Goal: Communication & Community: Answer question/provide support

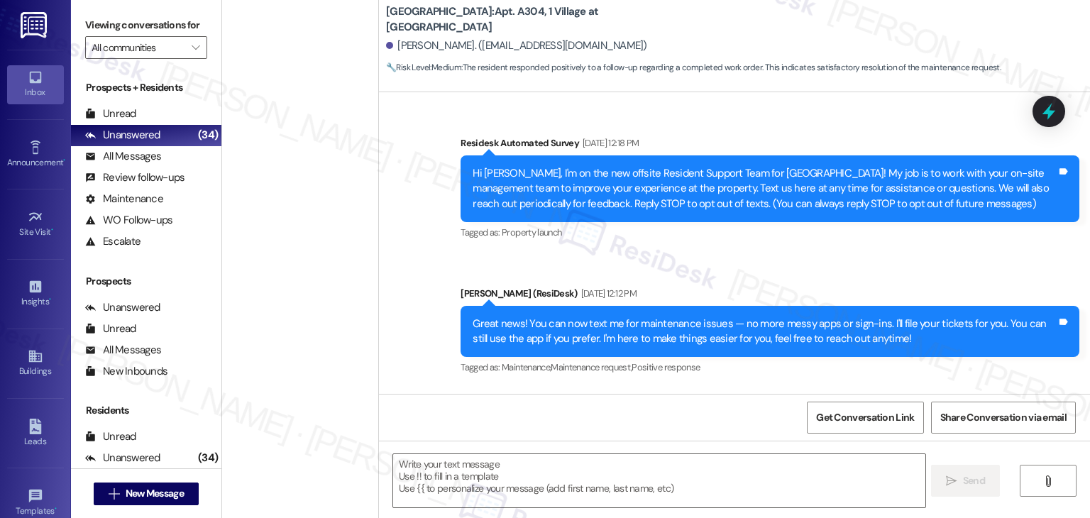
scroll to position [2049, 0]
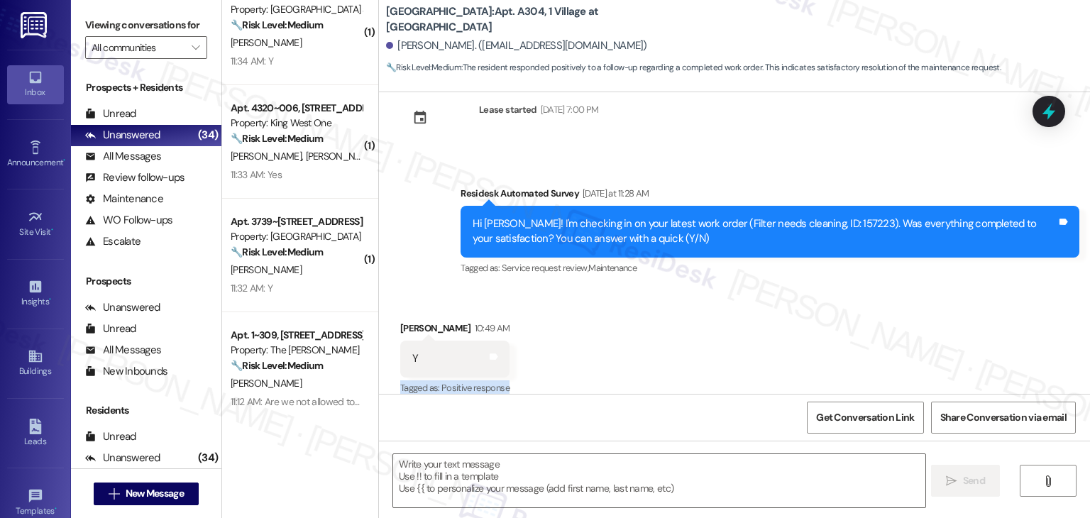
click at [595, 304] on div "Received via SMS Jaswanth Bommidi 10:49 AM Y Tags and notes Tagged as: Positive…" at bounding box center [734, 349] width 711 height 120
click at [573, 485] on textarea at bounding box center [658, 480] width 531 height 53
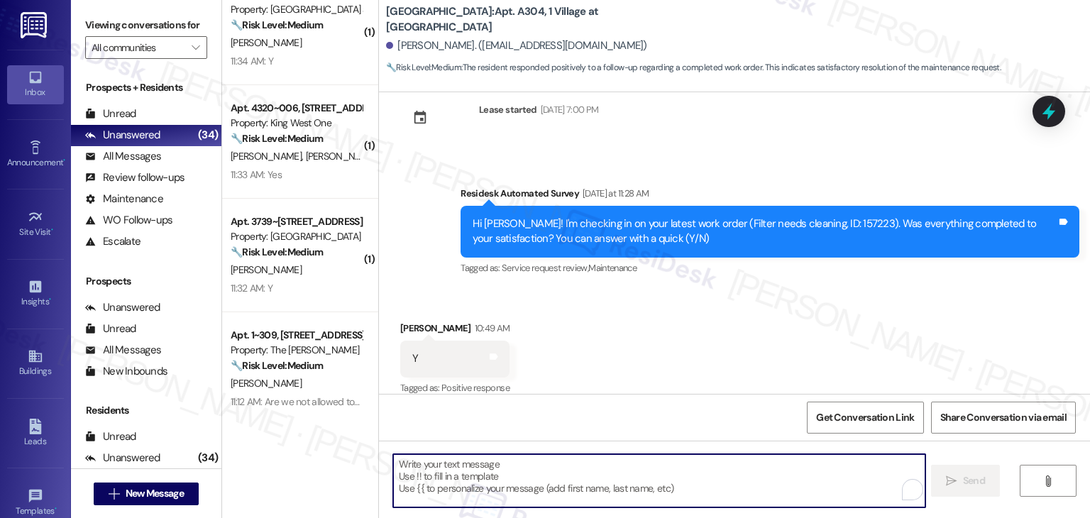
paste textarea "Hey [PERSON_NAME]! I’m glad your latest work order was completed to your satisf…"
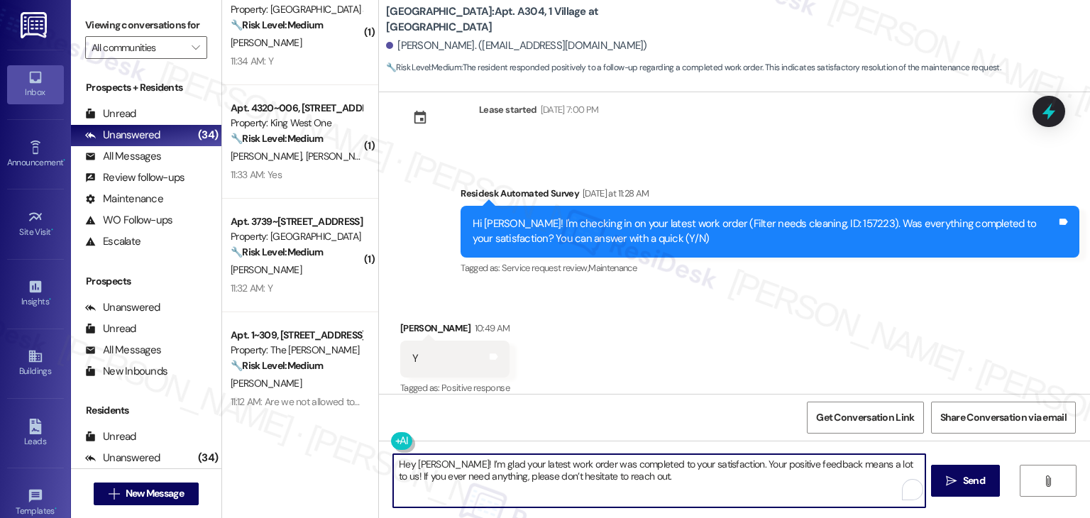
click at [423, 463] on textarea "Hey [PERSON_NAME]! I’m glad your latest work order was completed to your satisf…" at bounding box center [658, 480] width 531 height 53
type textarea "Hey Jaswanth! I’m glad your latest work order was completed to your satisfactio…"
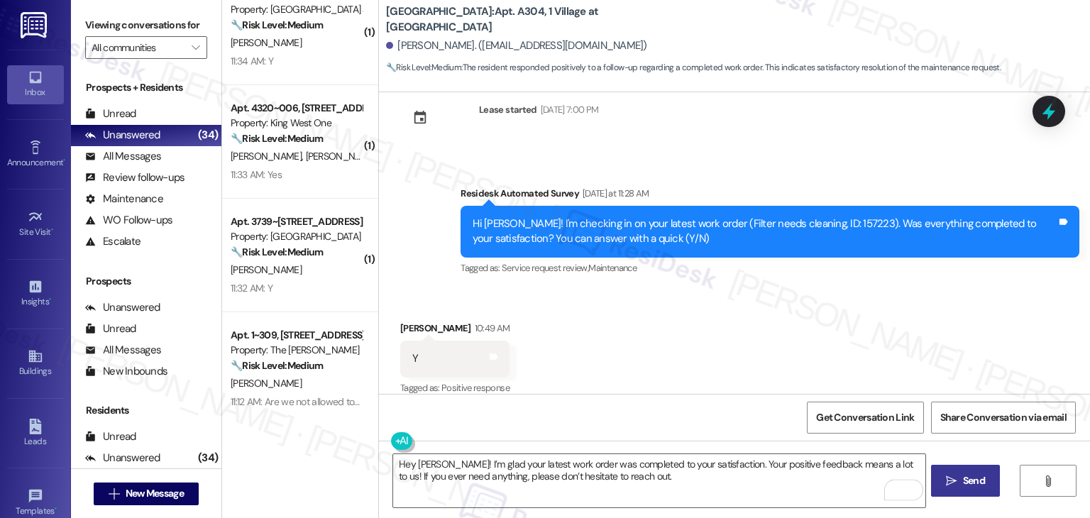
click at [956, 484] on span " Send" at bounding box center [965, 480] width 45 height 15
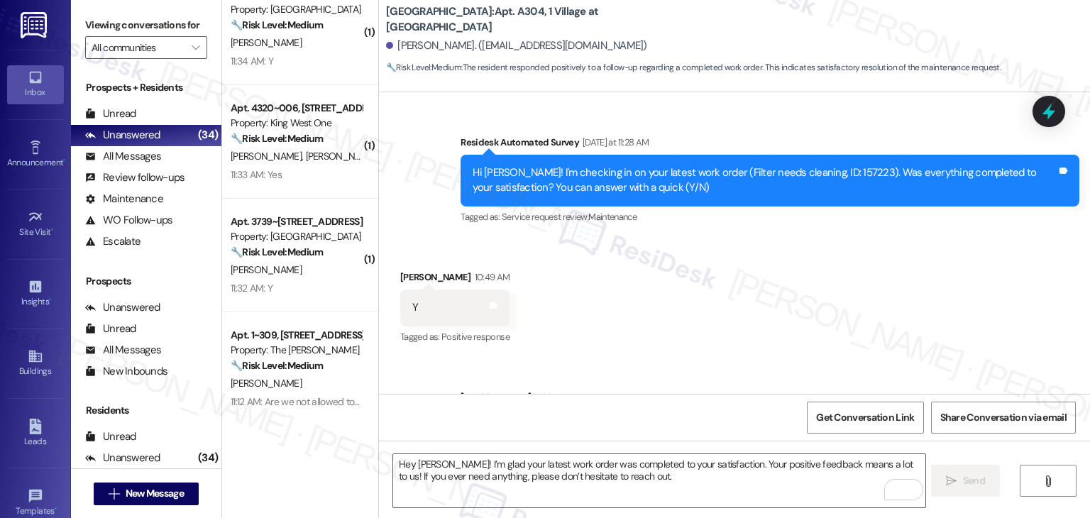
scroll to position [2163, 0]
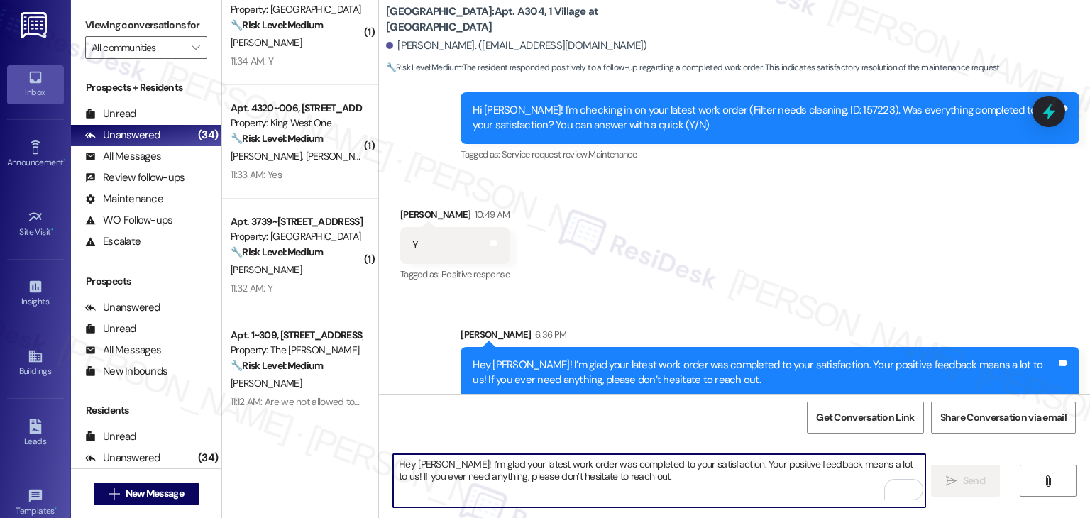
click at [519, 469] on textarea "Hey Jaswanth! I’m glad your latest work order was completed to your satisfactio…" at bounding box center [658, 480] width 531 height 53
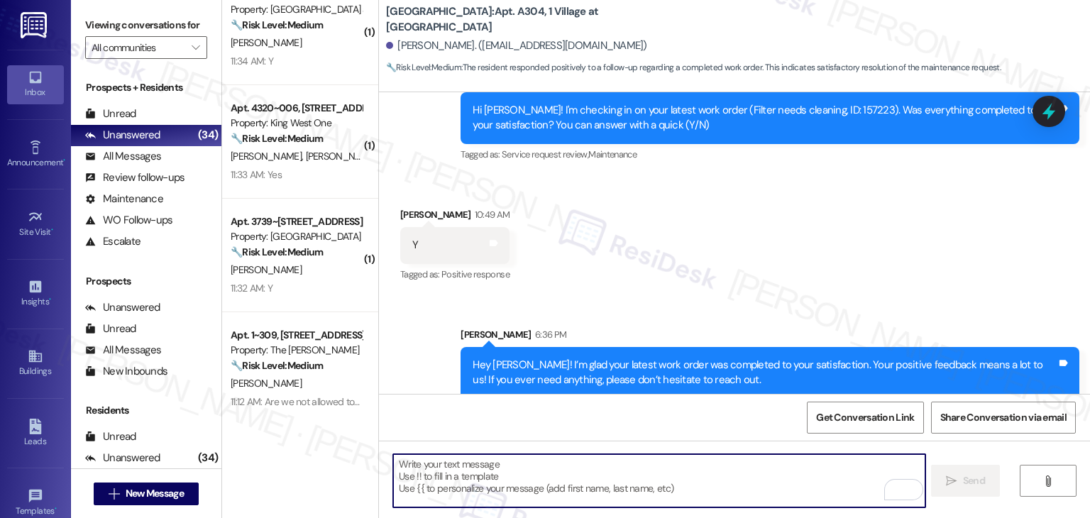
paste textarea "We’d also really appreciate it if you could share your experience in a review, …"
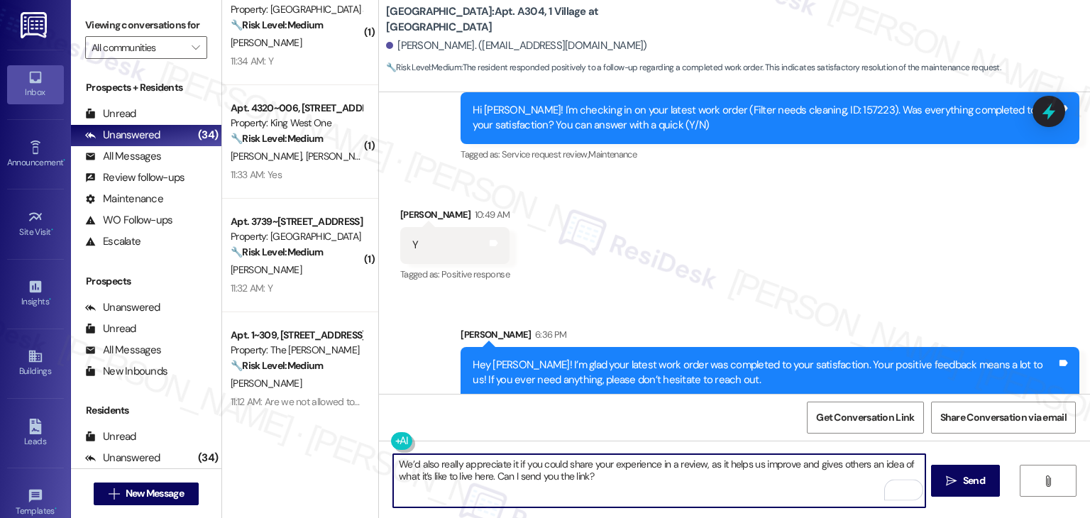
type textarea "We’d also really appreciate it if you could share your experience in a review, …"
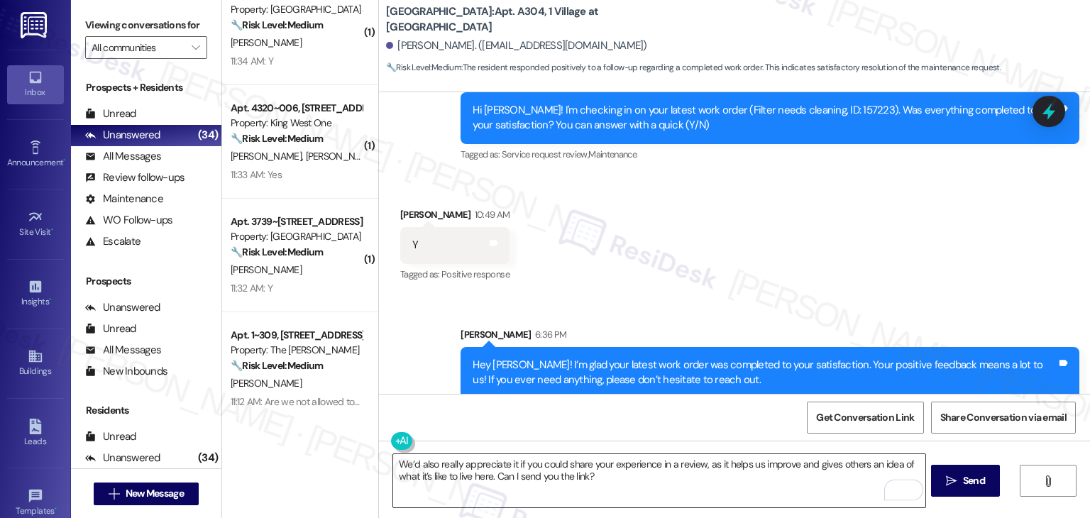
drag, startPoint x: 744, startPoint y: 469, endPoint x: 754, endPoint y: 470, distance: 10.0
click at [744, 470] on textarea "We’d also really appreciate it if you could share your experience in a review, …" at bounding box center [658, 480] width 531 height 53
click at [985, 484] on span "Send" at bounding box center [974, 480] width 28 height 15
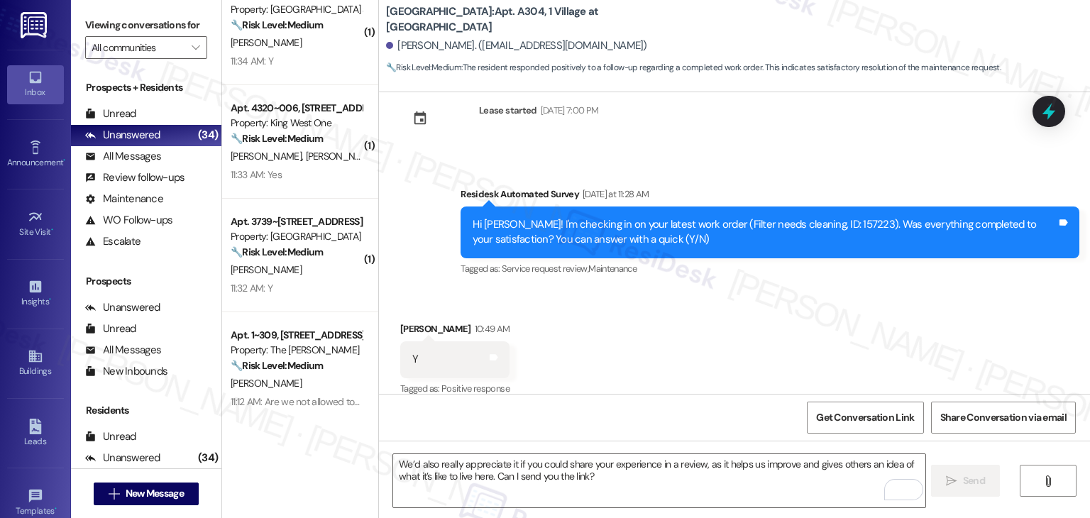
scroll to position [2277, 0]
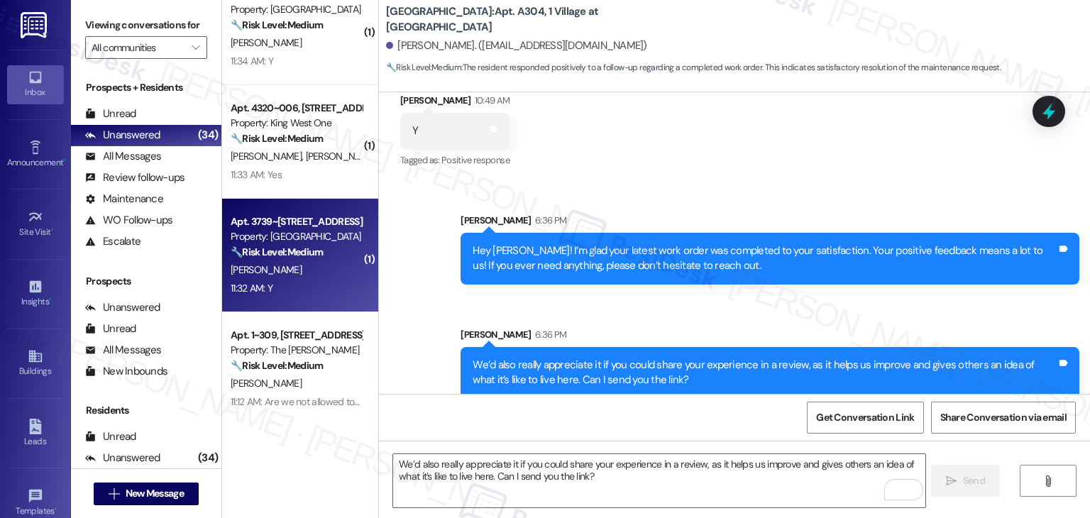
click at [301, 281] on div "11:32 AM: Y 11:32 AM: Y" at bounding box center [296, 289] width 134 height 18
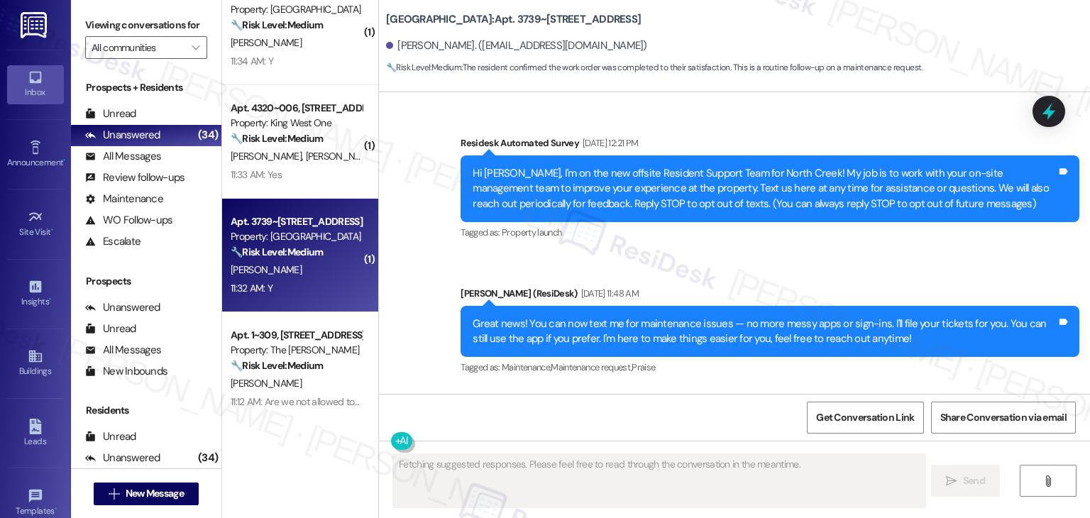
scroll to position [5690, 0]
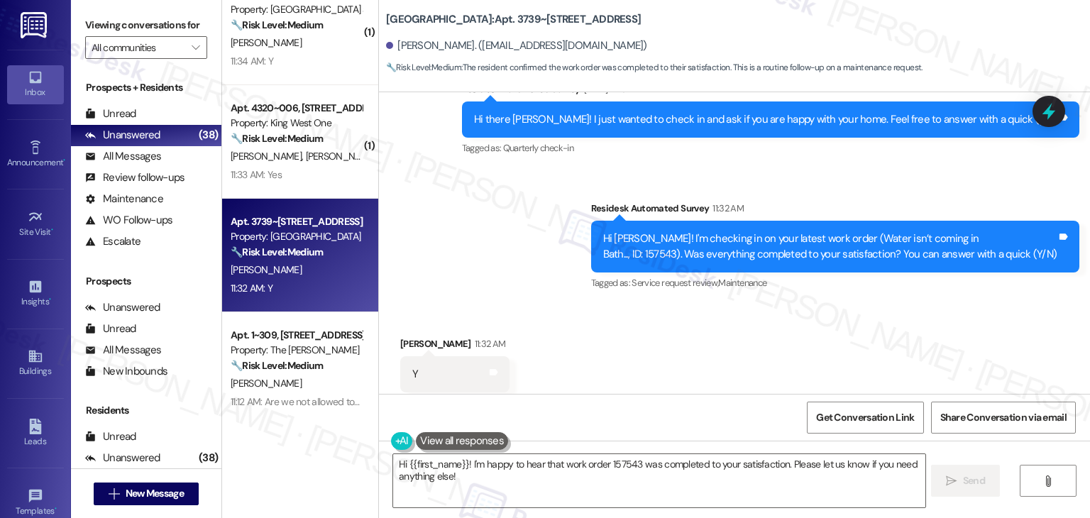
click at [649, 314] on div "Received via SMS Mica Misetich 11:32 AM Y Tags and notes Tagged as: Positive re…" at bounding box center [734, 364] width 711 height 120
click at [521, 468] on textarea "Hi {{first_name}}! I'm happy to hear that work order 157543 was completed to yo…" at bounding box center [658, 480] width 531 height 53
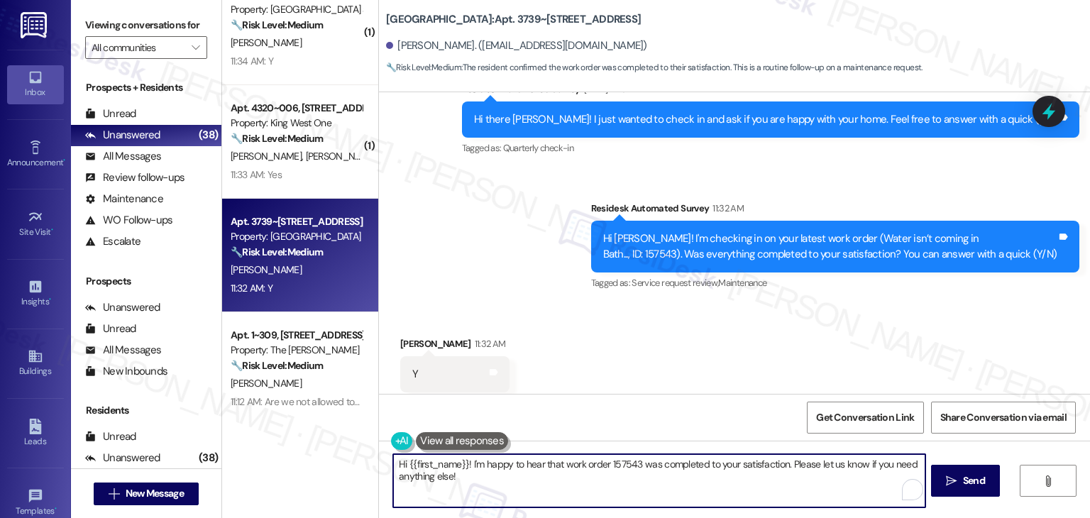
click at [521, 468] on textarea "Hi {{first_name}}! I'm happy to hear that work order 157543 was completed to yo…" at bounding box center [658, 480] width 531 height 53
paste textarea "ey Onkar! I’m glad your latest work order was completed to your satisfaction. Y…"
drag, startPoint x: 425, startPoint y: 464, endPoint x: 413, endPoint y: 467, distance: 12.4
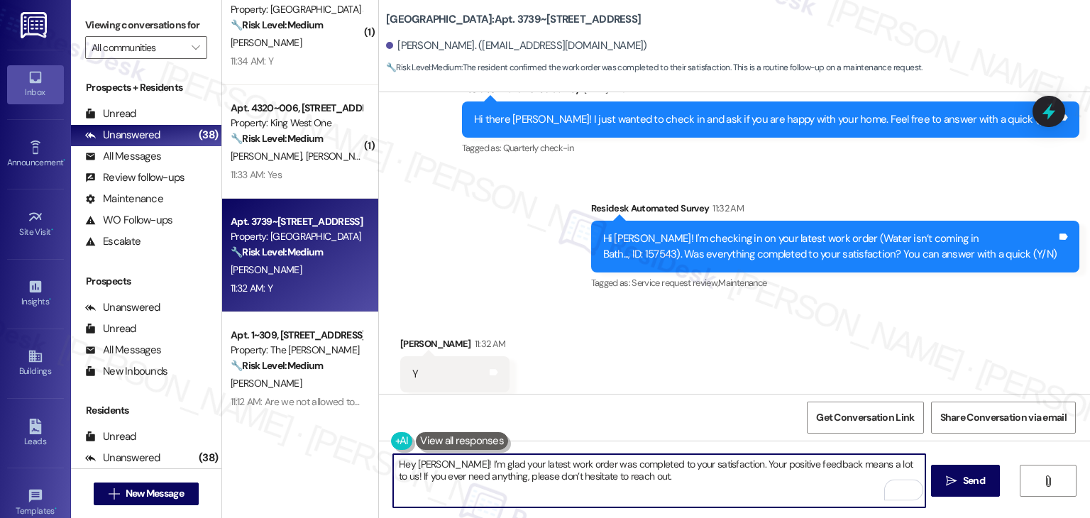
click at [413, 467] on textarea "Hey [PERSON_NAME]! I’m glad your latest work order was completed to your satisf…" at bounding box center [658, 480] width 531 height 53
type textarea "Hey Mica! I’m glad your latest work order was completed to your satisfaction. Y…"
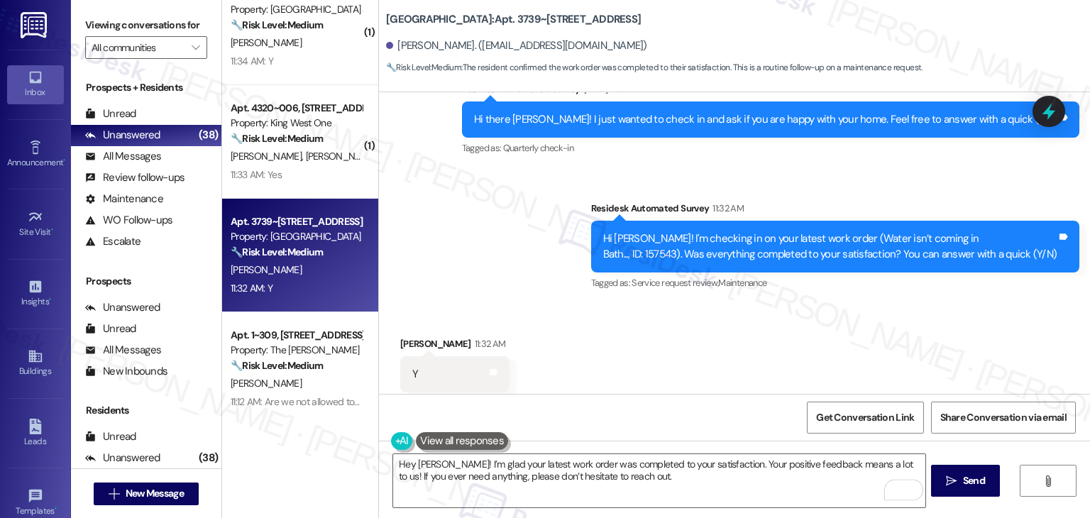
click at [719, 394] on div "Get Conversation Link Share Conversation via email" at bounding box center [734, 417] width 711 height 47
click at [960, 480] on span "Send" at bounding box center [974, 480] width 28 height 15
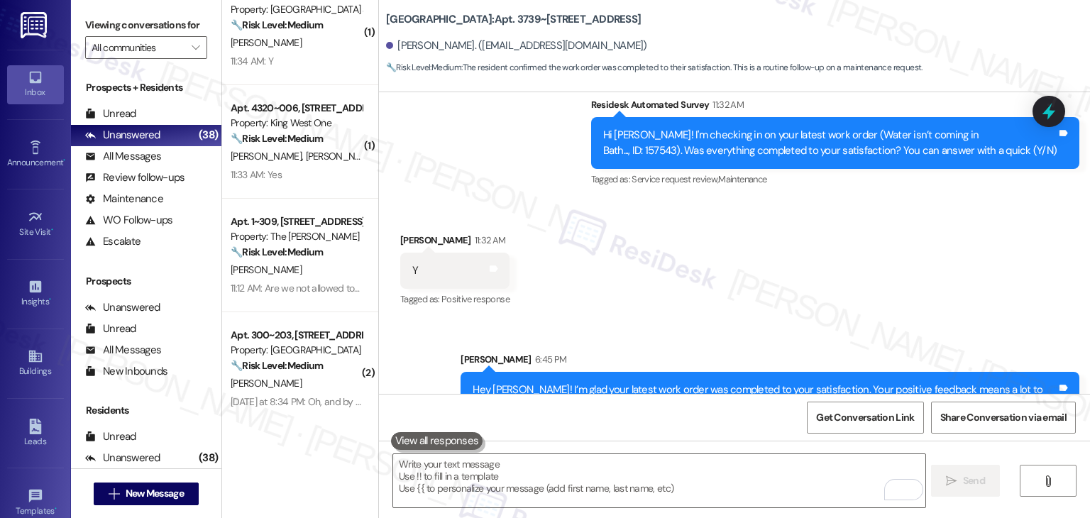
scroll to position [5804, 0]
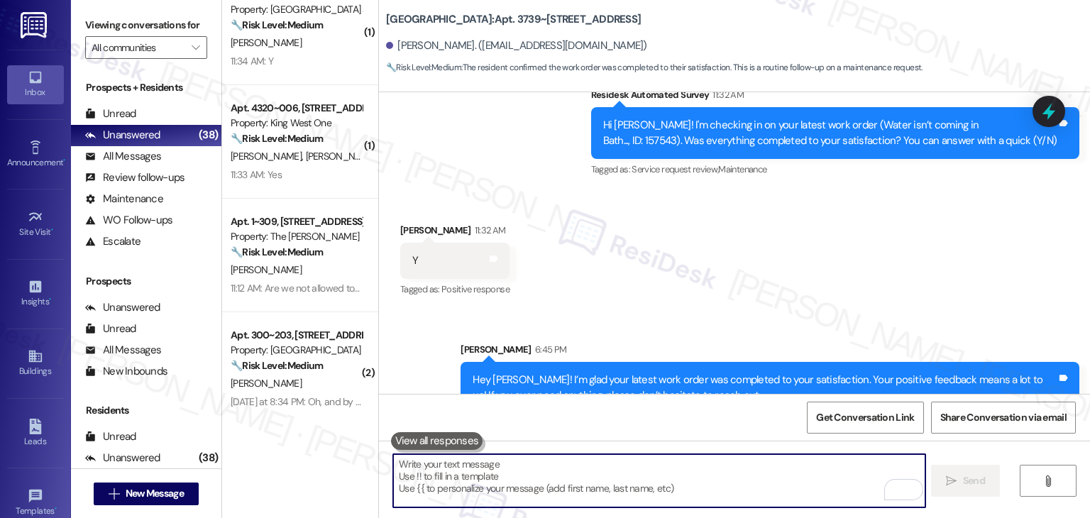
click at [553, 475] on textarea "To enrich screen reader interactions, please activate Accessibility in Grammarl…" at bounding box center [658, 480] width 531 height 53
paste textarea "We’d also really appreciate it if you could share your experience in a review, …"
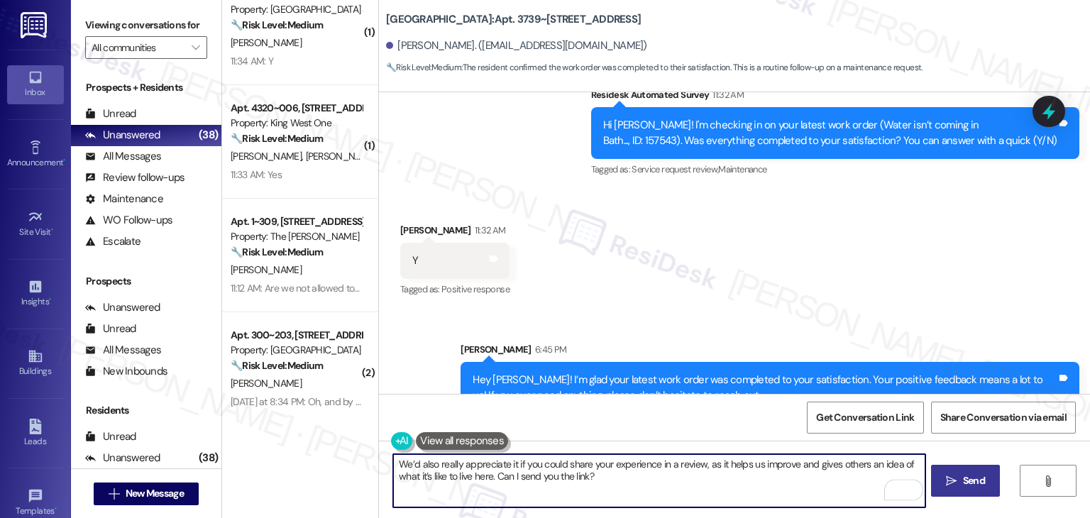
type textarea "We’d also really appreciate it if you could share your experience in a review, …"
click at [976, 479] on span "Send" at bounding box center [974, 480] width 22 height 15
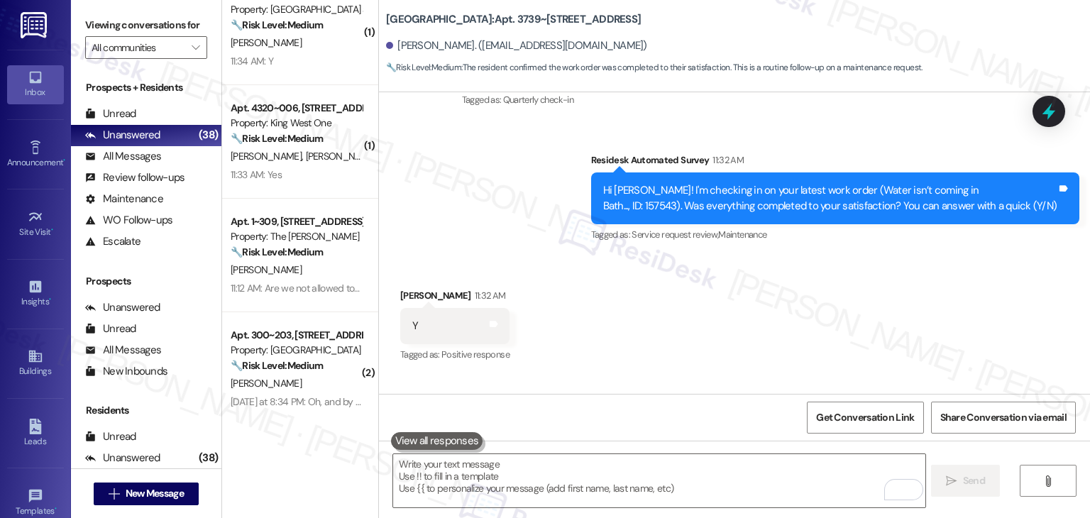
scroll to position [5918, 0]
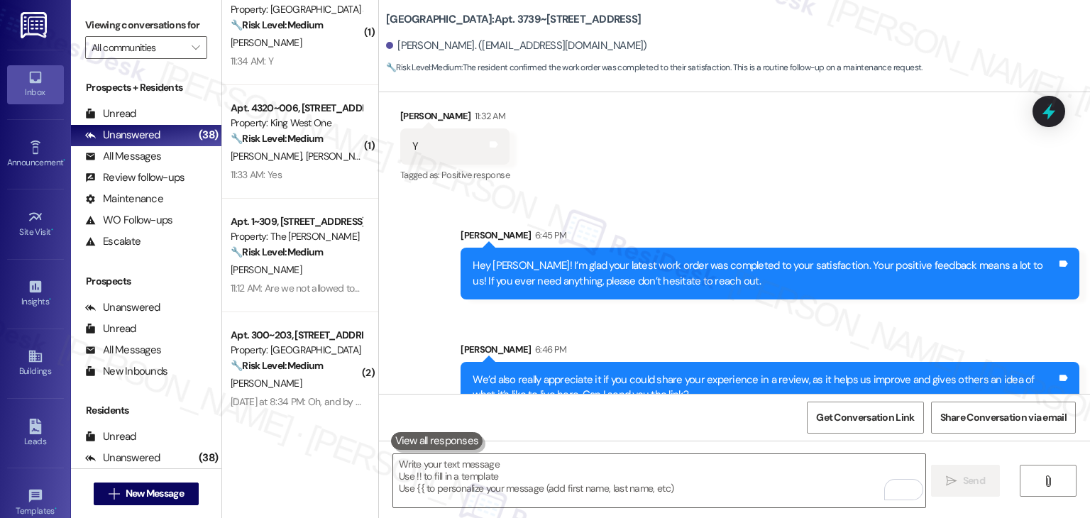
click at [689, 144] on div "Received via SMS Mica Misetich 11:32 AM Y Tags and notes Tagged as: Positive re…" at bounding box center [734, 137] width 711 height 120
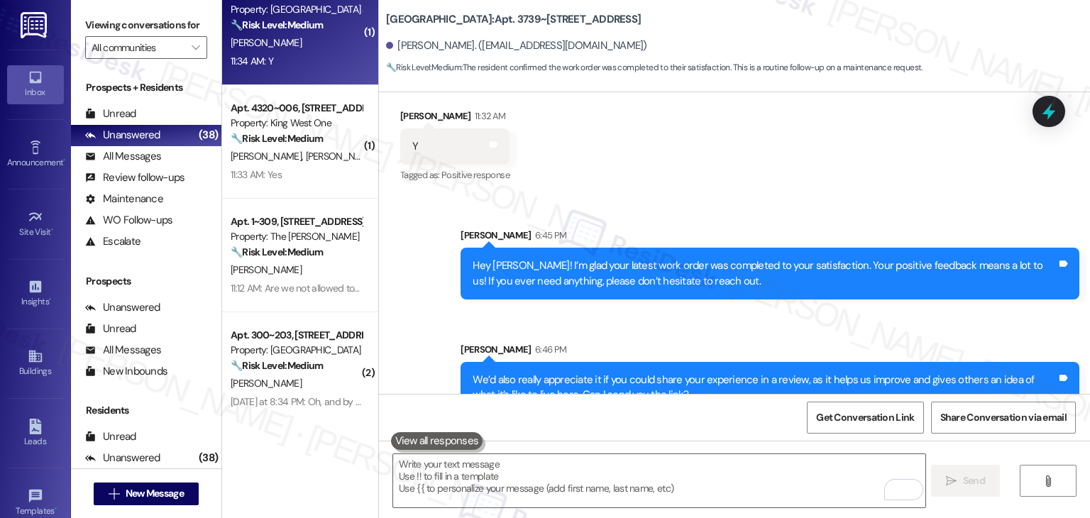
click at [305, 53] on div "11:34 AM: Y 11:34 AM: Y" at bounding box center [296, 62] width 134 height 18
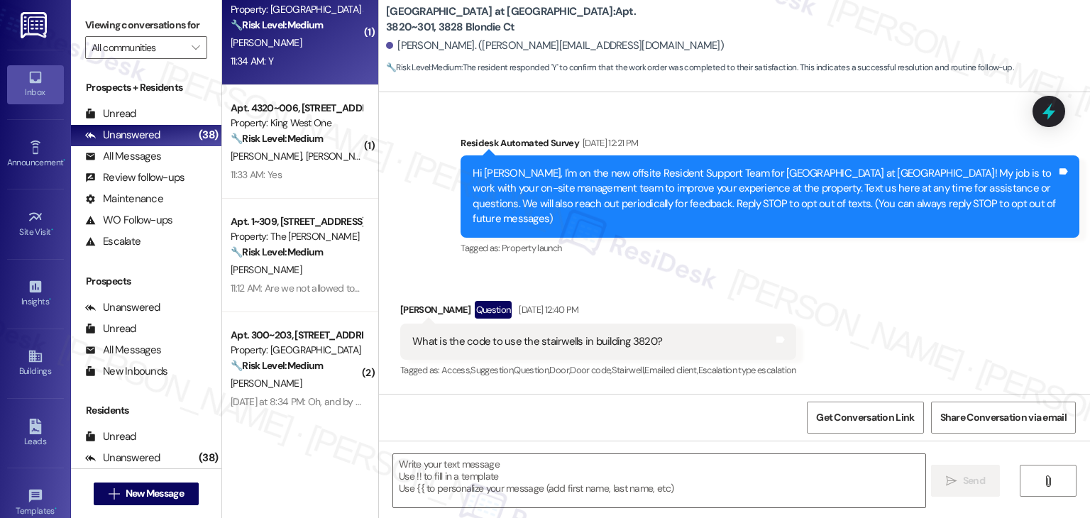
click at [700, 21] on div "West Village at Four Points: Apt. 3820~301, 3828 Blondie Ct Briana Van Middlesw…" at bounding box center [738, 40] width 704 height 72
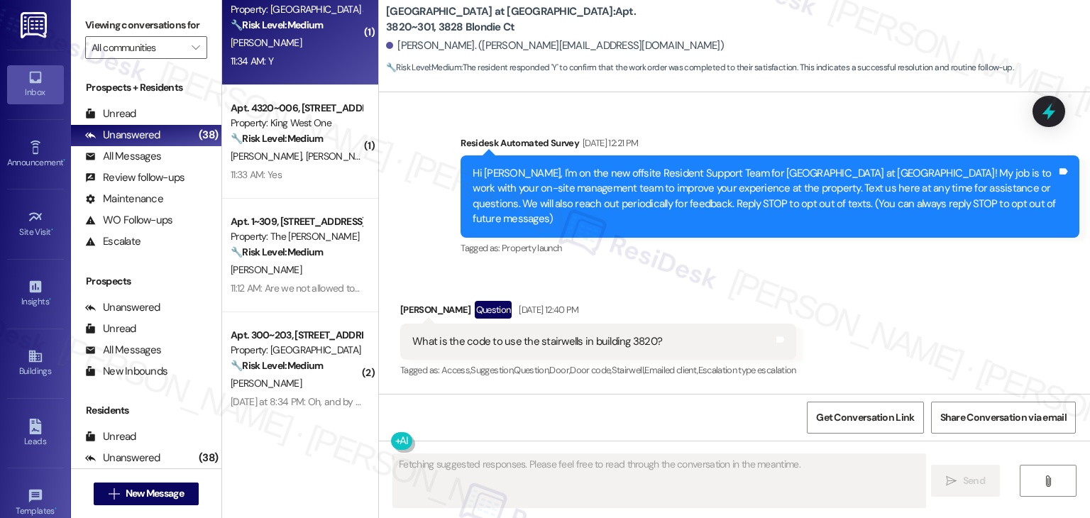
type textarea "Fetching suggested responses. Please feel free to read through the conversation…"
click at [700, 21] on div "West Village at Four Points: Apt. 3820~301, 3828 Blondie Ct Briana Van Middlesw…" at bounding box center [738, 40] width 704 height 72
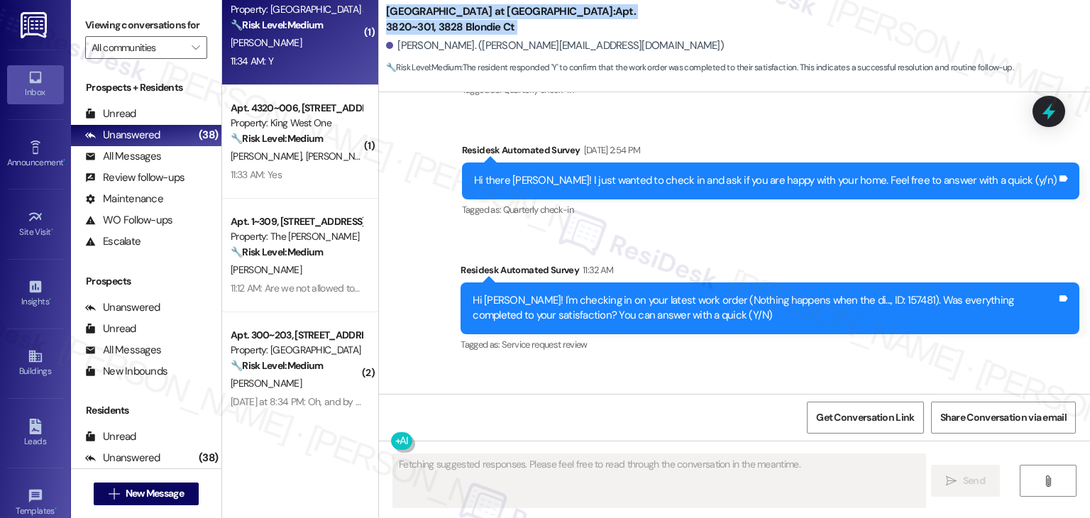
click at [700, 21] on div "West Village at Four Points: Apt. 3820~301, 3828 Blondie Ct Briana Van Middlesw…" at bounding box center [738, 40] width 704 height 72
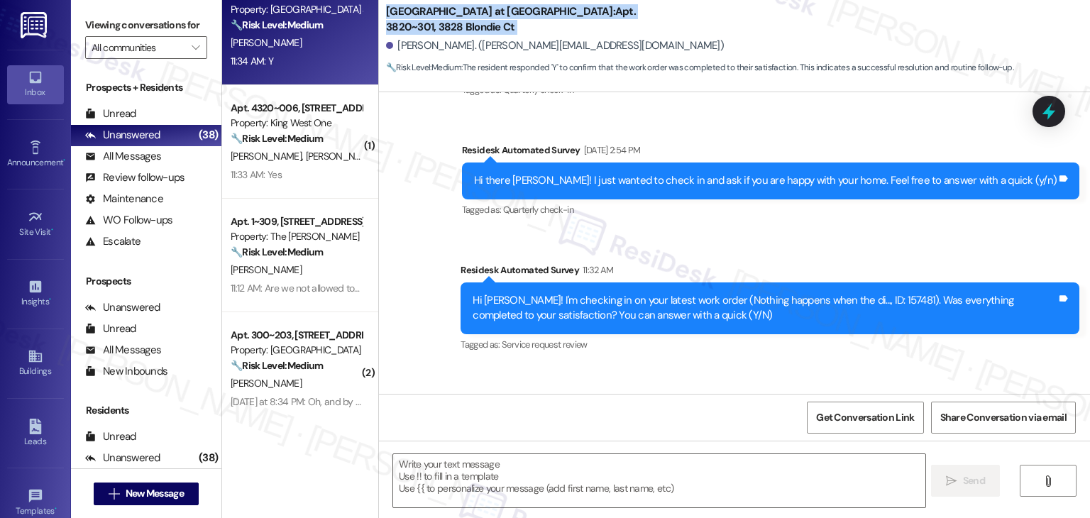
click at [700, 21] on div "West Village at Four Points: Apt. 3820~301, 3828 Blondie Ct Briana Van Middlesw…" at bounding box center [738, 40] width 704 height 72
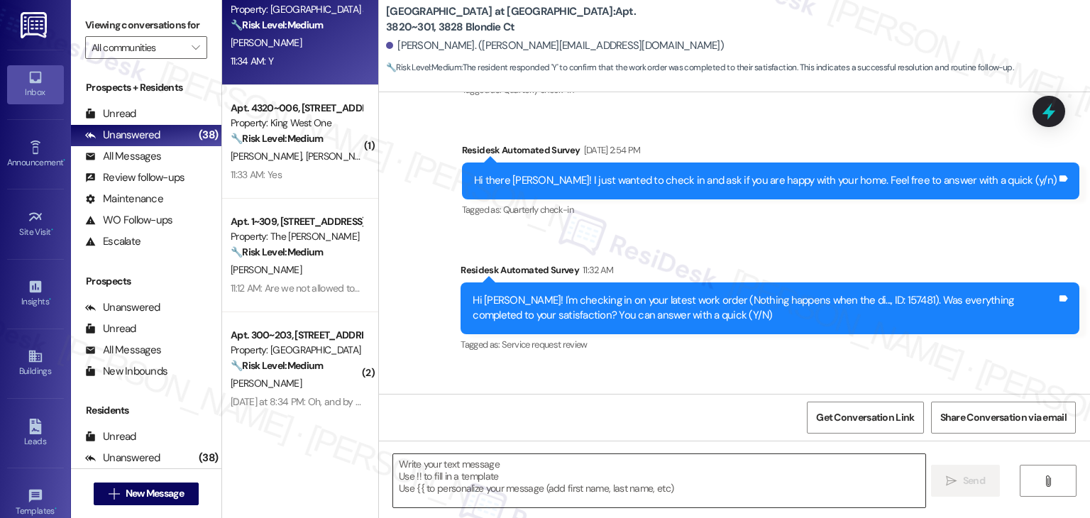
click at [536, 458] on textarea at bounding box center [658, 480] width 531 height 53
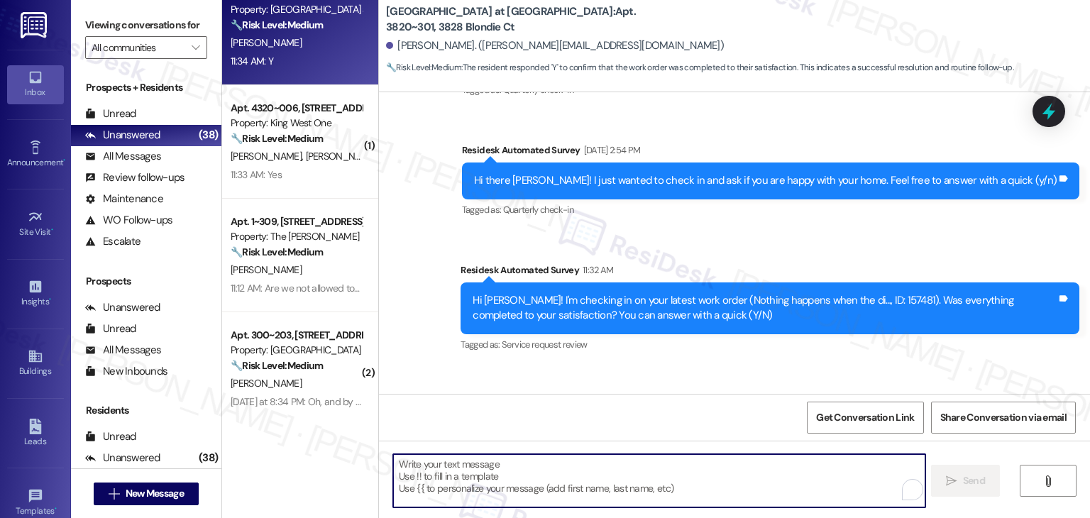
paste textarea "Hey [PERSON_NAME]! I’m glad your latest work order was completed to your satisf…"
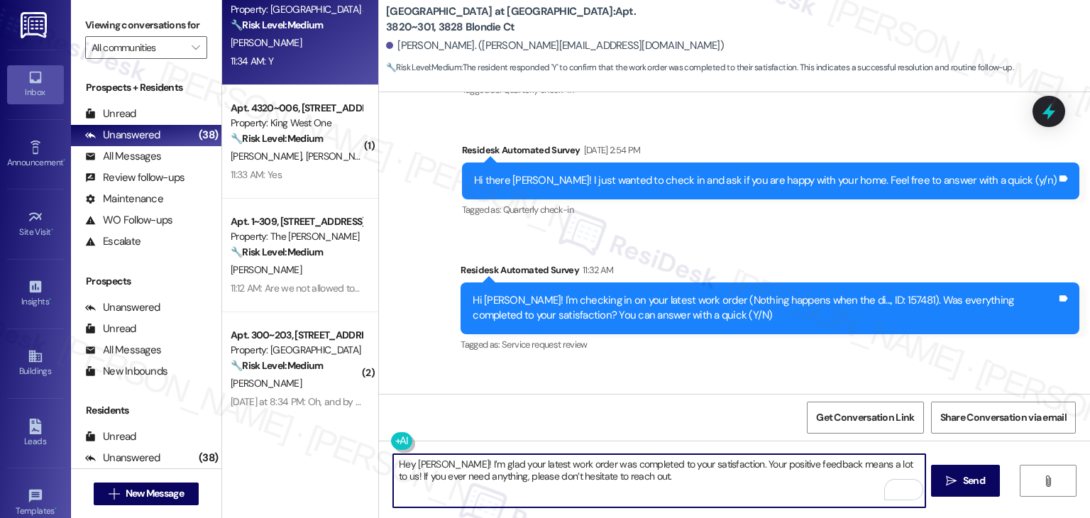
click at [420, 463] on textarea "Hey [PERSON_NAME]! I’m glad your latest work order was completed to your satisf…" at bounding box center [658, 480] width 531 height 53
type textarea "Hey Briana! I’m glad your latest work order was completed to your satisfaction.…"
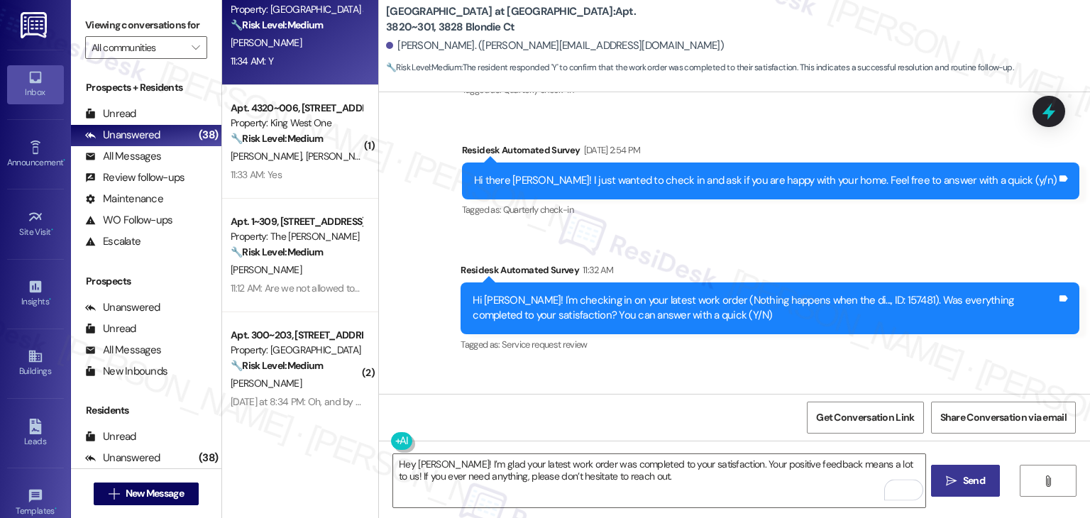
click at [960, 475] on span "Send" at bounding box center [974, 480] width 28 height 15
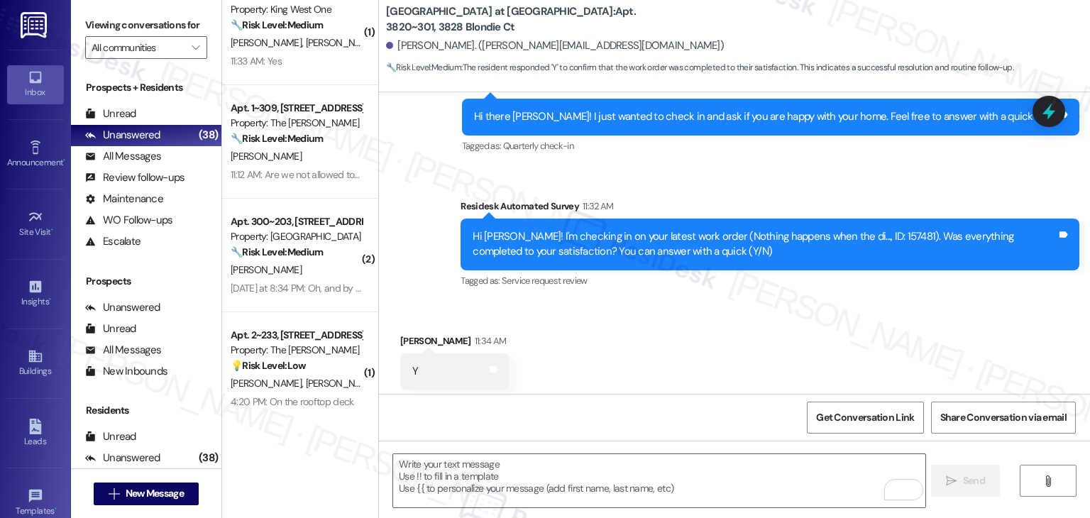
scroll to position [5810, 0]
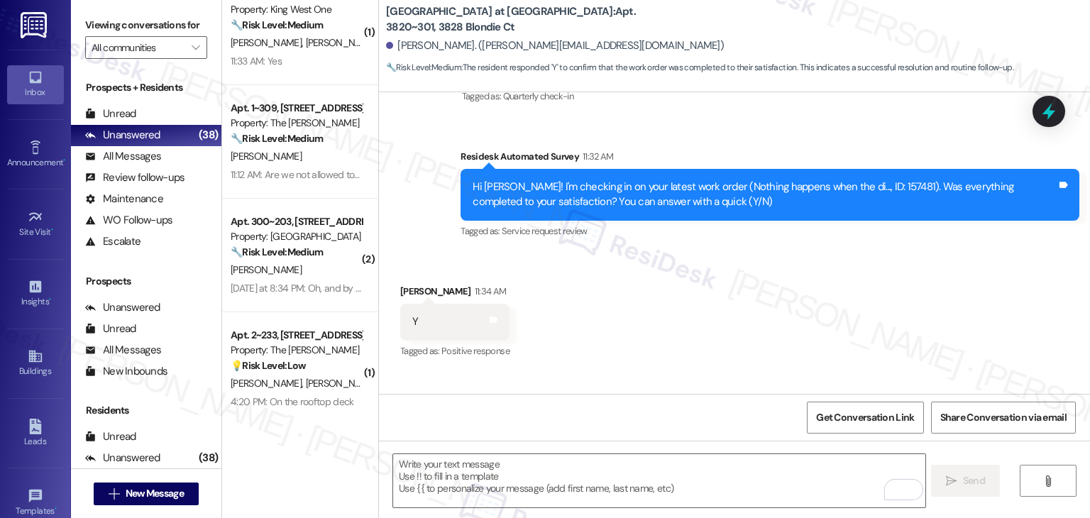
click at [712, 252] on div "Received via SMS Briana Van Middlesworth 11:34 AM Y Tags and notes Tagged as: P…" at bounding box center [734, 312] width 711 height 120
click at [635, 470] on textarea "To enrich screen reader interactions, please activate Accessibility in Grammarl…" at bounding box center [658, 480] width 531 height 53
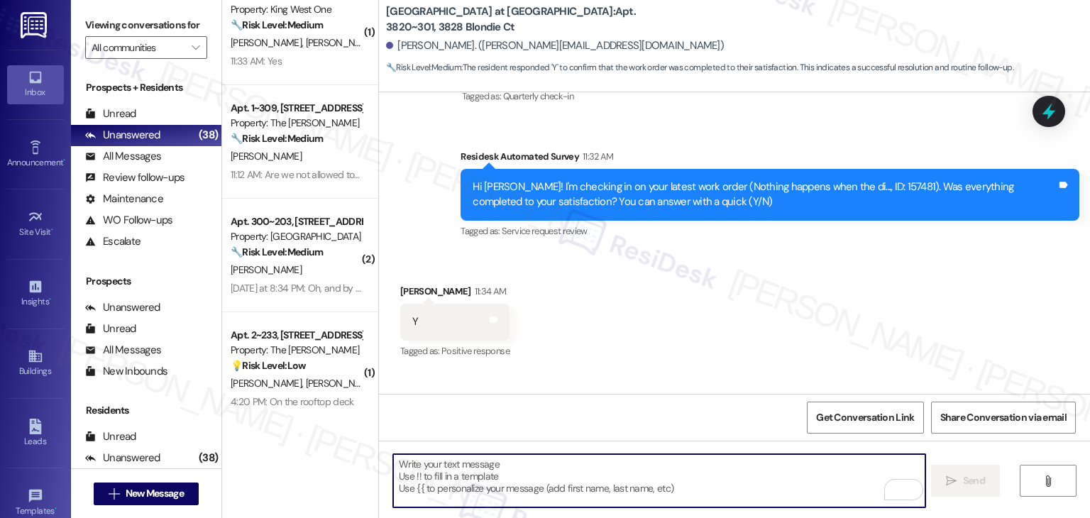
paste textarea "We’d also really appreciate it if you could share your experience in a review, …"
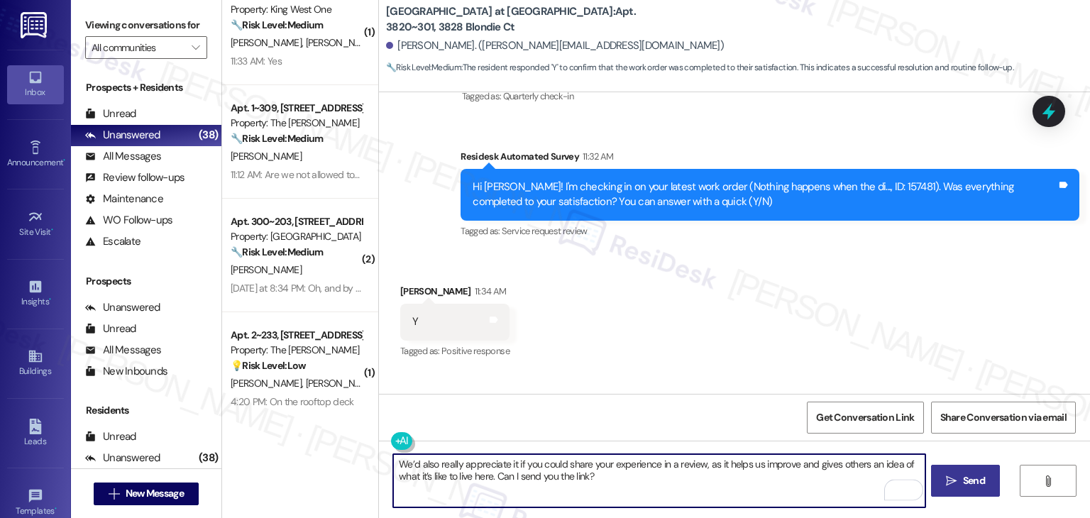
type textarea "We’d also really appreciate it if you could share your experience in a review, …"
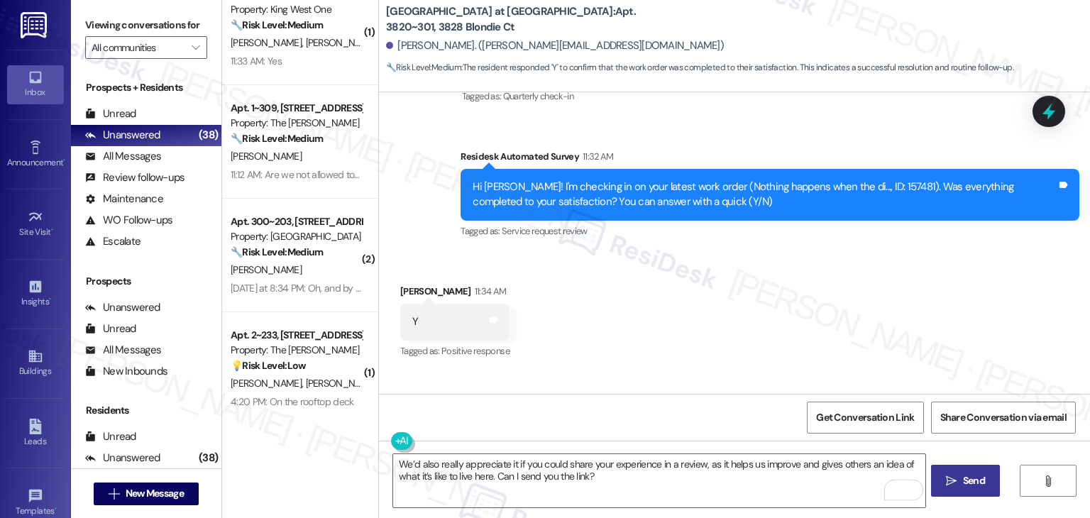
click at [956, 482] on span " Send" at bounding box center [965, 480] width 45 height 15
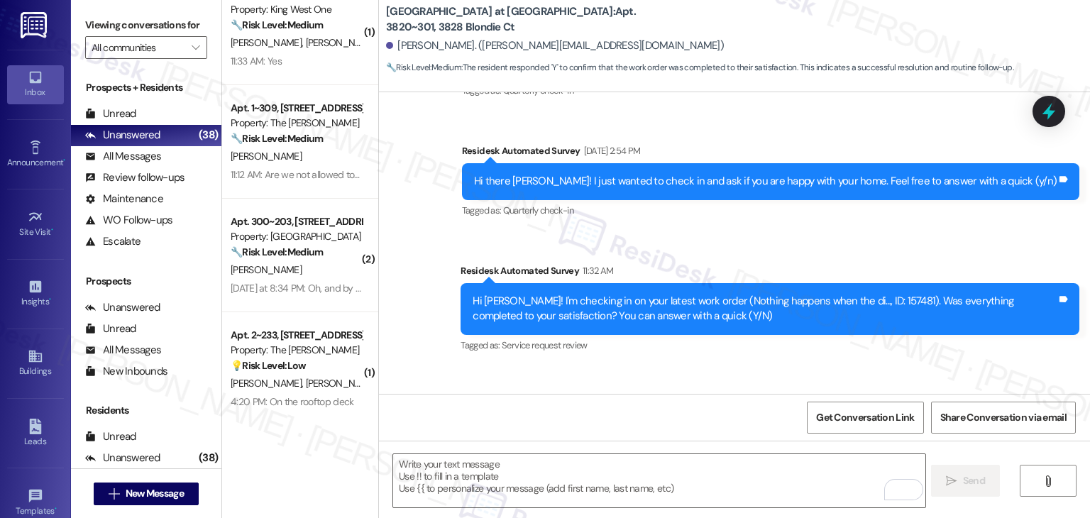
scroll to position [5924, 0]
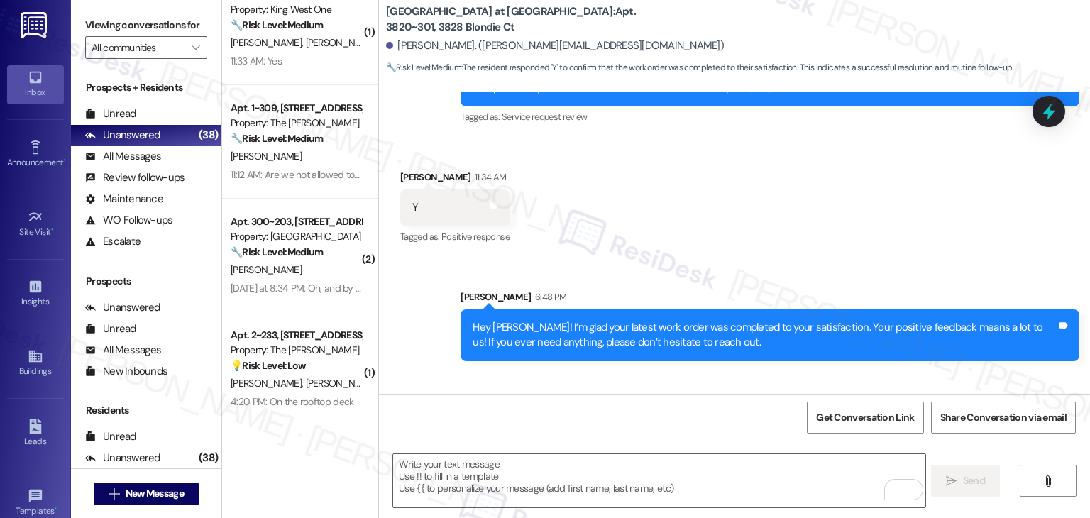
click at [712, 404] on div "Sarah 6:49 PM" at bounding box center [769, 414] width 619 height 20
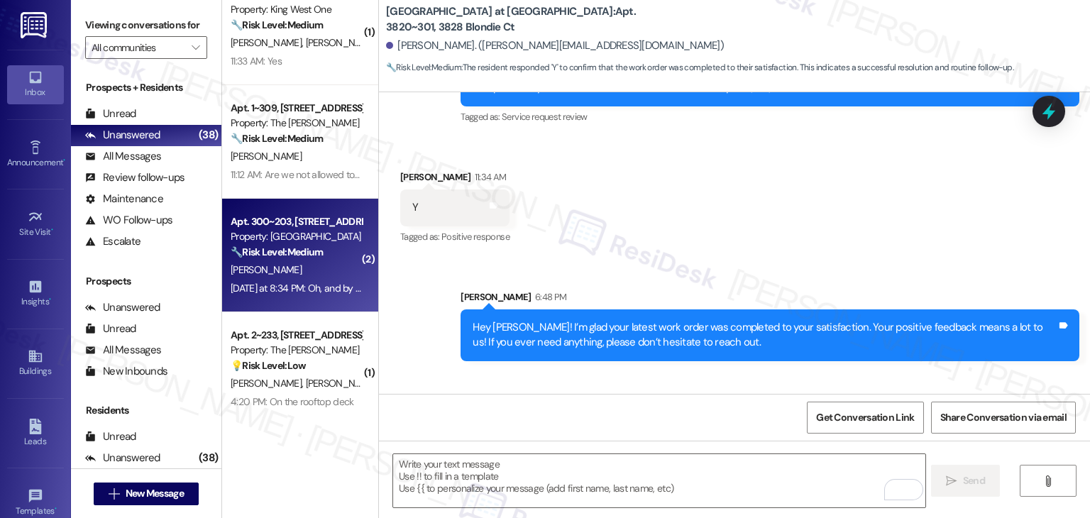
click at [285, 300] on div "Apt. 300~203, 291 E. Maine Ave. Property: Berkshire 🔧 Risk Level: Medium The re…" at bounding box center [300, 256] width 156 height 114
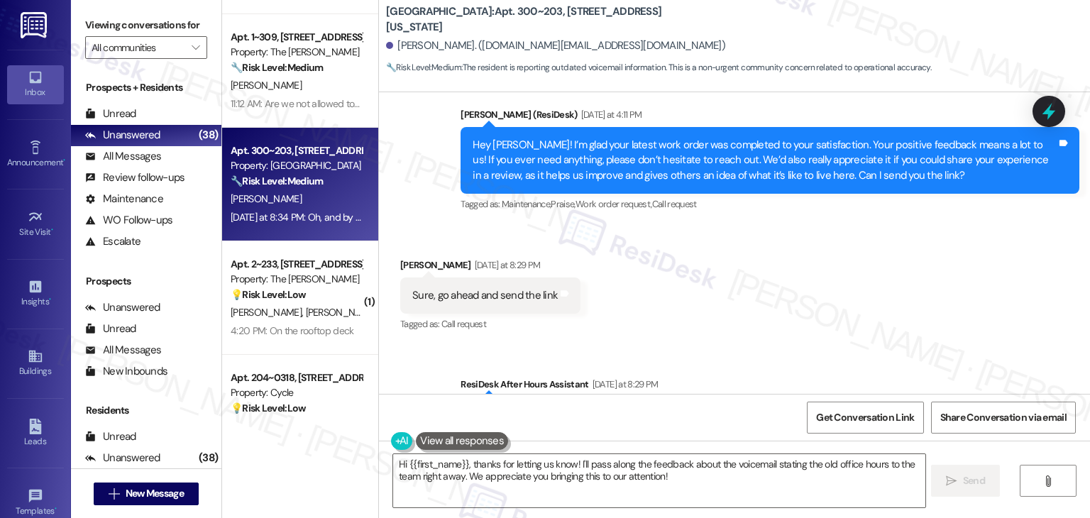
scroll to position [4950, 0]
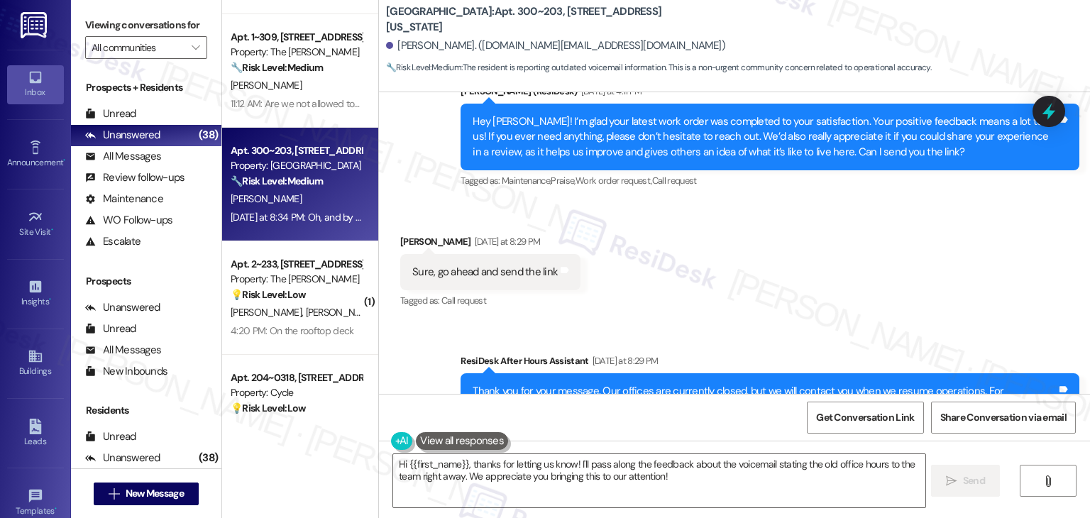
click at [450, 265] on div "Sure, go ahead and send the link" at bounding box center [484, 272] width 145 height 15
click at [718, 482] on textarea "Hi {{first_name}}, thanks for letting us know! I'll pass along the feedback abo…" at bounding box center [658, 480] width 531 height 53
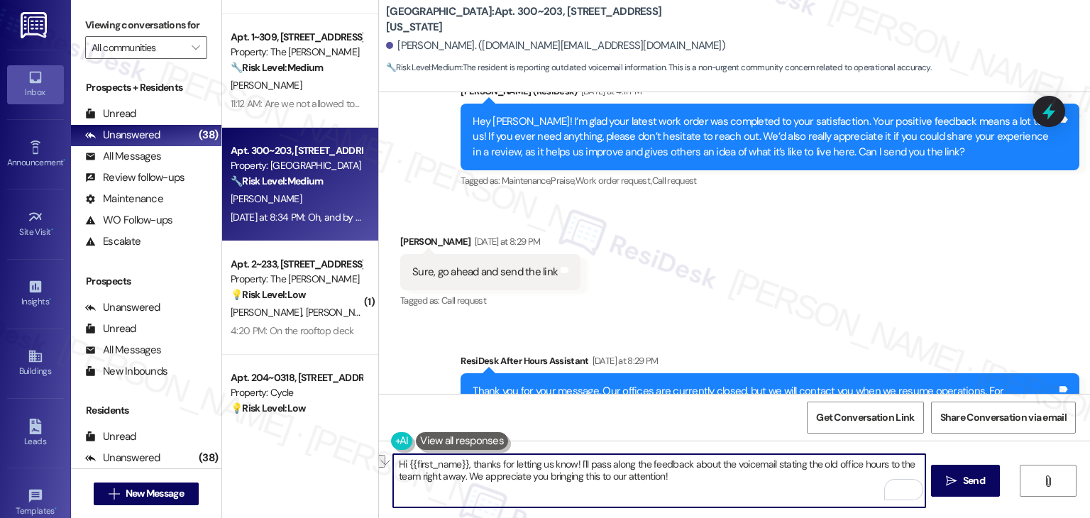
drag, startPoint x: 454, startPoint y: 480, endPoint x: 420, endPoint y: 477, distance: 34.2
click at [420, 477] on textarea "Hi {{first_name}}, thanks for letting us know! I'll pass along the feedback abo…" at bounding box center [658, 480] width 531 height 53
type textarea "Hi {{first_name}}, thanks for letting us know! I'll pass along the feedback abo…"
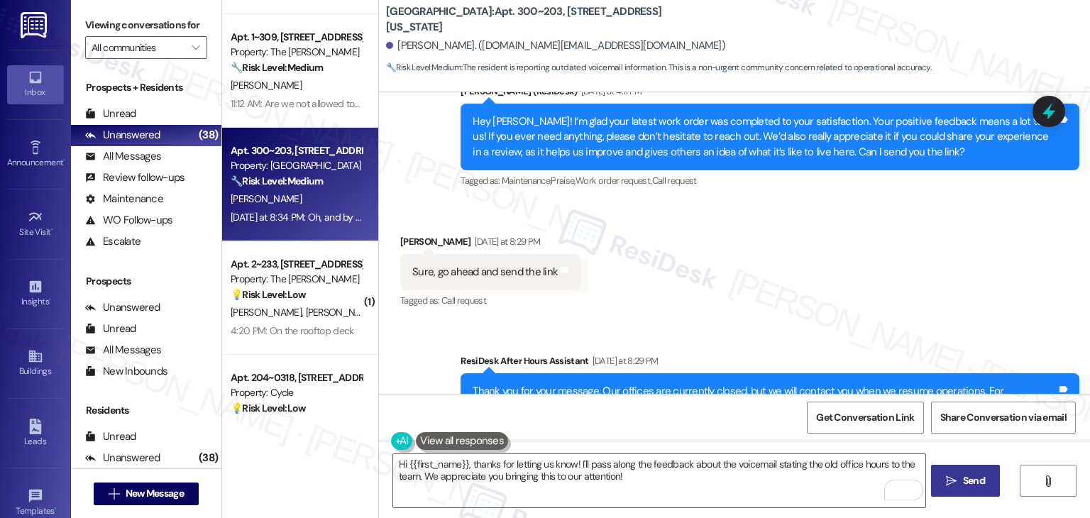
click at [970, 473] on span "Send" at bounding box center [974, 480] width 22 height 15
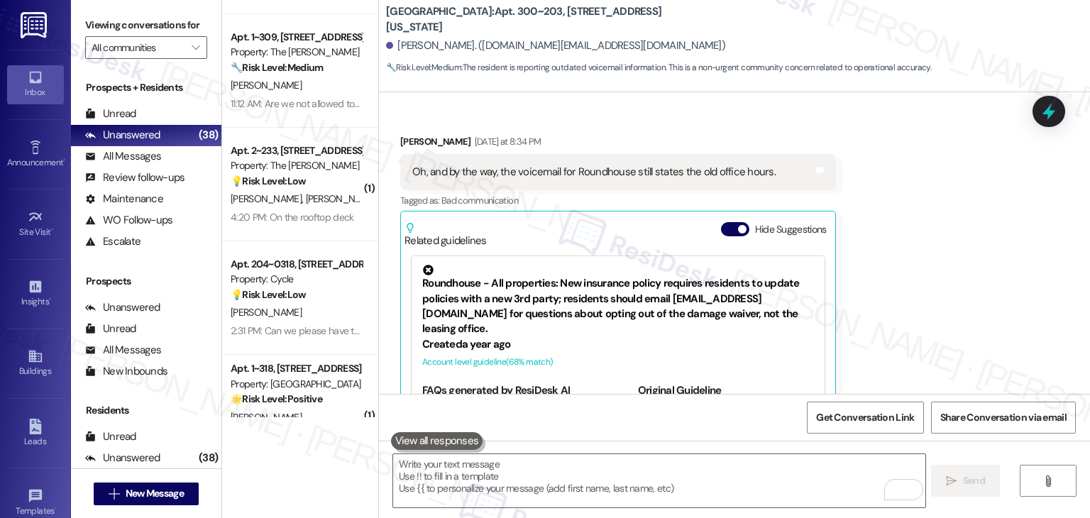
scroll to position [5419, 0]
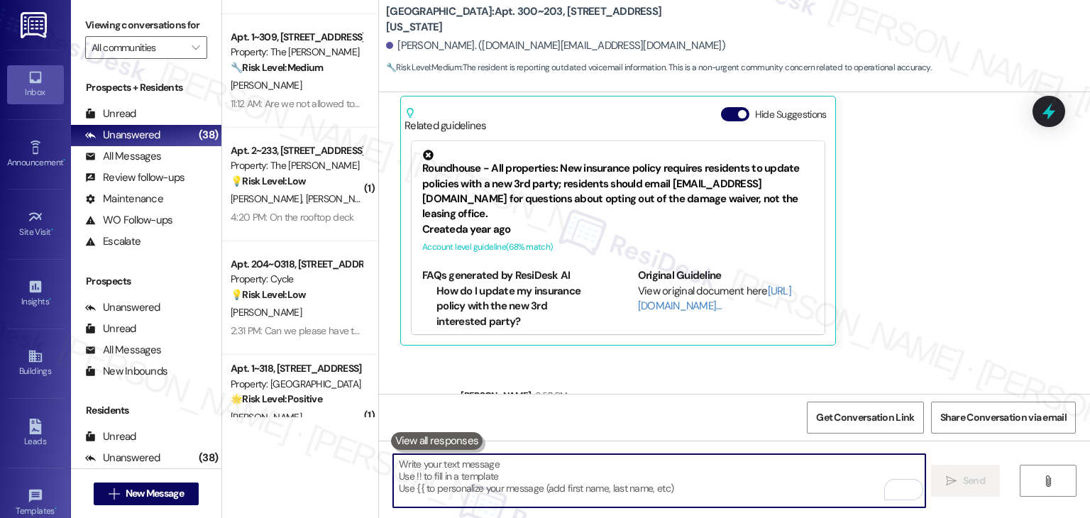
click at [592, 471] on textarea "To enrich screen reader interactions, please activate Accessibility in Grammarl…" at bounding box center [658, 480] width 531 height 53
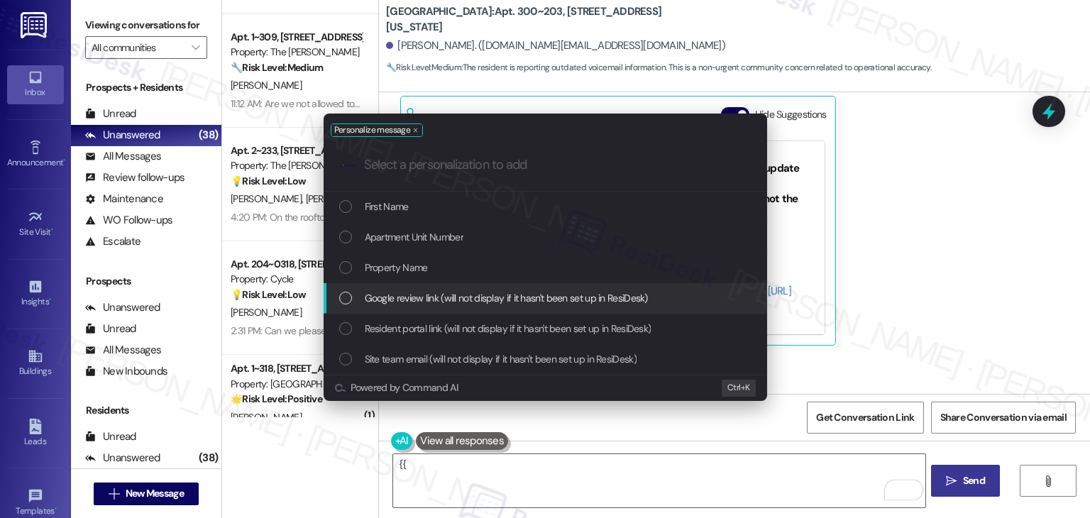
click at [346, 297] on div "List of options" at bounding box center [345, 298] width 13 height 13
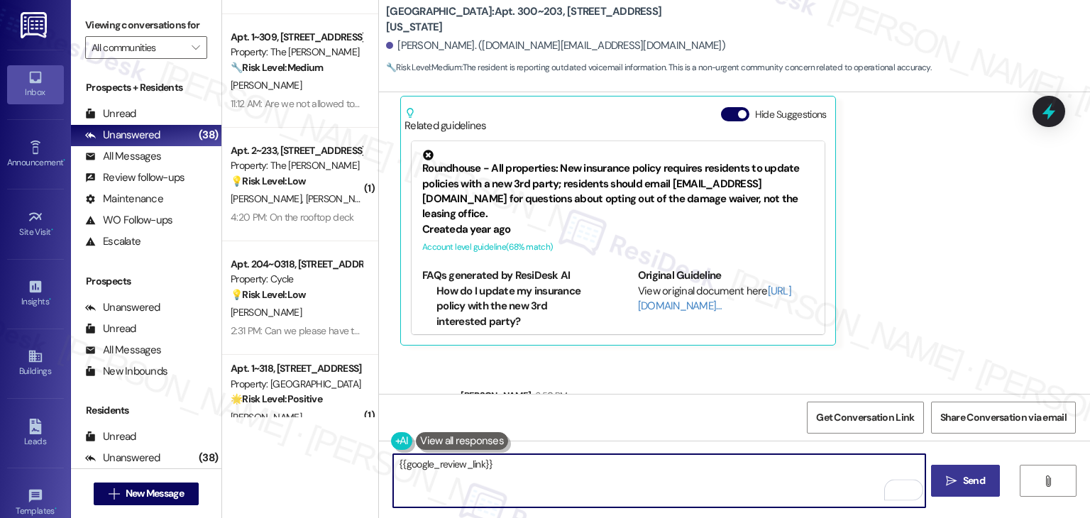
click at [393, 465] on textarea "{{google_review_link}}" at bounding box center [658, 480] width 531 height 53
paste textarea "We appreciate you considering leaving a review; it helps us improve. Here’s the…"
click at [394, 464] on textarea "We appreciate you considering leaving a review; it helps us improve. Here’s the…" at bounding box center [658, 480] width 531 height 53
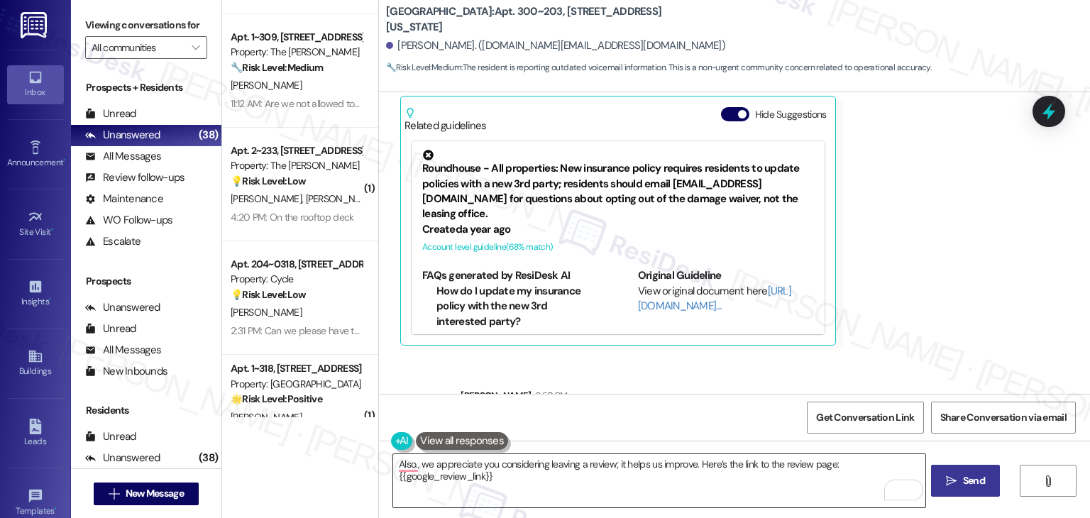
click at [512, 475] on textarea "Also., we appreciate you considering leaving a review; it helps us improve. Her…" at bounding box center [658, 480] width 531 height 53
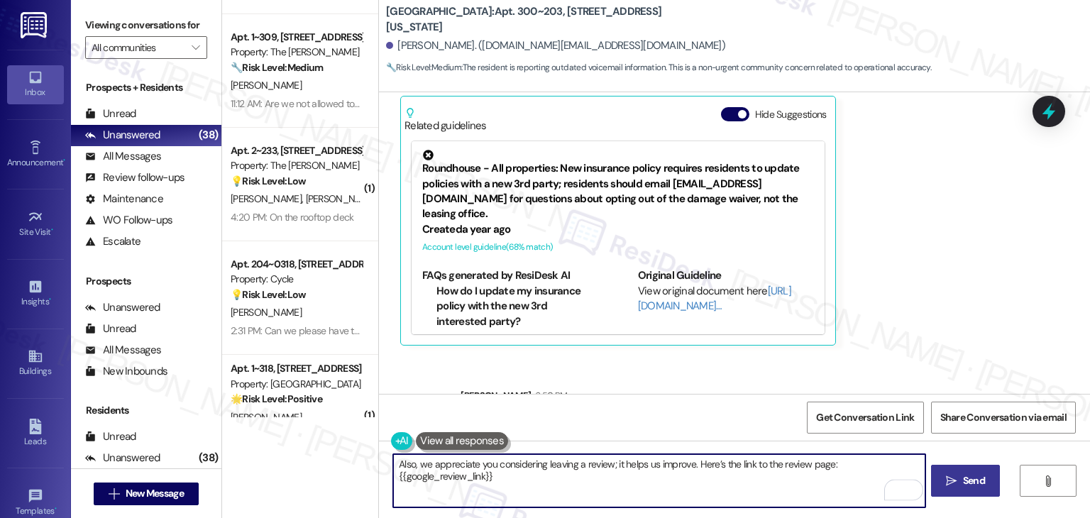
type textarea "Also, we appreciate you considering leaving a review; it helps us improve. Here…"
click at [976, 486] on span "Send" at bounding box center [974, 480] width 22 height 15
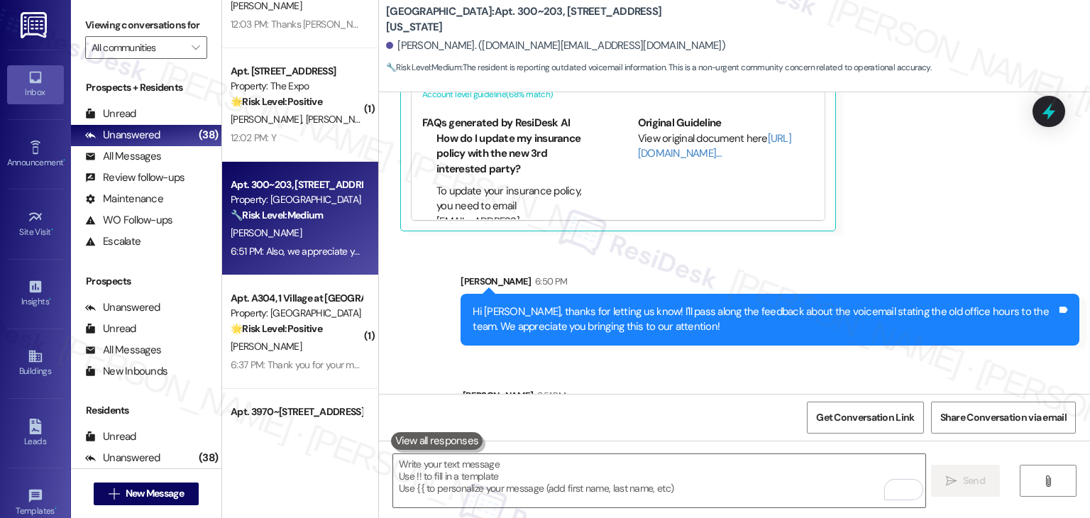
scroll to position [3783, 0]
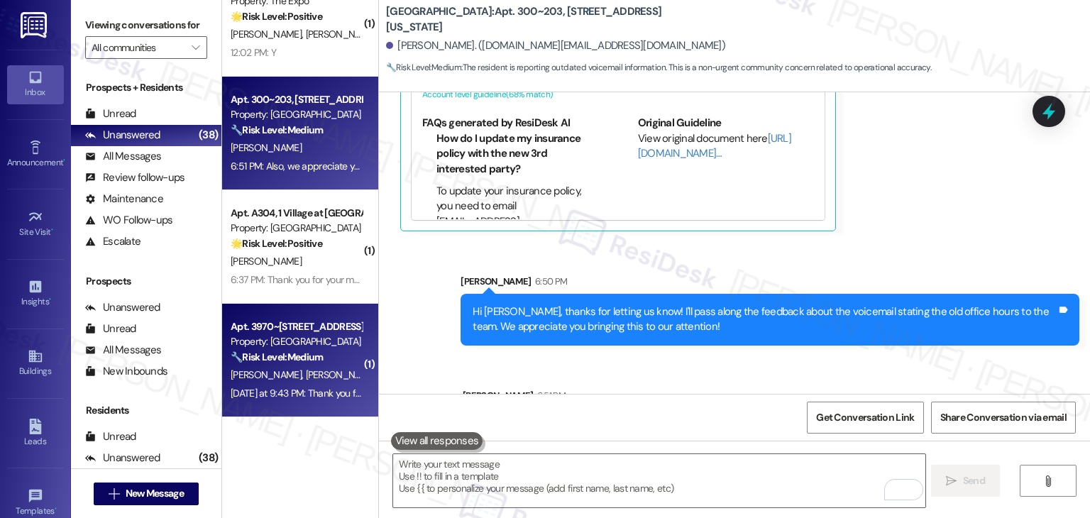
click at [282, 392] on div "Yesterday at 9:43 PM: Thank you for your message. Our offices are currently clo…" at bounding box center [626, 393] width 790 height 13
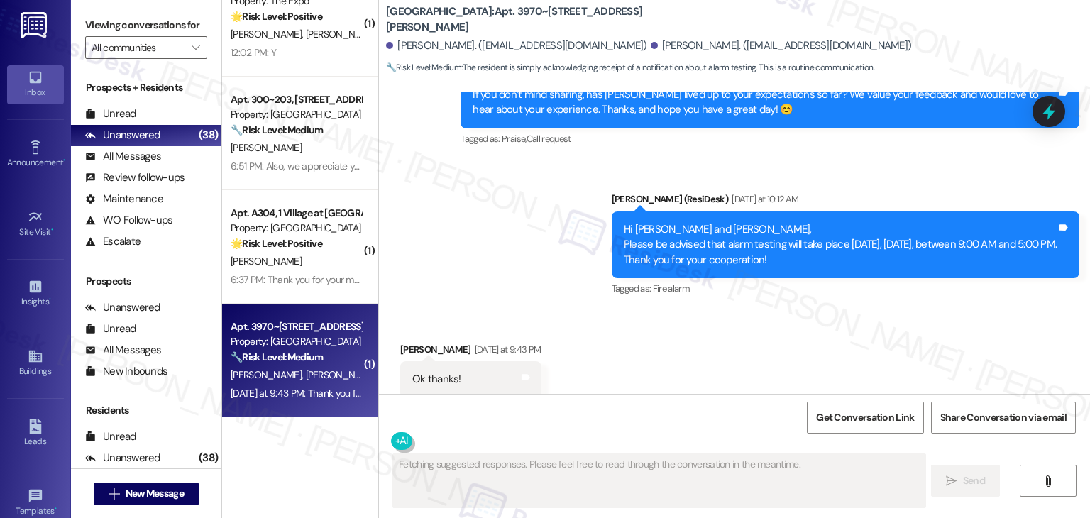
scroll to position [2015, 0]
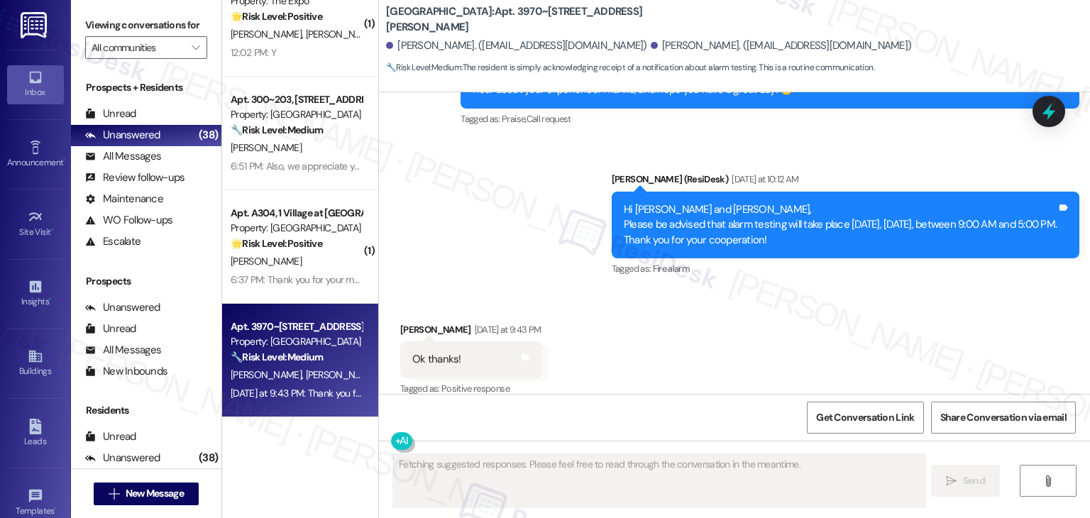
click at [654, 346] on div "Received via SMS Peggy Otway Yesterday at 9:43 PM Ok thanks! Tags and notes Tag…" at bounding box center [734, 350] width 711 height 120
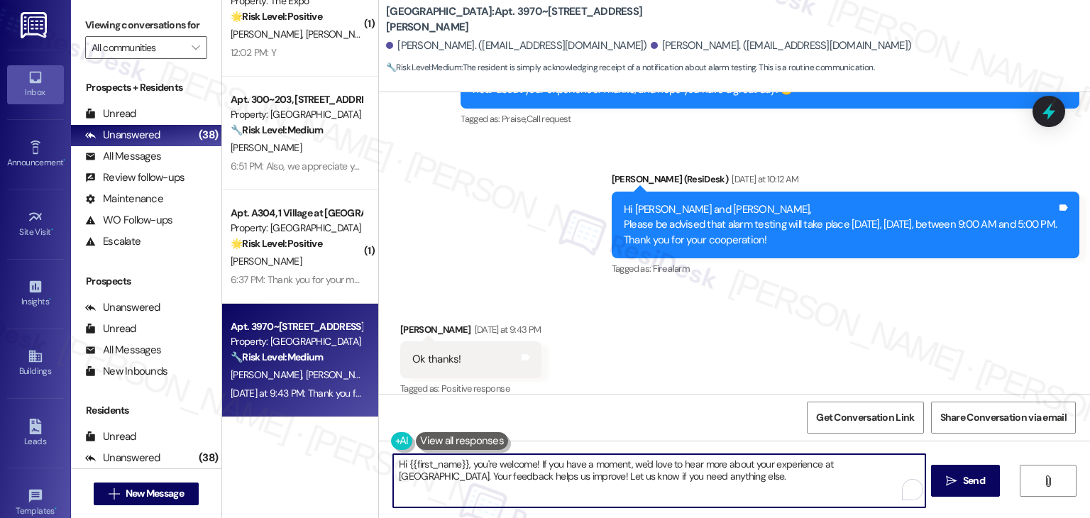
drag, startPoint x: 467, startPoint y: 465, endPoint x: 387, endPoint y: 461, distance: 79.5
click at [393, 461] on textarea "Hi {{first_name}}, you're welcome! If you have a moment, we'd love to hear more…" at bounding box center [658, 480] width 531 height 53
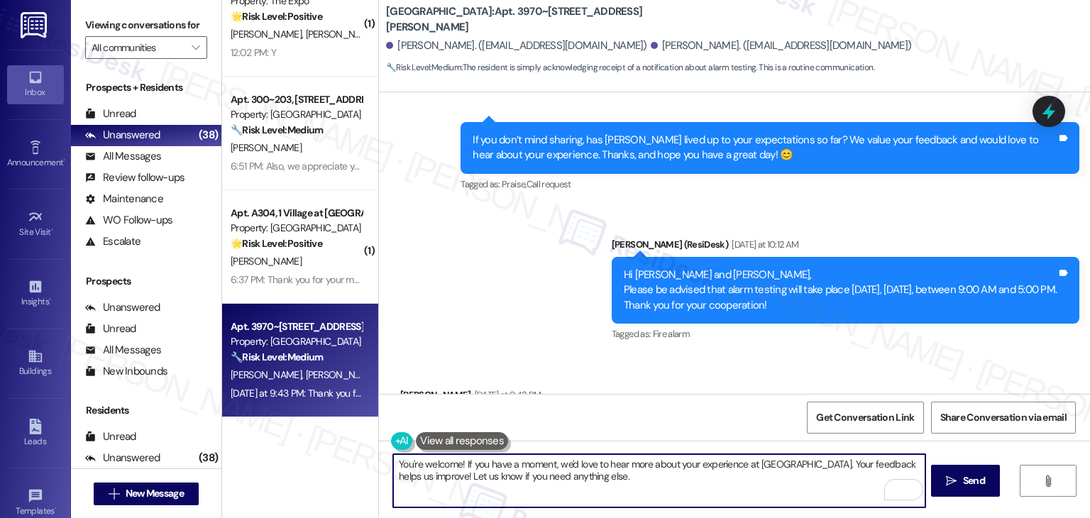
scroll to position [2151, 0]
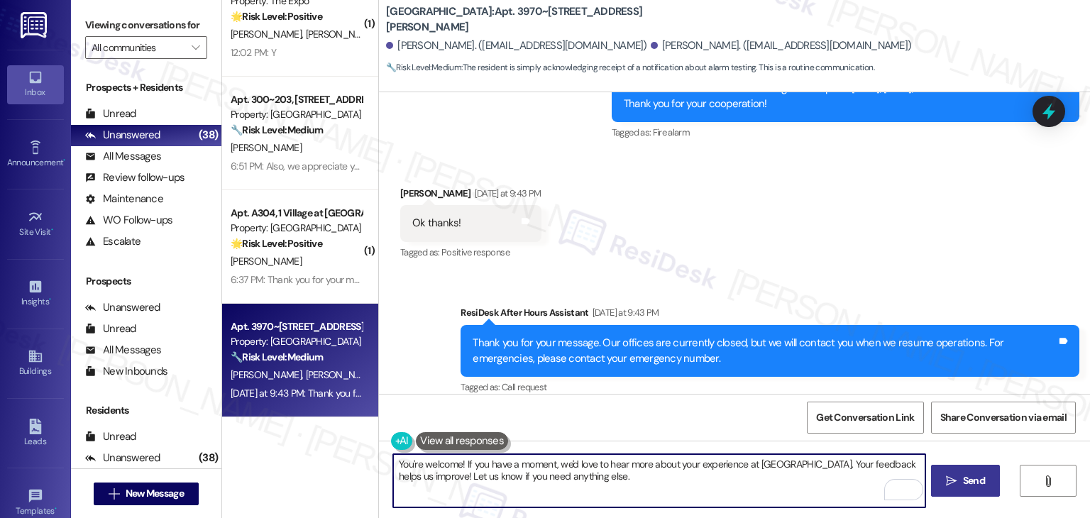
type textarea "You're welcome! If you have a moment, we'd love to hear more about your experie…"
click at [956, 487] on span " Send" at bounding box center [965, 480] width 45 height 15
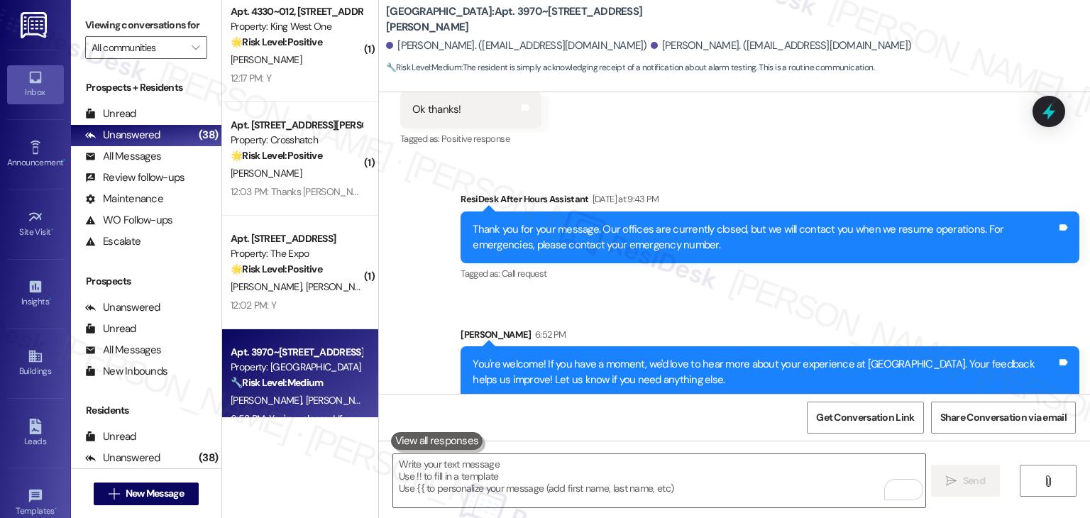
scroll to position [3499, 0]
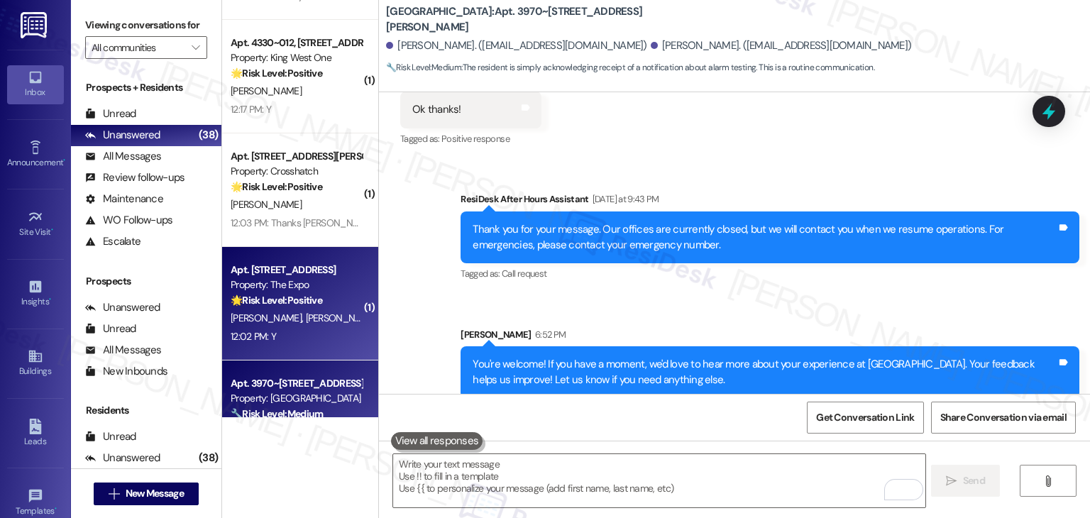
click at [287, 348] on div "Apt. 3201, 485 S 44th St W Property: The Expo 🌟 Risk Level: Positive The reside…" at bounding box center [300, 304] width 156 height 114
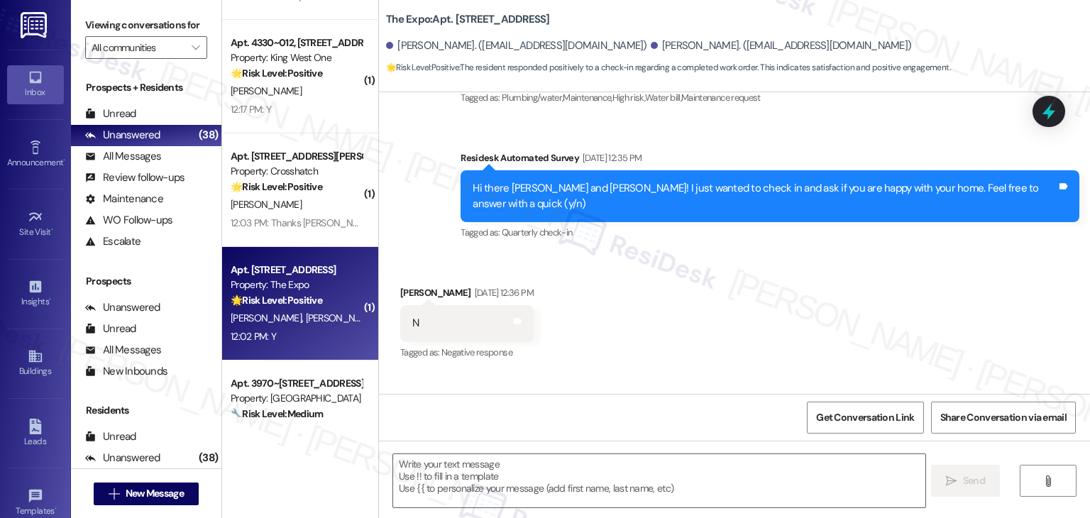
type textarea "Fetching suggested responses. Please feel free to read through the conversation…"
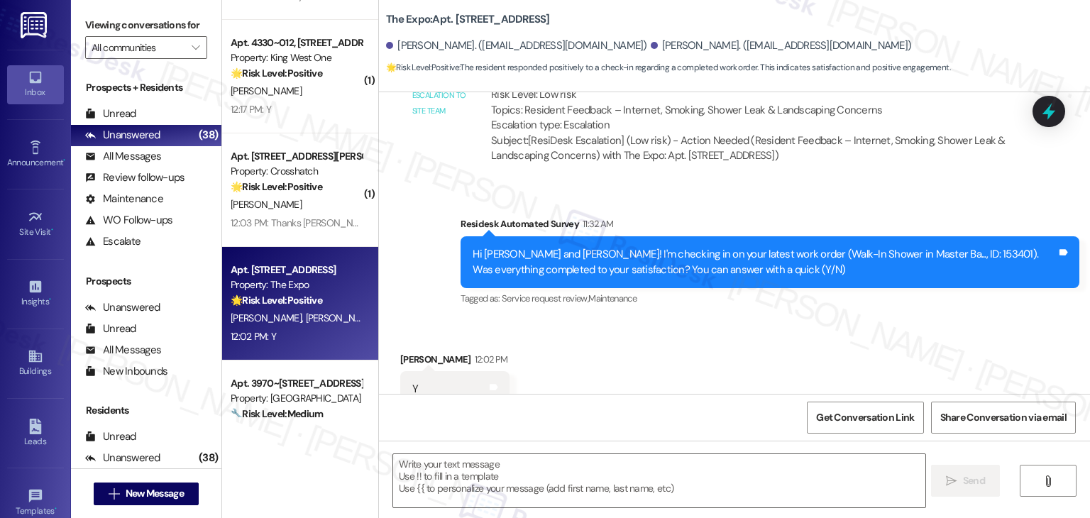
scroll to position [1481, 0]
click at [614, 326] on div "Received via SMS Andrea Dougherty 12:02 PM Y Tags and notes Tagged as: Positive…" at bounding box center [734, 380] width 711 height 120
click at [633, 340] on div "Received via SMS Andrea Dougherty 12:02 PM Y Tags and notes Tagged as: Positive…" at bounding box center [734, 380] width 711 height 120
click at [707, 363] on div "Received via SMS Andrea Dougherty 12:02 PM Y Tags and notes Tagged as: Positive…" at bounding box center [734, 380] width 711 height 120
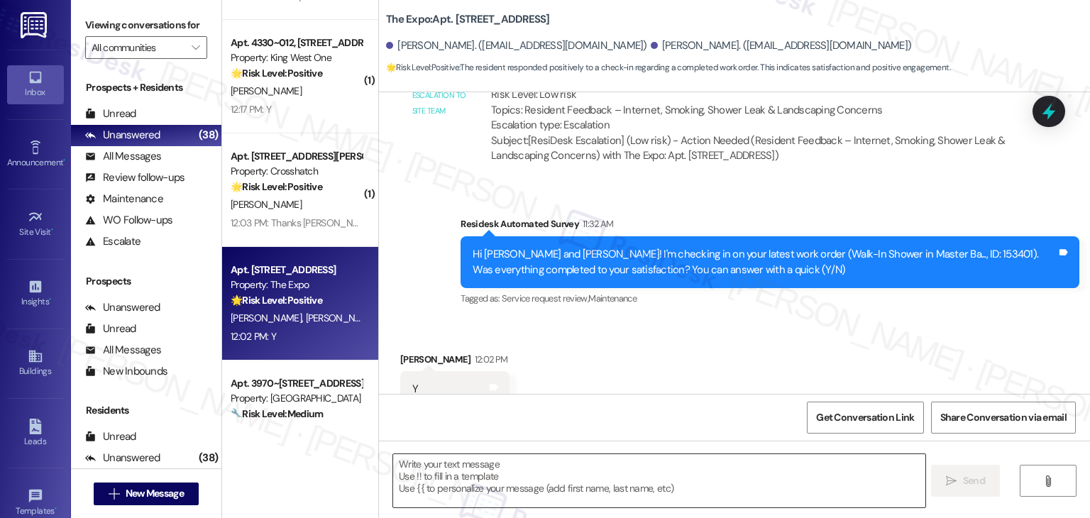
click at [524, 474] on textarea at bounding box center [658, 480] width 531 height 53
paste textarea "Hey [PERSON_NAME]! I’m glad your latest work order was completed to your satisf…"
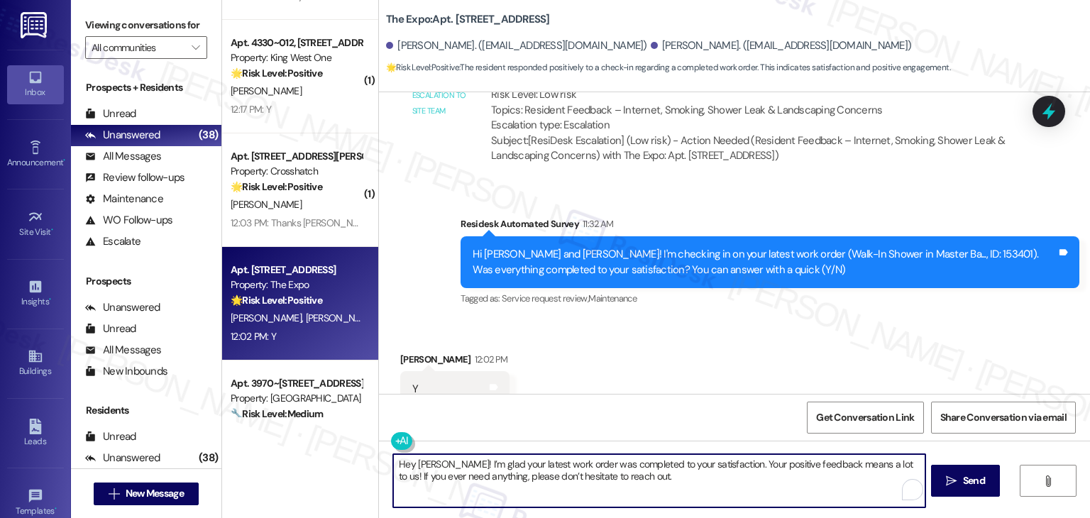
click at [414, 460] on textarea "Hey [PERSON_NAME]! I’m glad your latest work order was completed to your satisf…" at bounding box center [658, 480] width 531 height 53
click at [415, 460] on textarea "Hey [PERSON_NAME]! I’m glad your latest work order was completed to your satisf…" at bounding box center [658, 480] width 531 height 53
click at [657, 472] on textarea "Hey Andrea! I’m glad your latest work order was completed to your satisfaction.…" at bounding box center [658, 480] width 531 height 53
type textarea "Hey Andrea! I’m glad your latest work order was completed to your satisfaction.…"
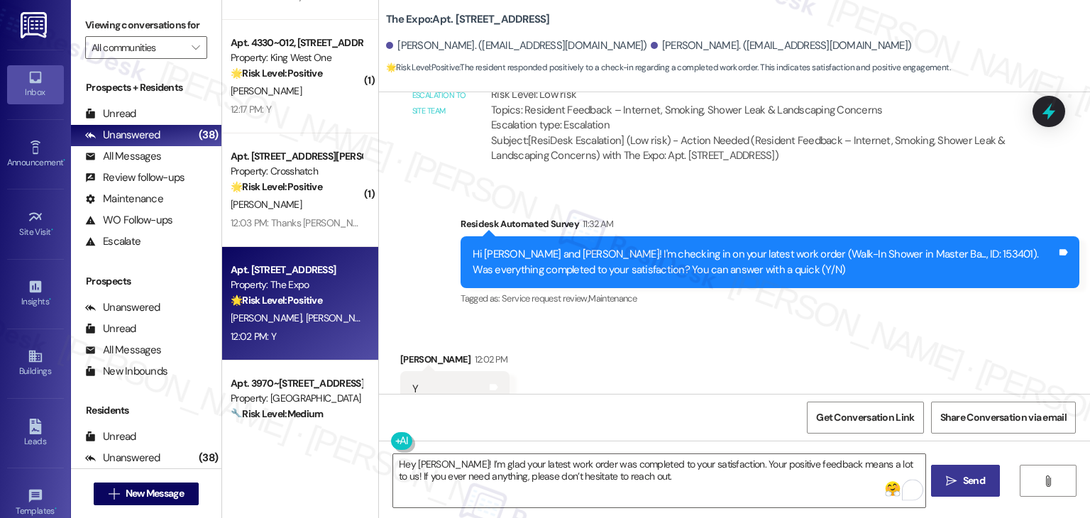
click at [972, 478] on span "Send" at bounding box center [974, 480] width 22 height 15
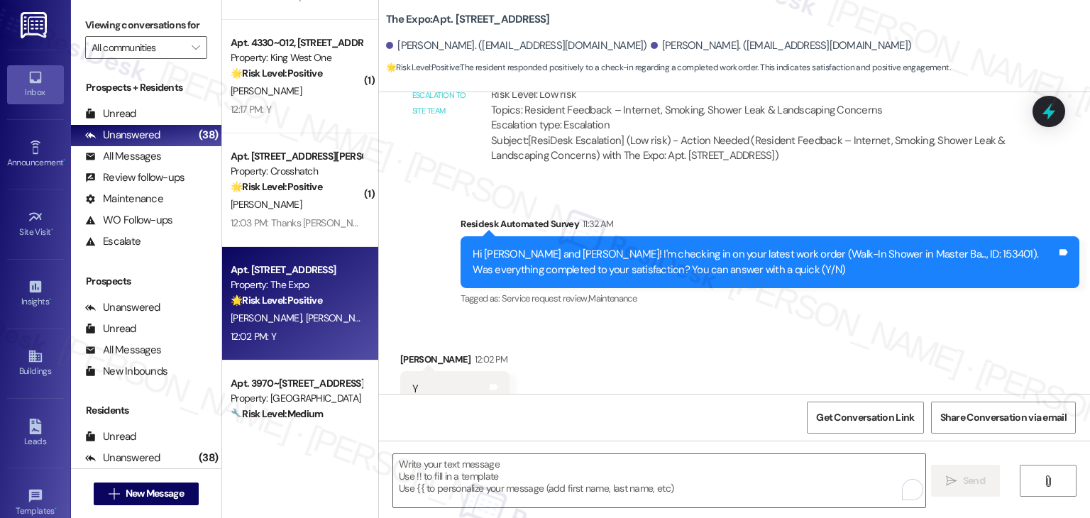
scroll to position [1596, 0]
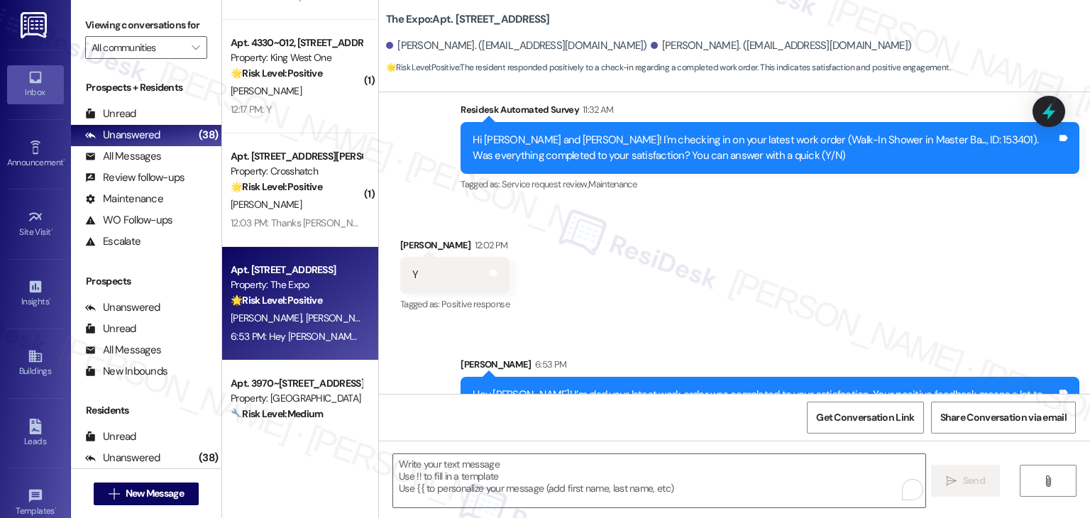
click at [893, 245] on div "Received via SMS Andrea Dougherty 12:02 PM Y Tags and notes Tagged as: Positive…" at bounding box center [734, 266] width 711 height 120
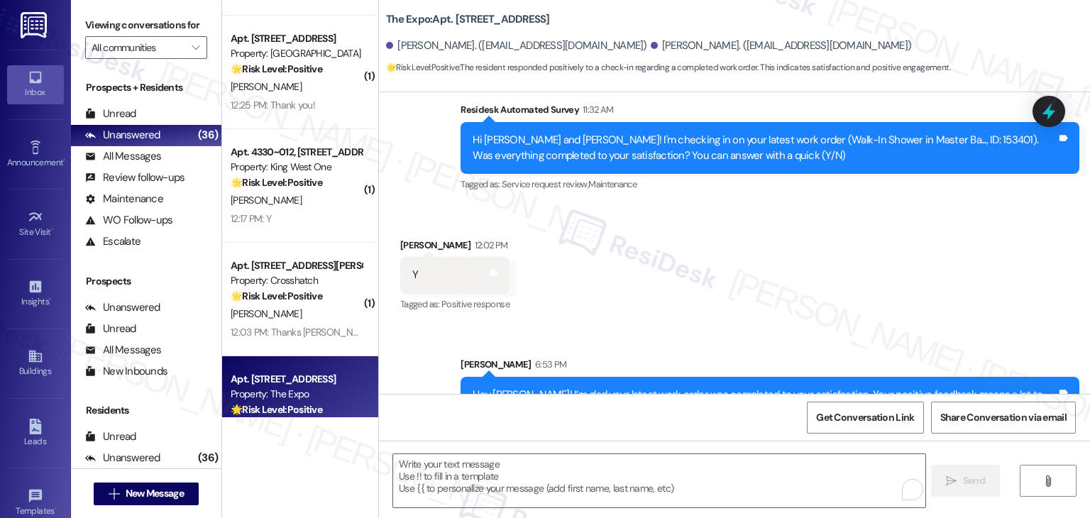
scroll to position [3357, 0]
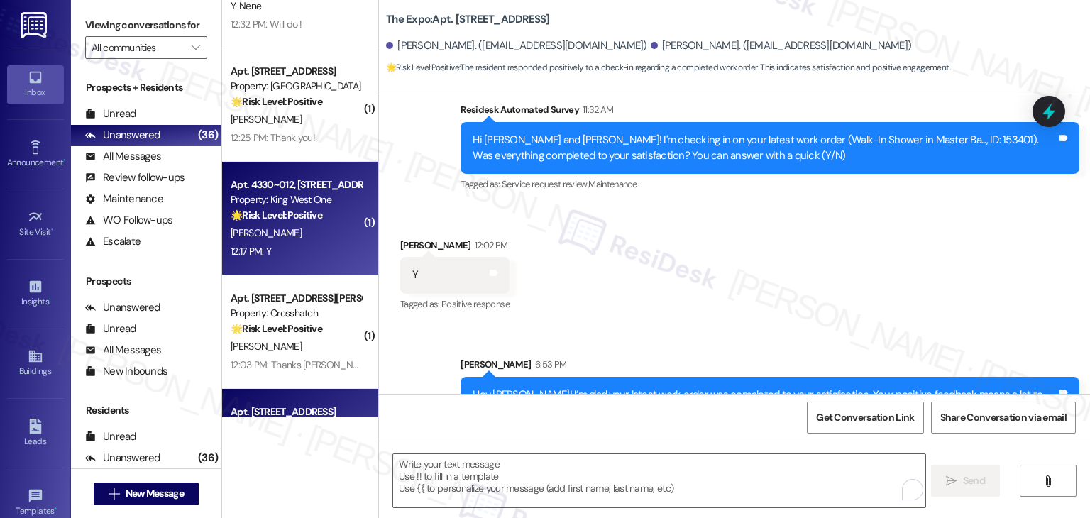
click at [292, 247] on div "12:17 PM: Y 12:17 PM: Y" at bounding box center [296, 252] width 134 height 18
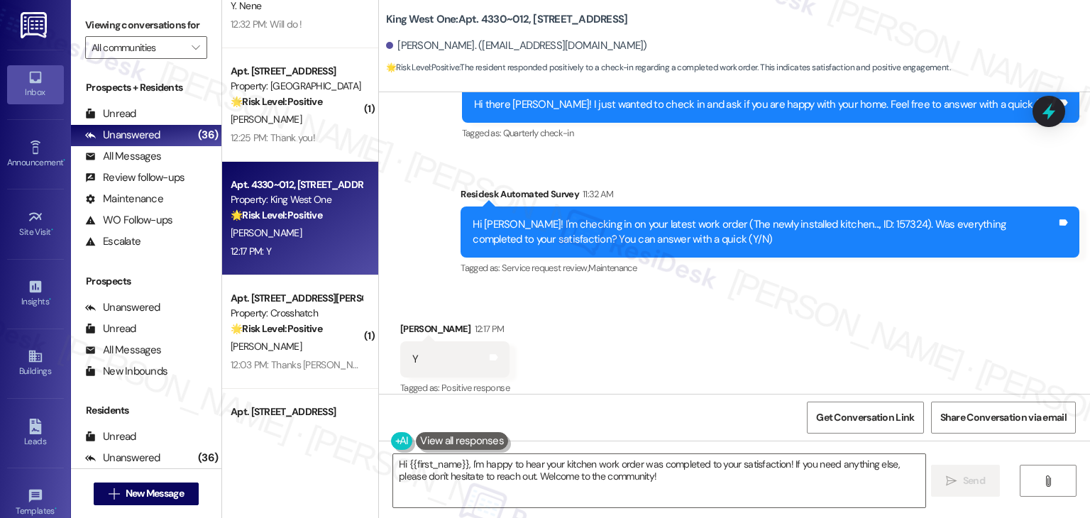
scroll to position [4127, 0]
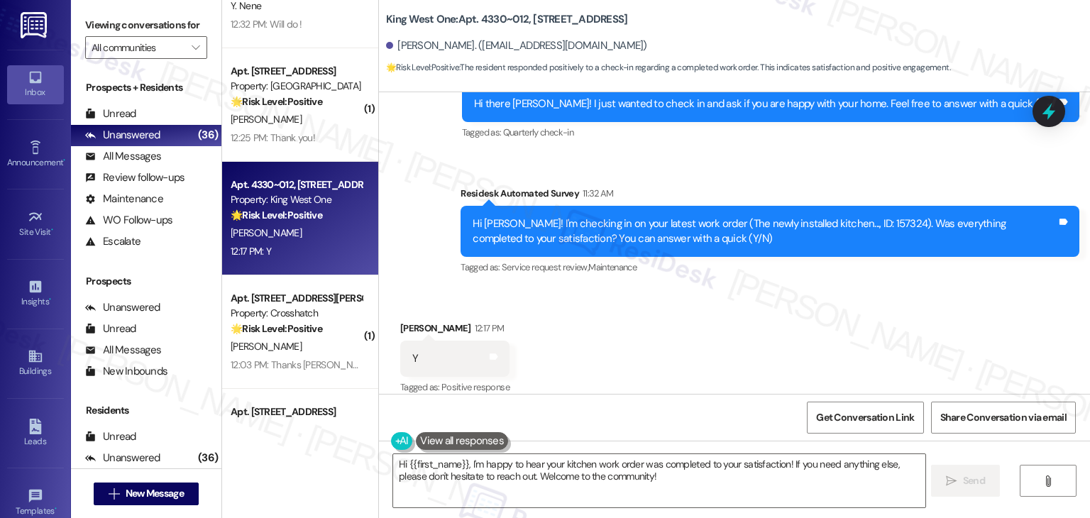
click at [680, 372] on div "Received via SMS Tony Jensen 12:17 PM Y Tags and notes Tagged as: Positive resp…" at bounding box center [734, 349] width 711 height 120
drag, startPoint x: 559, startPoint y: 341, endPoint x: 568, endPoint y: 358, distance: 19.4
click at [559, 341] on div "Received via SMS Tony Jensen 12:17 PM Y Tags and notes Tagged as: Positive resp…" at bounding box center [734, 349] width 711 height 120
click at [562, 470] on textarea "Hi {{first_name}}, I'm happy to hear your kitchen work order was completed to y…" at bounding box center [658, 480] width 531 height 53
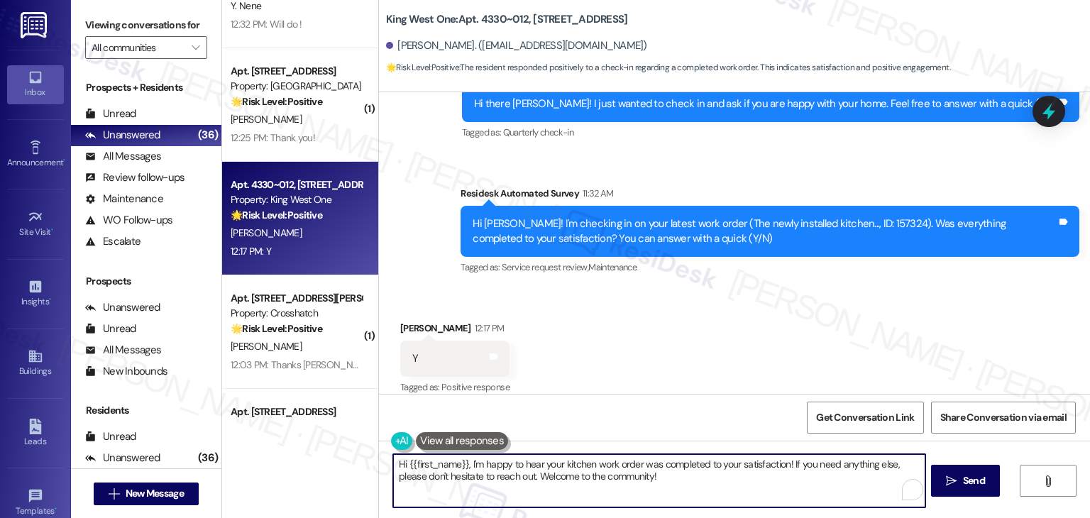
click at [562, 470] on textarea "Hi {{first_name}}, I'm happy to hear your kitchen work order was completed to y…" at bounding box center [658, 480] width 531 height 53
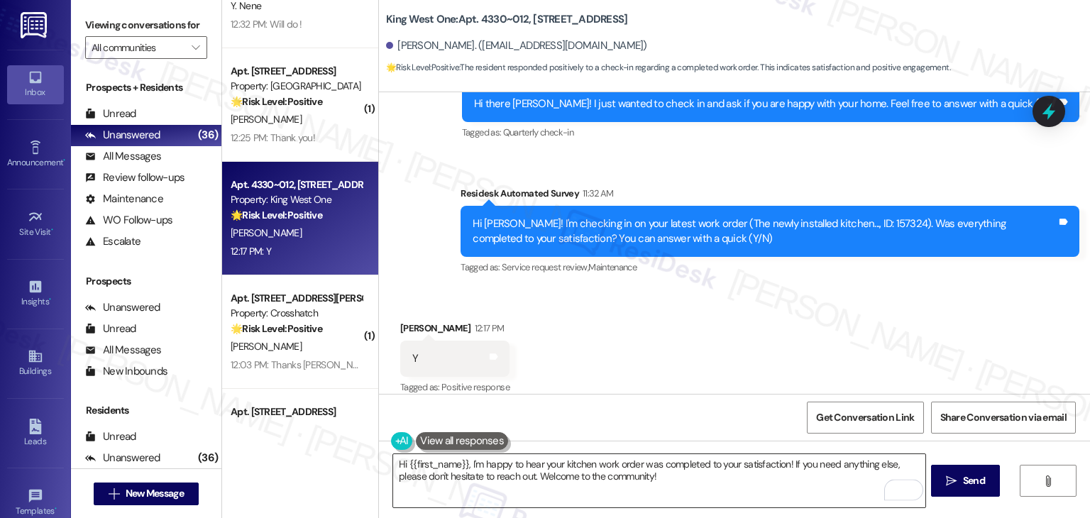
click at [638, 475] on textarea "Hi {{first_name}}, I'm happy to hear your kitchen work order was completed to y…" at bounding box center [658, 480] width 531 height 53
click at [663, 369] on div "Received via SMS Tony Jensen 12:17 PM Y Tags and notes Tagged as: Positive resp…" at bounding box center [734, 349] width 711 height 120
click at [607, 480] on textarea "Hi {{first_name}}, I'm happy to hear your kitchen work order was completed to y…" at bounding box center [658, 480] width 531 height 53
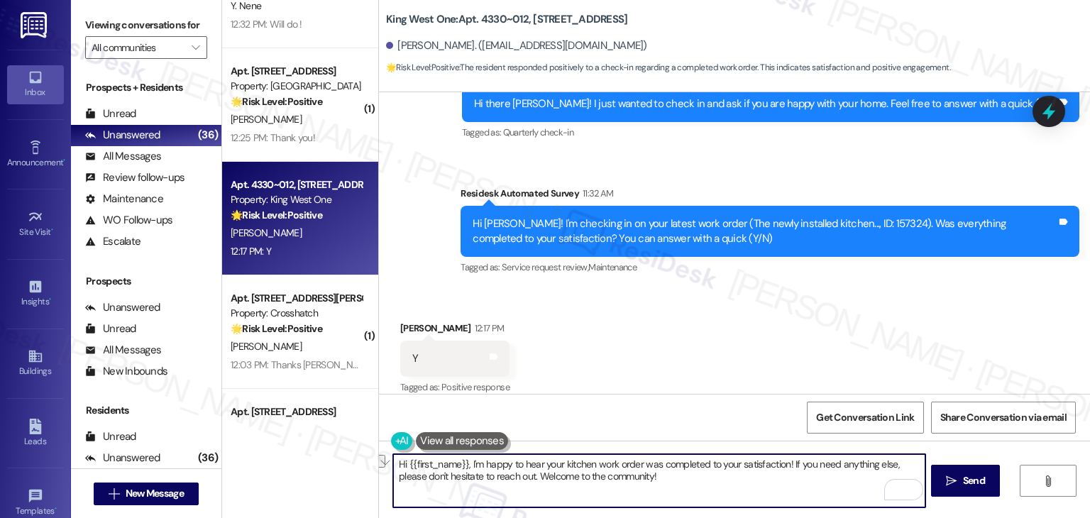
drag, startPoint x: 667, startPoint y: 476, endPoint x: 555, endPoint y: 479, distance: 112.1
click at [546, 475] on textarea "Hi {{first_name}}, I'm happy to hear your kitchen work order was completed to y…" at bounding box center [658, 480] width 531 height 53
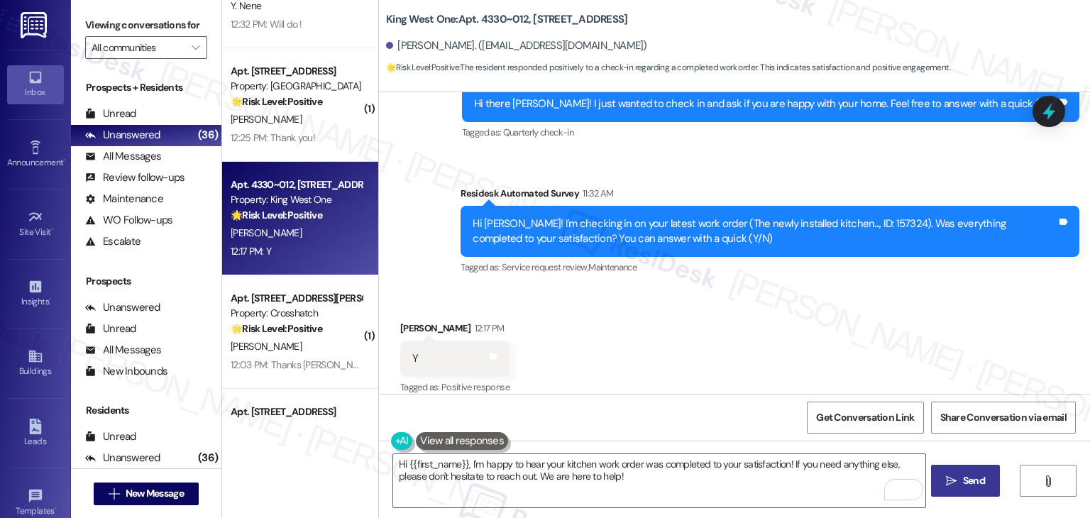
click at [971, 482] on span "Send" at bounding box center [974, 480] width 22 height 15
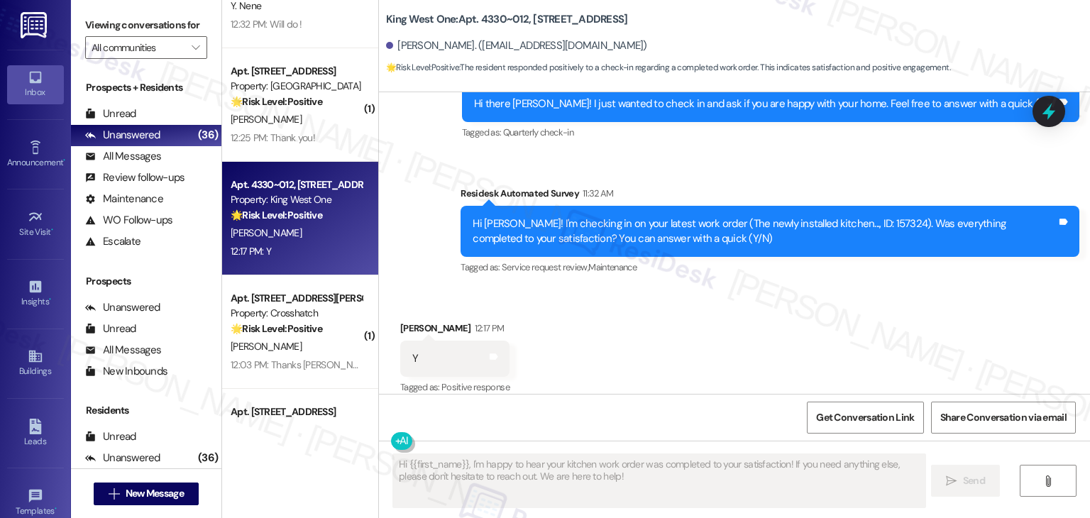
type textarea "Fetching suggested responses. Please feel free to read through the conversation…"
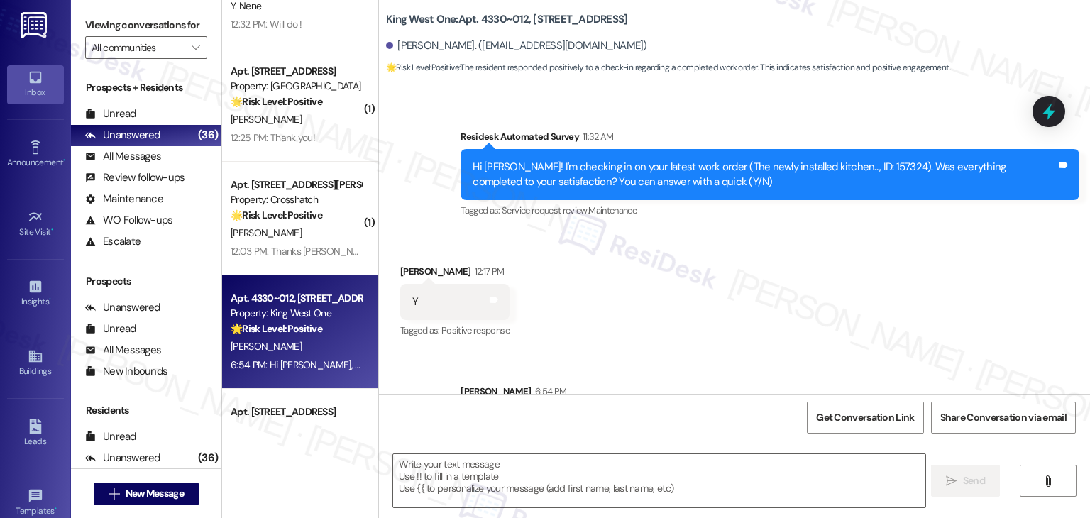
scroll to position [4240, 0]
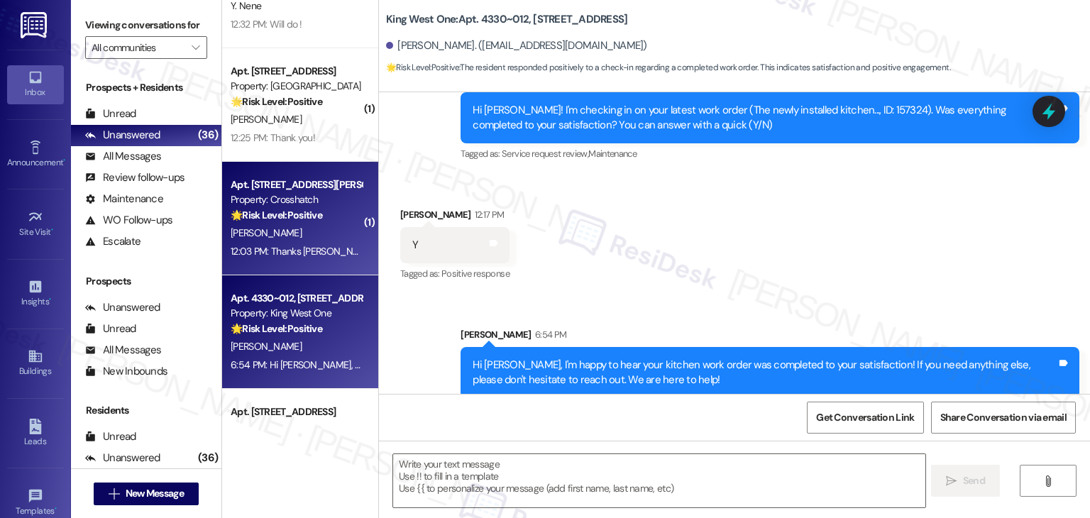
click at [287, 259] on div "12:03 PM: Thanks Dottie 12:03 PM: Thanks Dottie" at bounding box center [296, 252] width 134 height 18
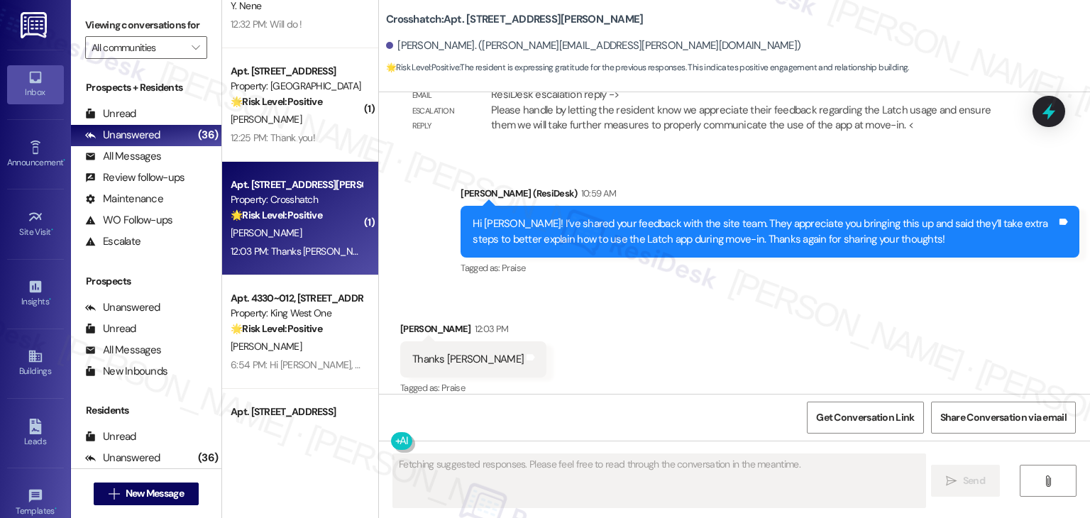
scroll to position [815, 0]
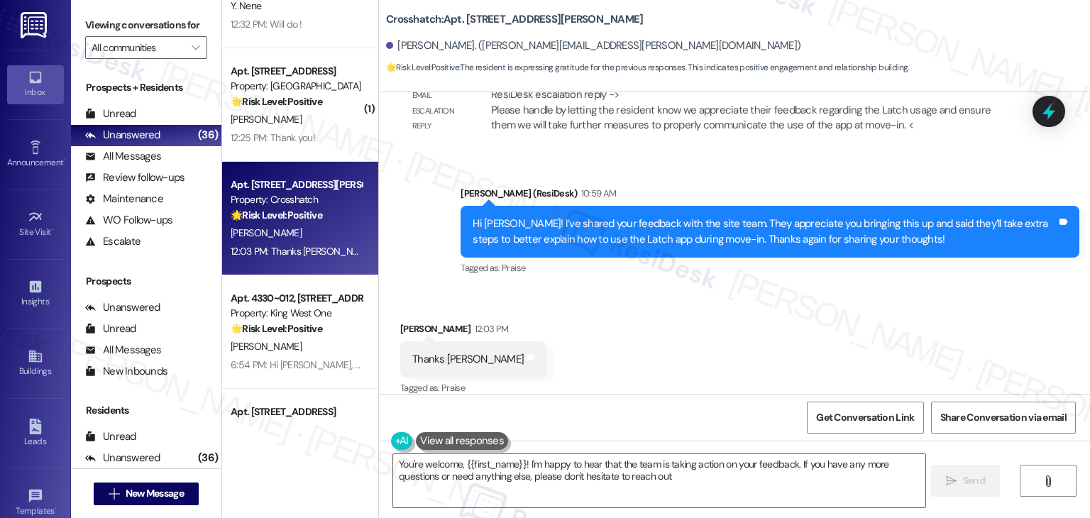
type textarea "You're welcome, {{first_name}}! I'm happy to hear that the team is taking actio…"
click at [581, 315] on div "Received via SMS Samuel Aldrich 12:03 PM Thanks Dottie Tags and notes Tagged as…" at bounding box center [734, 349] width 711 height 120
click at [705, 474] on textarea "You're welcome, {{first_name}}! I'm happy to hear that the team is taking actio…" at bounding box center [658, 480] width 531 height 53
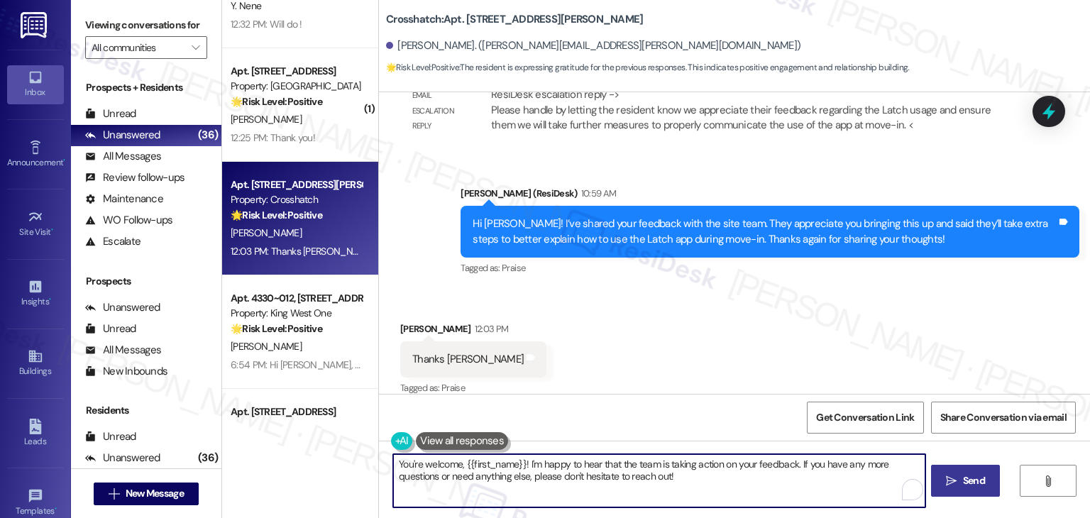
click at [968, 479] on span "Send" at bounding box center [974, 480] width 22 height 15
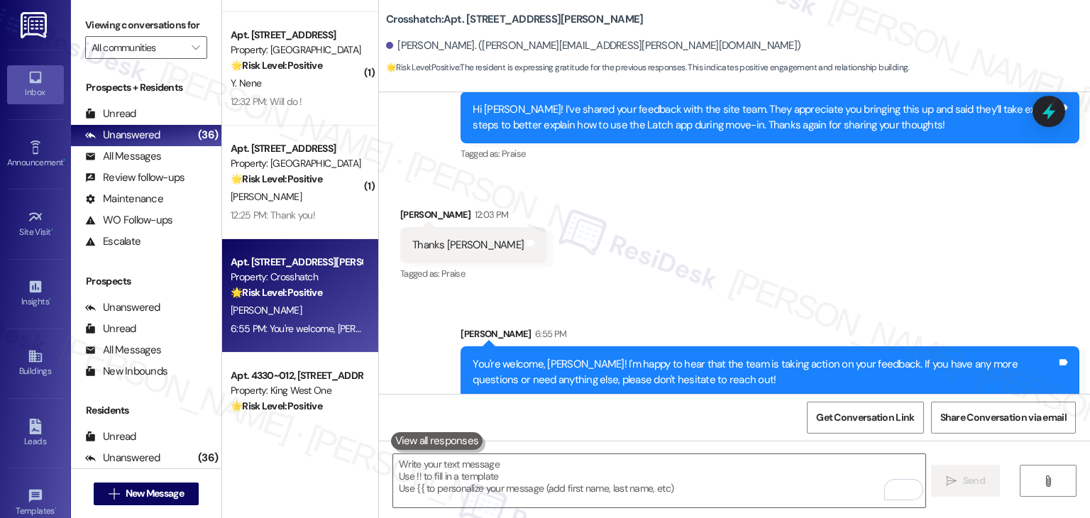
scroll to position [3216, 0]
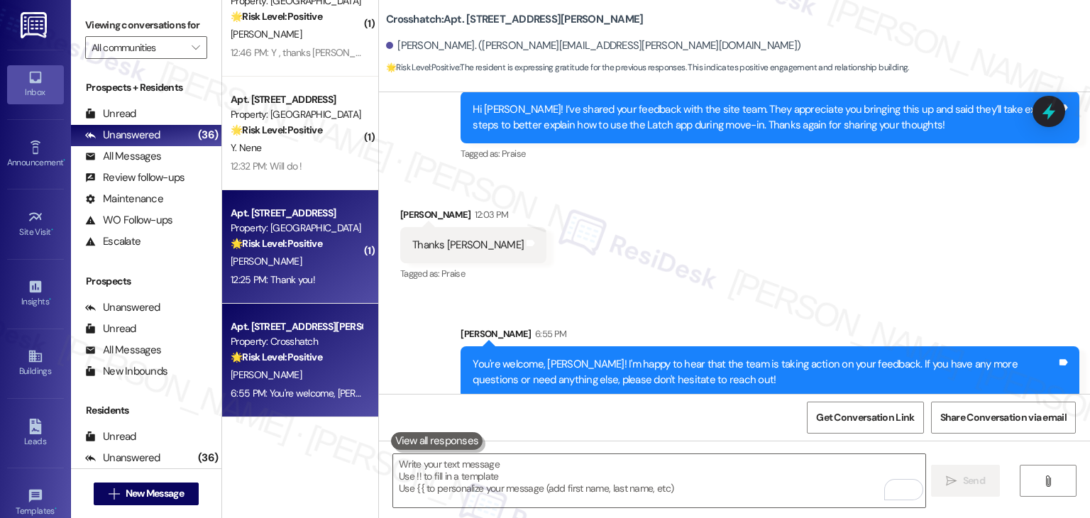
click at [321, 282] on div "12:25 PM: Thank you! 12:25 PM: Thank you!" at bounding box center [296, 280] width 134 height 18
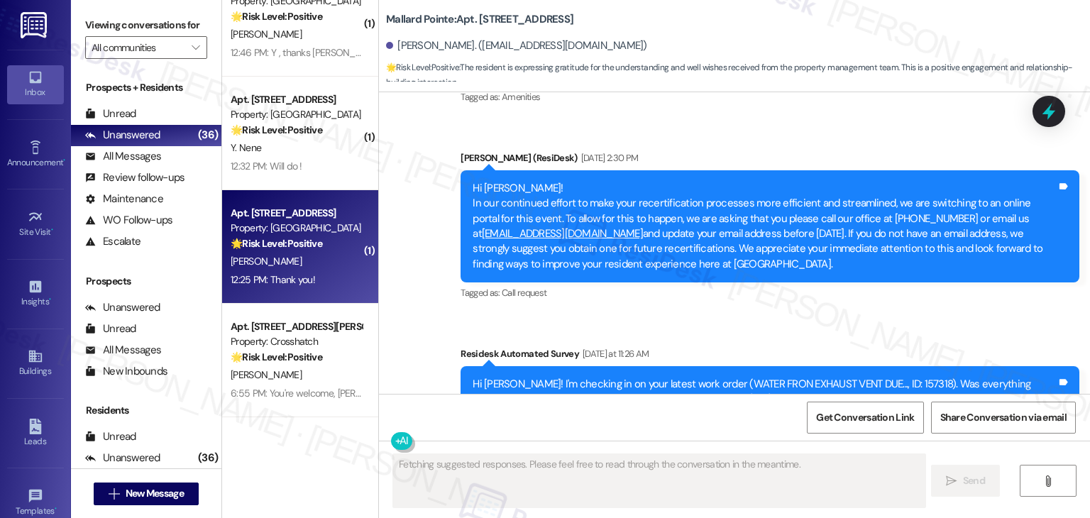
scroll to position [3558, 0]
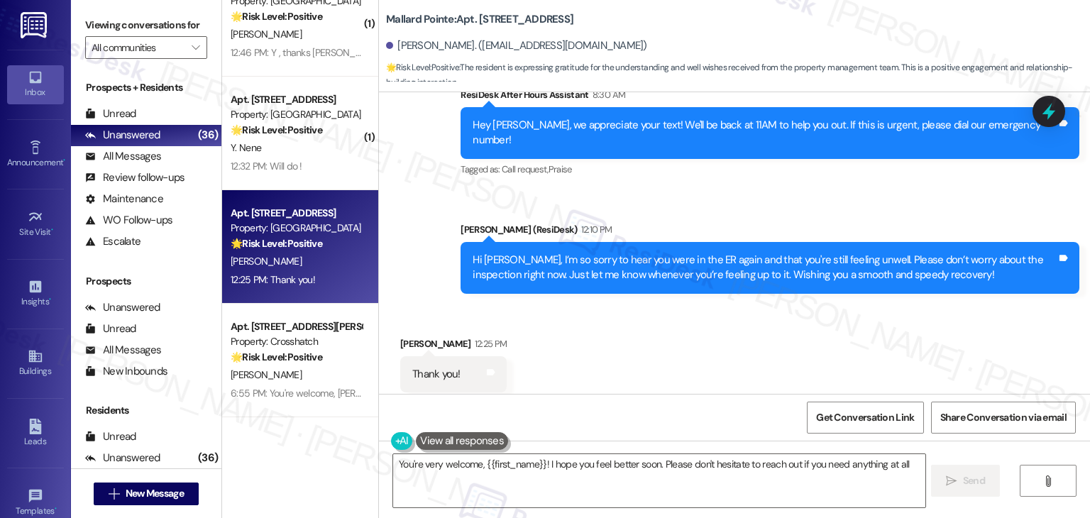
type textarea "You're very welcome, {{first_name}}! I hope you feel better soon. Please don't …"
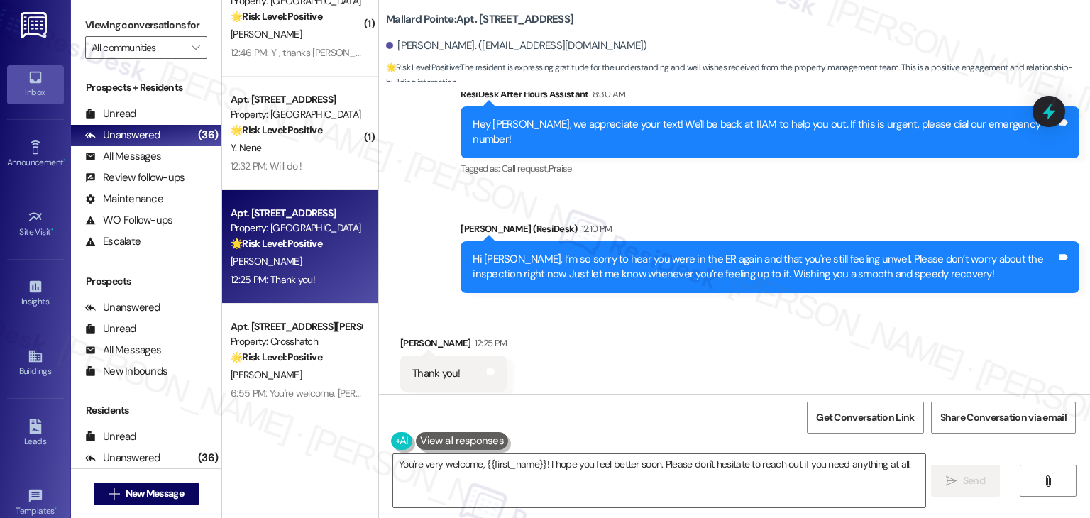
click at [585, 327] on div "Received via SMS [PERSON_NAME] 12:25 PM Thank you! Tags and notes Tagged as: Pr…" at bounding box center [734, 364] width 711 height 120
click at [823, 472] on textarea "You're very welcome, {{first_name}}! I hope you feel better soon. Please don't …" at bounding box center [658, 480] width 531 height 53
click at [969, 479] on span "Send" at bounding box center [974, 480] width 22 height 15
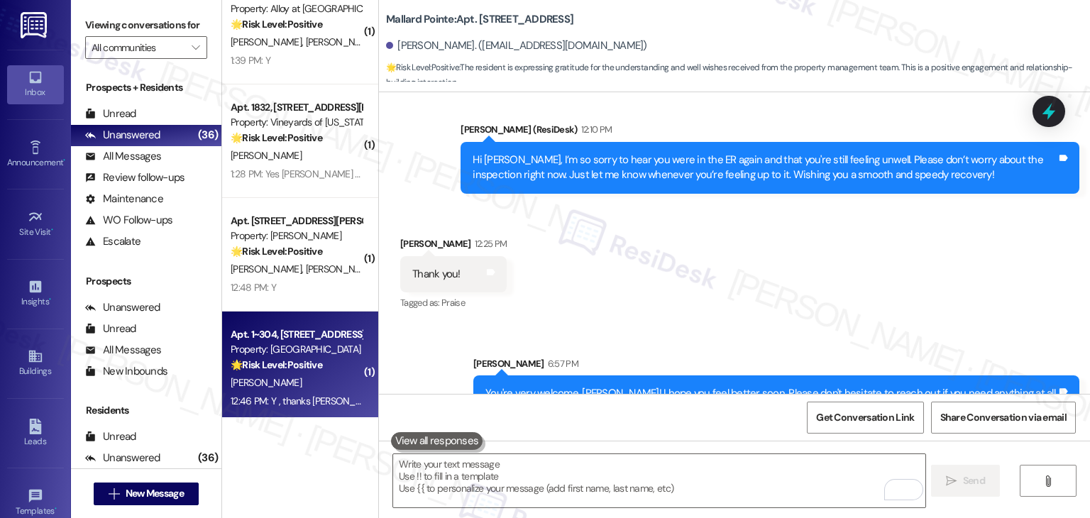
scroll to position [2861, 0]
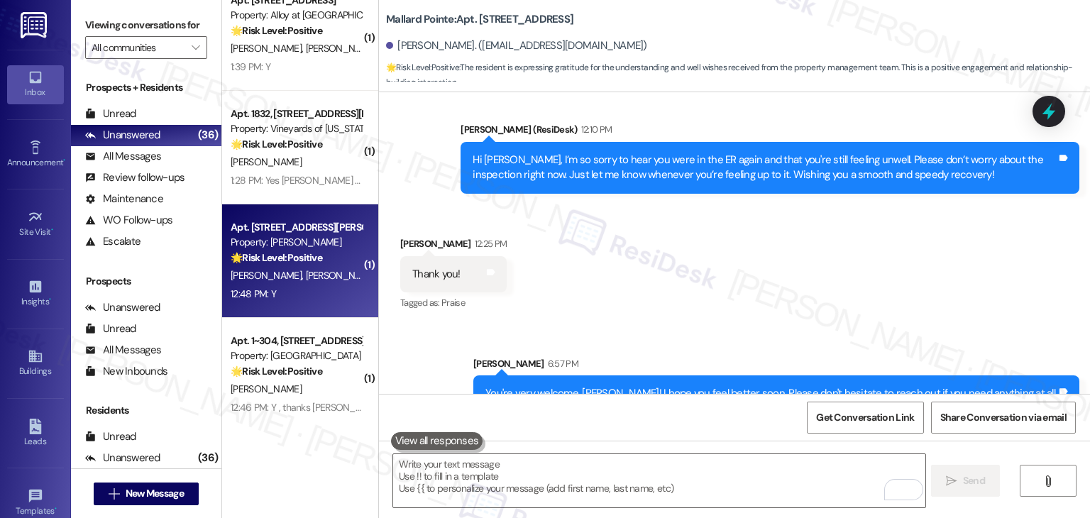
click at [296, 292] on div "12:48 PM: Y 12:48 PM: Y" at bounding box center [296, 294] width 134 height 18
type textarea "Fetching suggested responses. Please feel free to read through the conversation…"
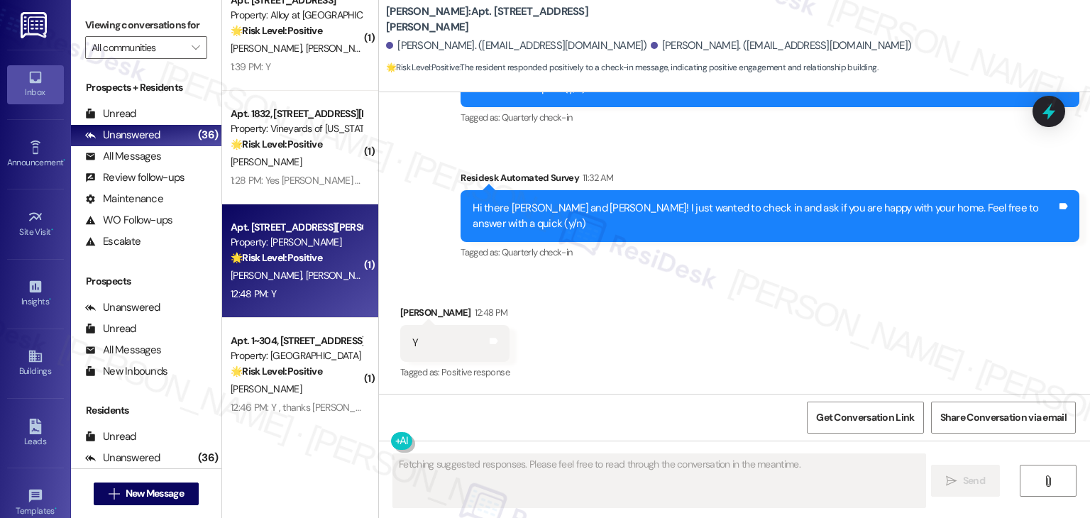
scroll to position [288, 0]
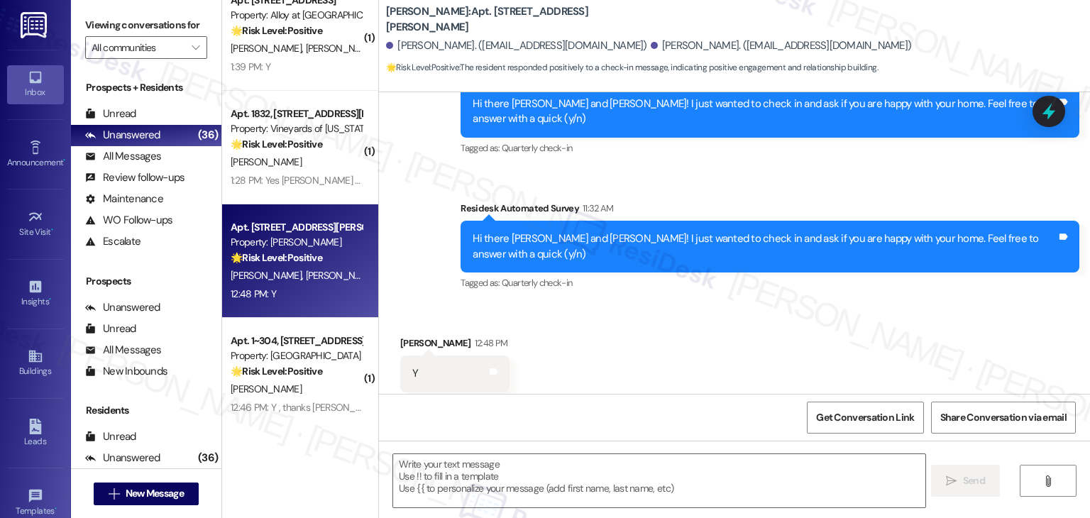
click at [619, 333] on div "Received via SMS Adam Kain 12:48 PM Y Tags and notes Tagged as: Positive respon…" at bounding box center [734, 364] width 711 height 120
click at [711, 327] on div "Received via SMS Adam Kain 12:48 PM Y Tags and notes Tagged as: Positive respon…" at bounding box center [734, 364] width 711 height 120
click at [495, 460] on textarea at bounding box center [658, 480] width 531 height 53
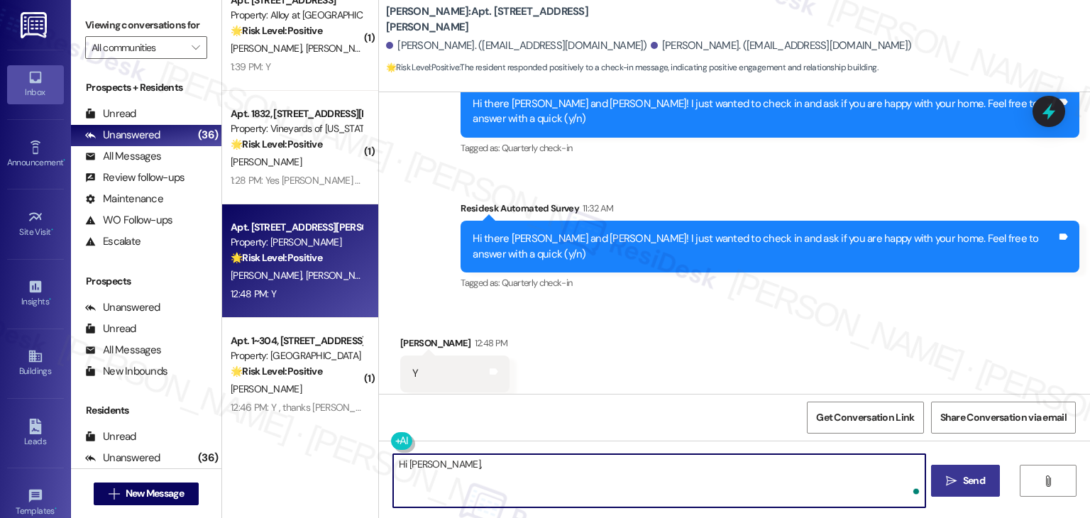
paste textarea "I'm so glad to hear you're happy with your home. We always strive to create a g…"
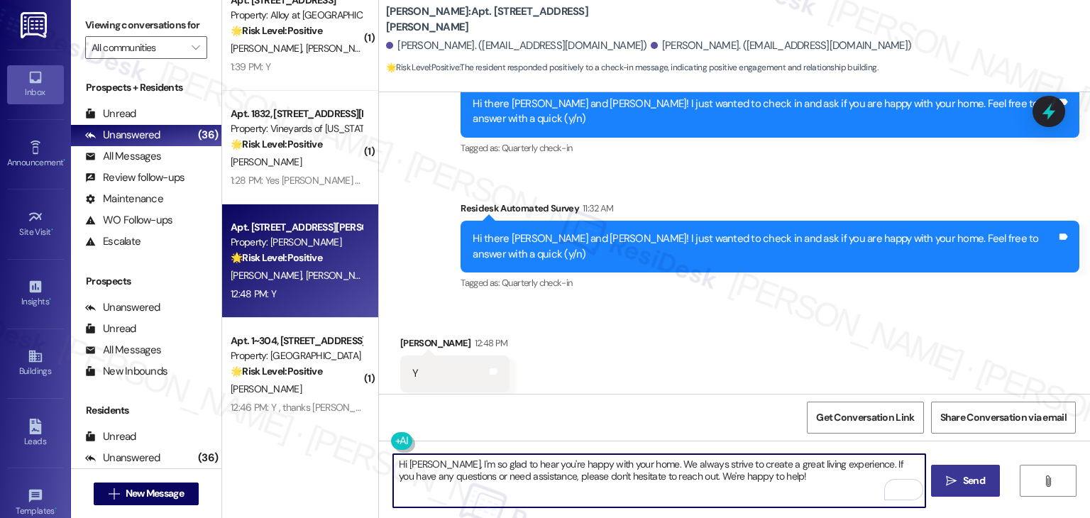
type textarea "Hi Adam, I'm so glad to hear you're happy with your home. We always strive to c…"
click at [712, 318] on div "Received via SMS Adam Kain 12:48 PM Y Tags and notes Tagged as: Positive respon…" at bounding box center [734, 364] width 711 height 120
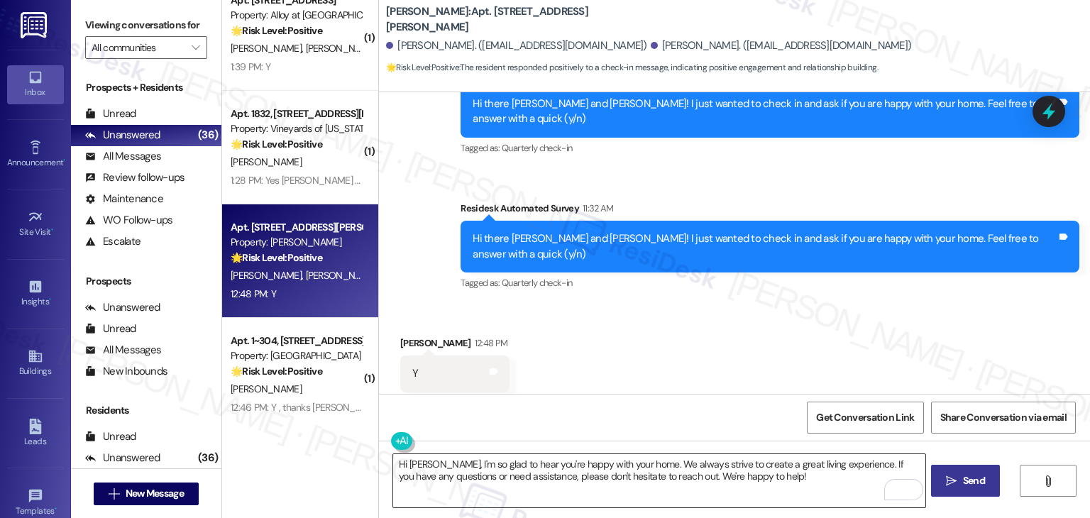
click at [768, 482] on textarea "Hi Adam, I'm so glad to hear you're happy with your home. We always strive to c…" at bounding box center [658, 480] width 531 height 53
click at [969, 480] on span "Send" at bounding box center [974, 480] width 22 height 15
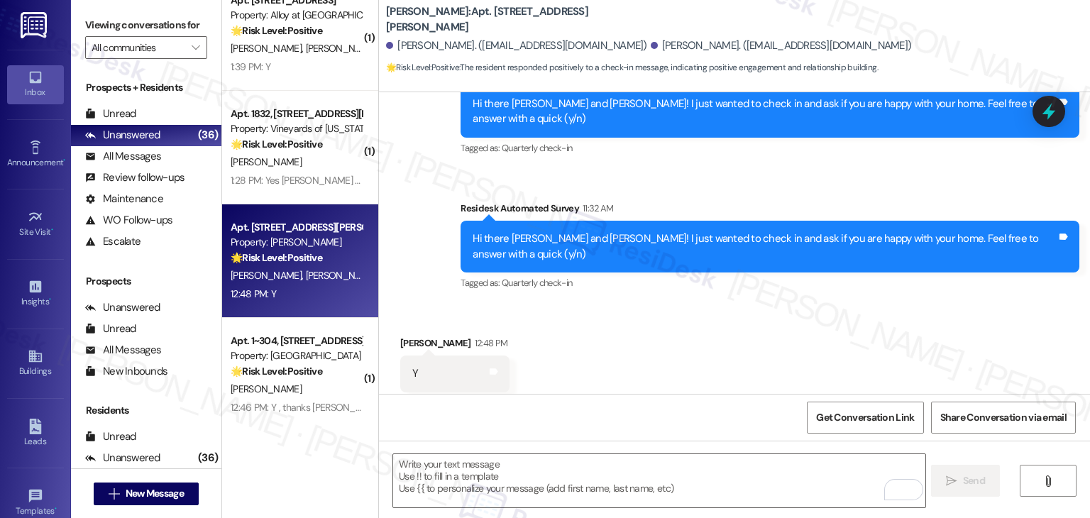
click at [712, 363] on div "Received via SMS Adam Kain 12:48 PM Y Tags and notes Tagged as: Positive respon…" at bounding box center [734, 364] width 711 height 120
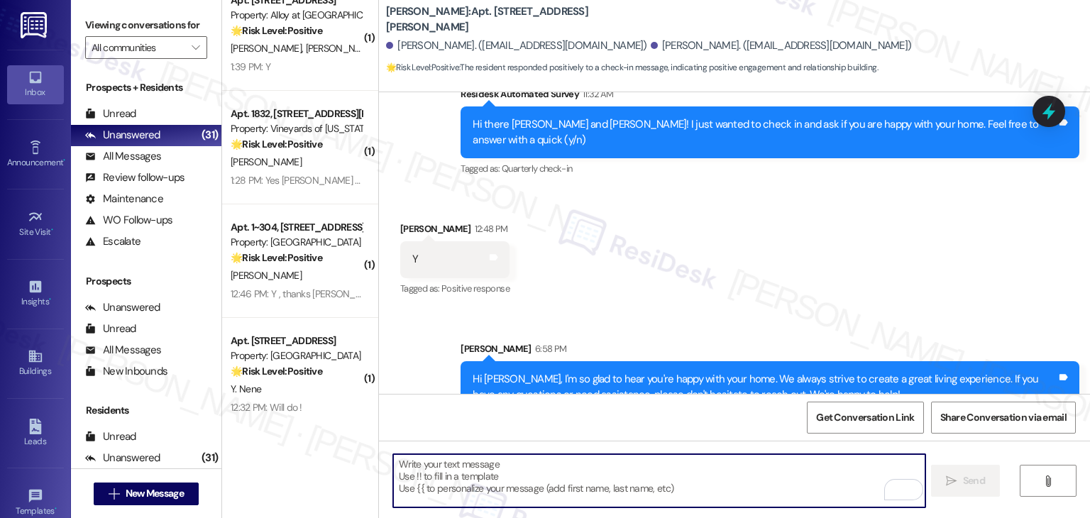
click at [494, 465] on textarea "To enrich screen reader interactions, please activate Accessibility in Grammarl…" at bounding box center [658, 480] width 531 height 53
paste textarea "We’d also really appreciate it if you could share your experience in a review, …"
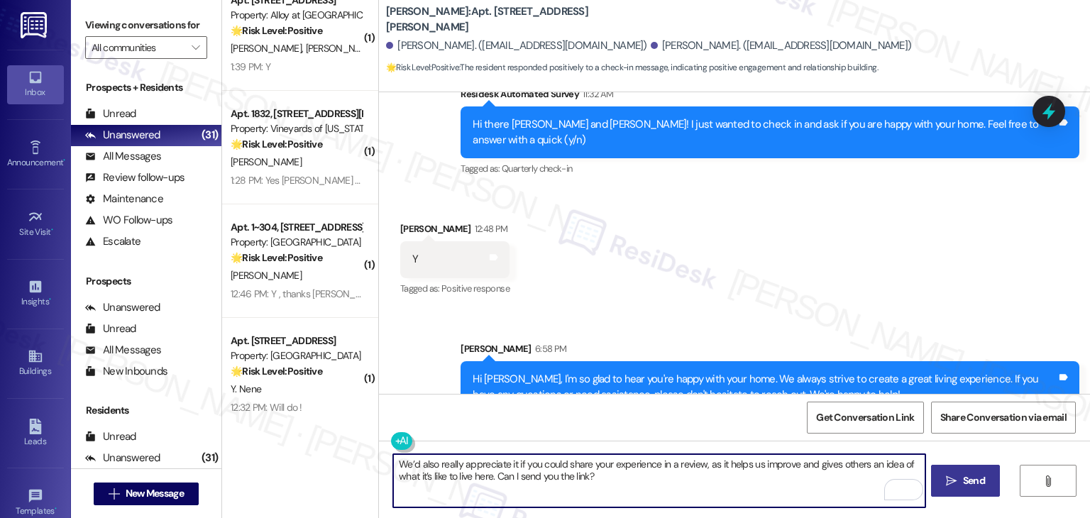
type textarea "We’d also really appreciate it if you could share your experience in a review, …"
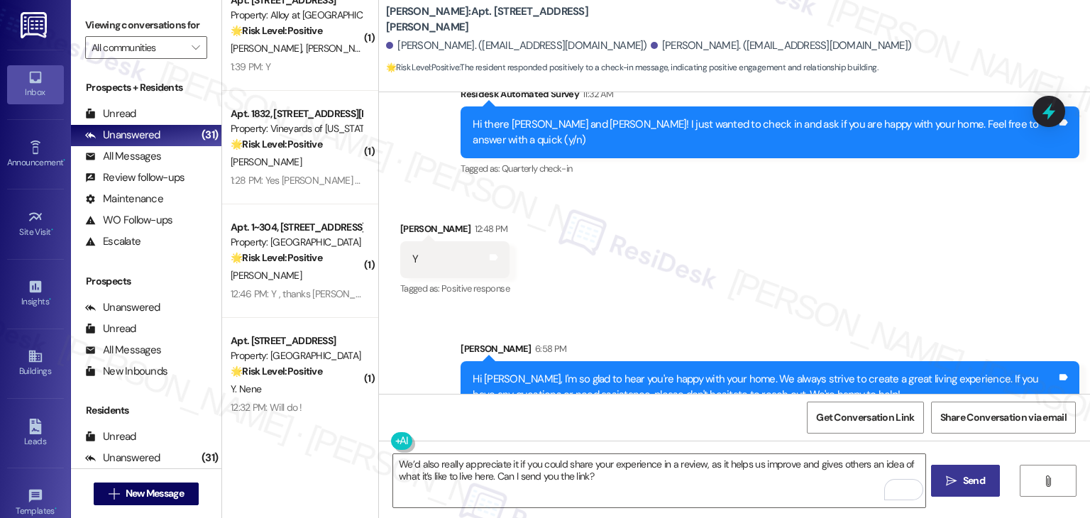
click at [973, 480] on span "Send" at bounding box center [974, 480] width 22 height 15
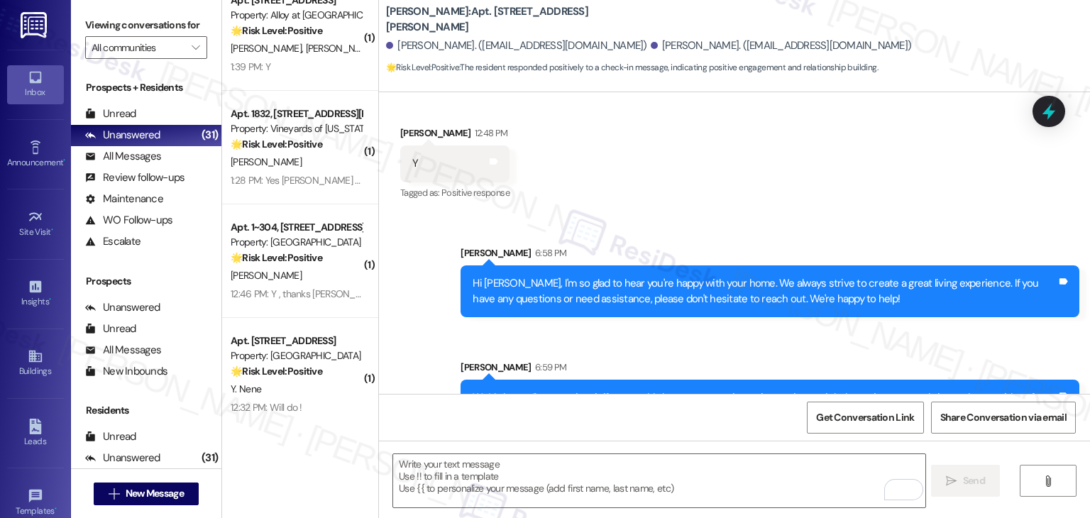
scroll to position [517, 0]
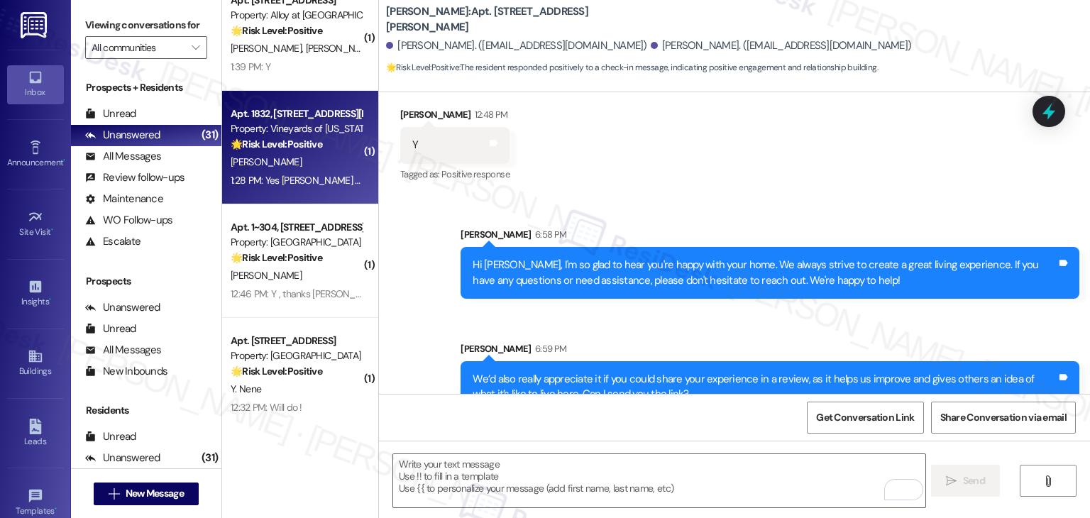
click at [287, 173] on div "1:28 PM: Yes Micah did a great job thank you 1:28 PM: Yes Micah did a great job…" at bounding box center [296, 181] width 134 height 18
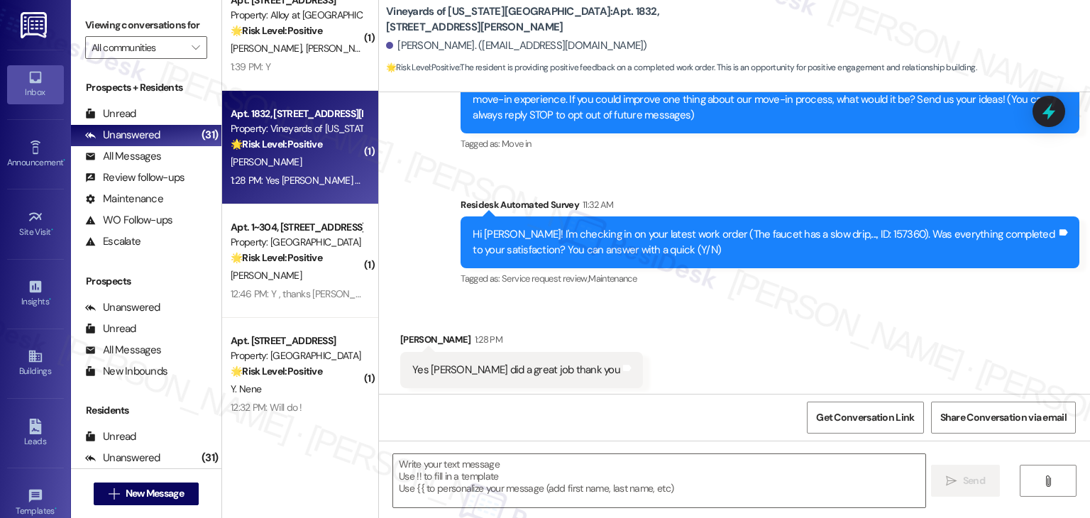
scroll to position [199, 0]
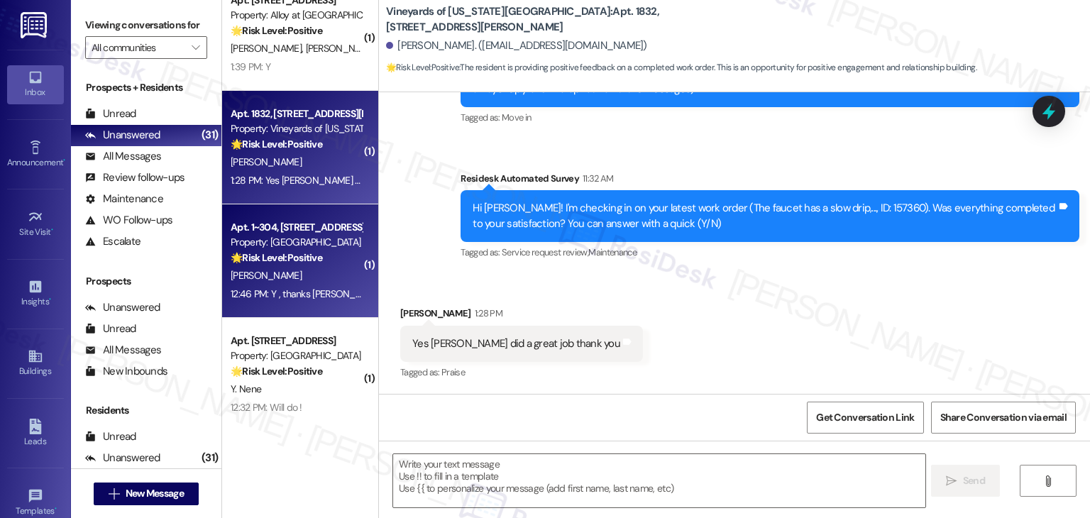
type textarea "Fetching suggested responses. Please feel free to read through the conversation…"
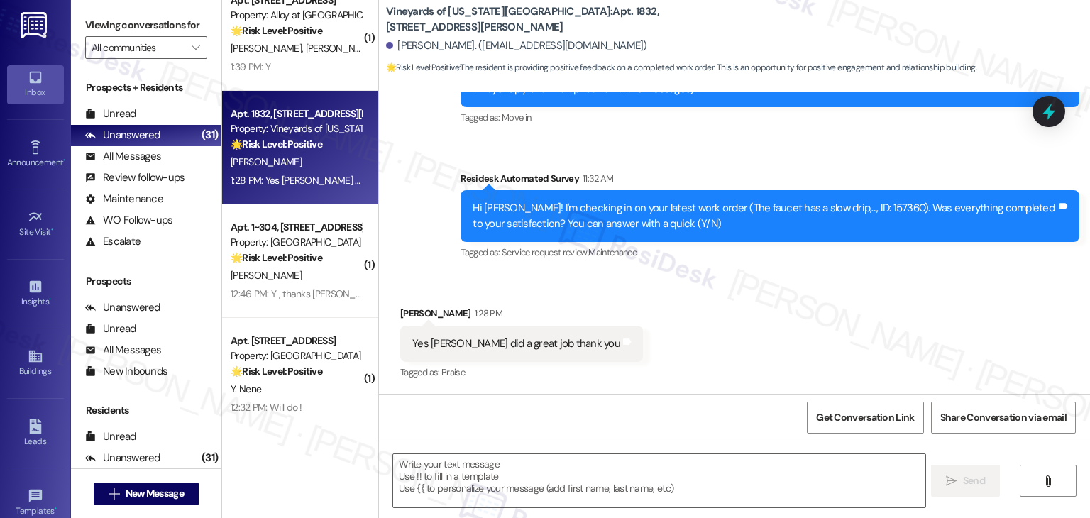
click at [677, 350] on div "Received via SMS Charlea Polk 1:28 PM Yes Micah did a great job thank you Tags …" at bounding box center [734, 334] width 711 height 120
click at [677, 348] on div "Received via SMS Charlea Polk 1:28 PM Yes Micah did a great job thank you Tags …" at bounding box center [734, 334] width 711 height 120
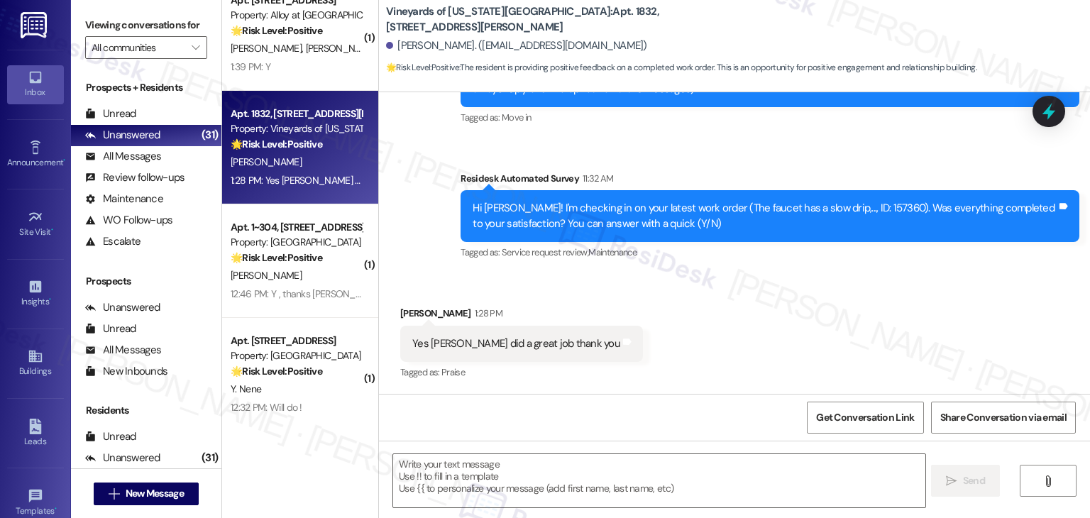
click at [677, 348] on div "Received via SMS Charlea Polk 1:28 PM Yes Micah did a great job thank you Tags …" at bounding box center [734, 334] width 711 height 120
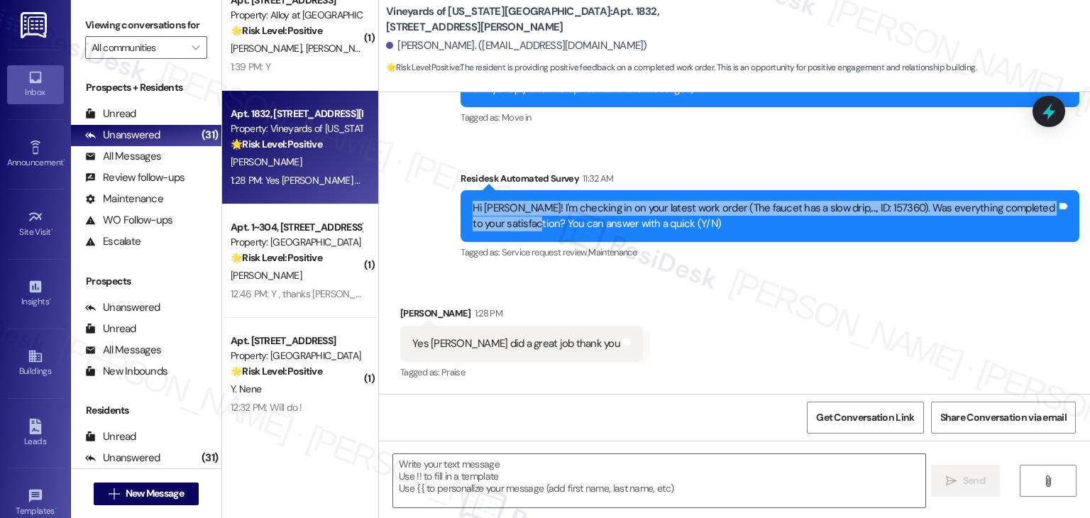
drag, startPoint x: 523, startPoint y: 225, endPoint x: 446, endPoint y: 211, distance: 78.5
click at [450, 211] on div "Survey, sent via SMS Residesk Automated Survey 11:32 AM Hi Charlea! I'm checkin…" at bounding box center [770, 217] width 640 height 114
copy div "Hi Charlea! I'm checking in on your latest work order (The faucet has a slow dr…"
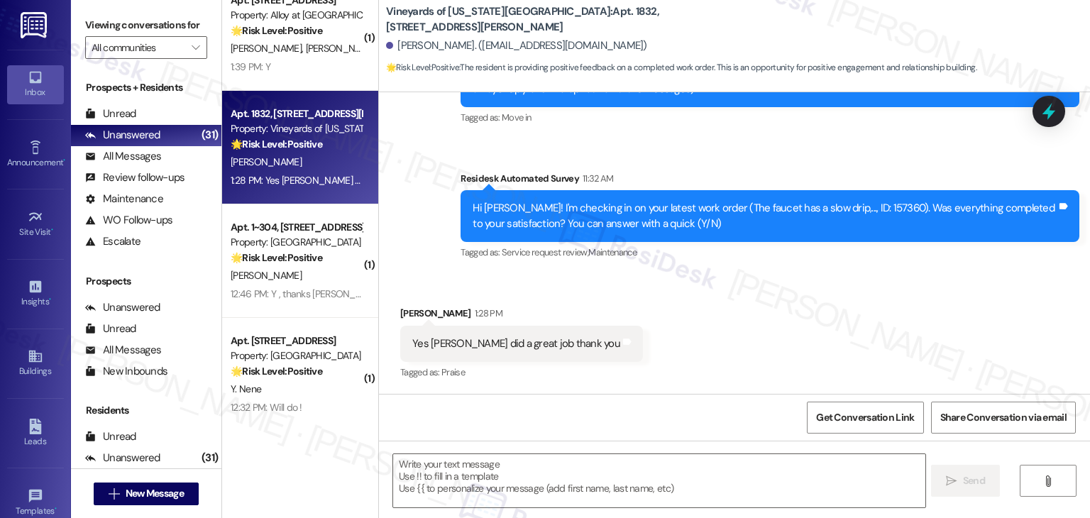
click at [485, 333] on div "Yes Micah did a great job thank you Tags and notes" at bounding box center [521, 344] width 243 height 36
copy div "Yes Micah did a great job thank you Tags and notes"
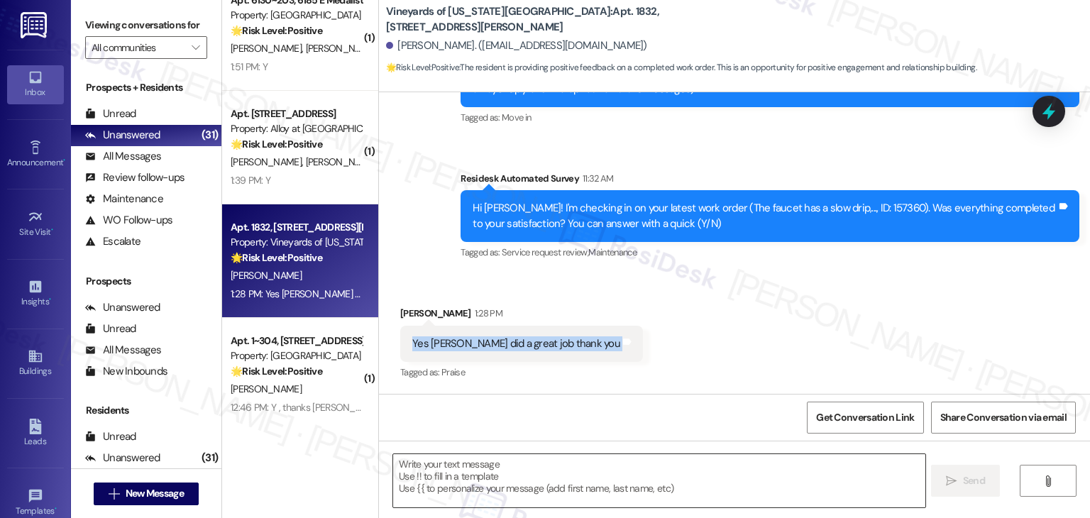
click at [565, 468] on textarea at bounding box center [658, 480] width 531 height 53
paste textarea "That’s great to hear, Charlea! I’m glad Micah did a great job. Your positive fe…"
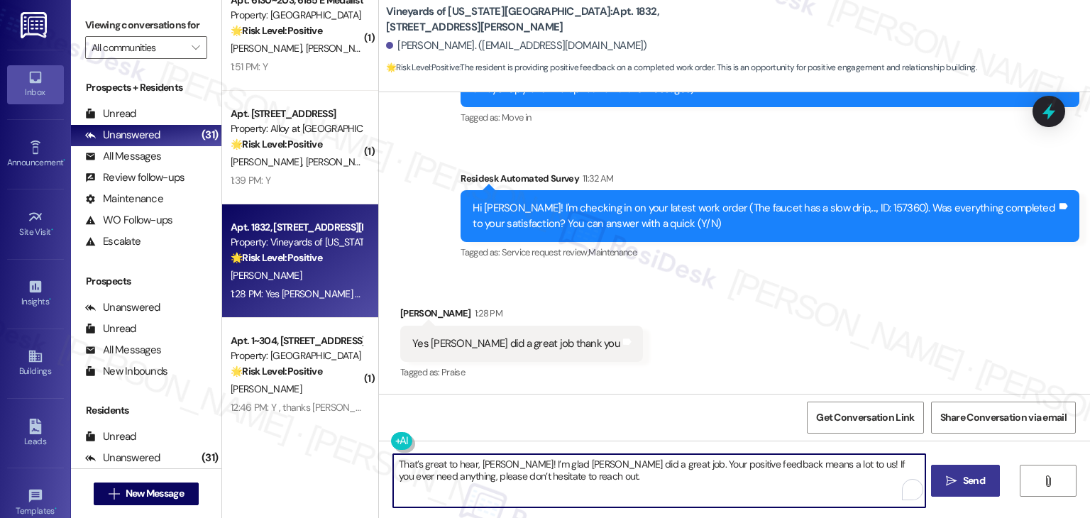
type textarea "That’s great to hear, Charlea! I’m glad Micah did a great job. Your positive fe…"
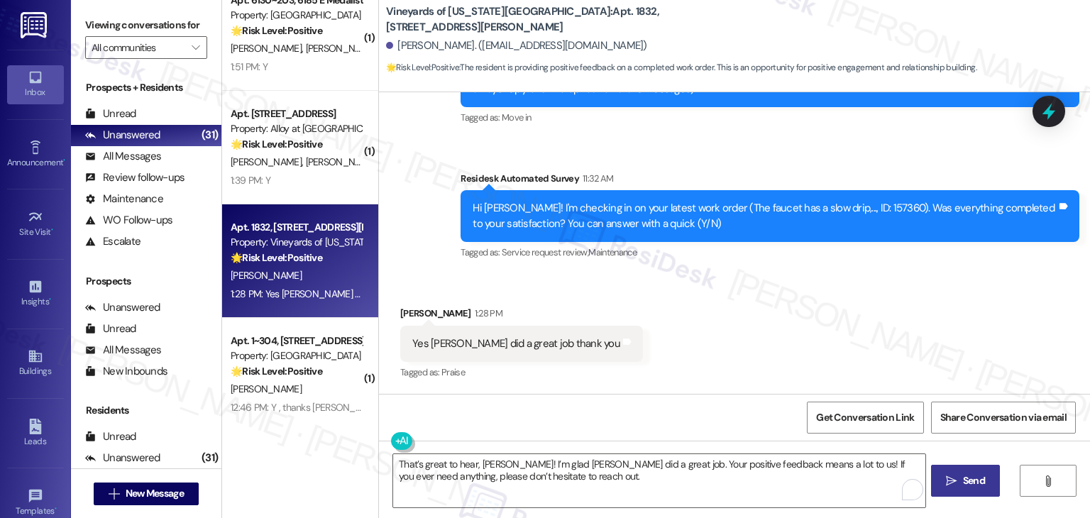
click at [969, 481] on span "Send" at bounding box center [974, 480] width 22 height 15
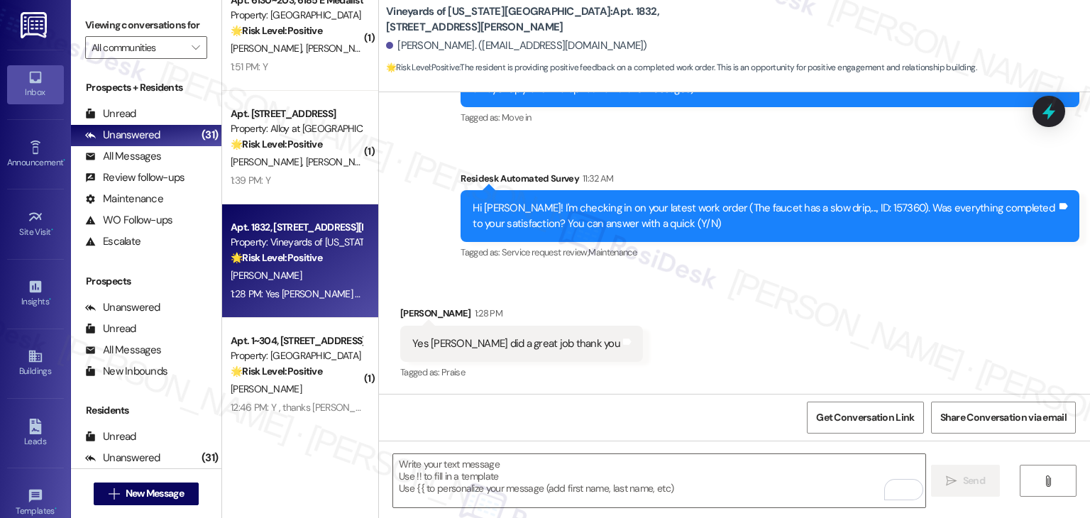
scroll to position [313, 0]
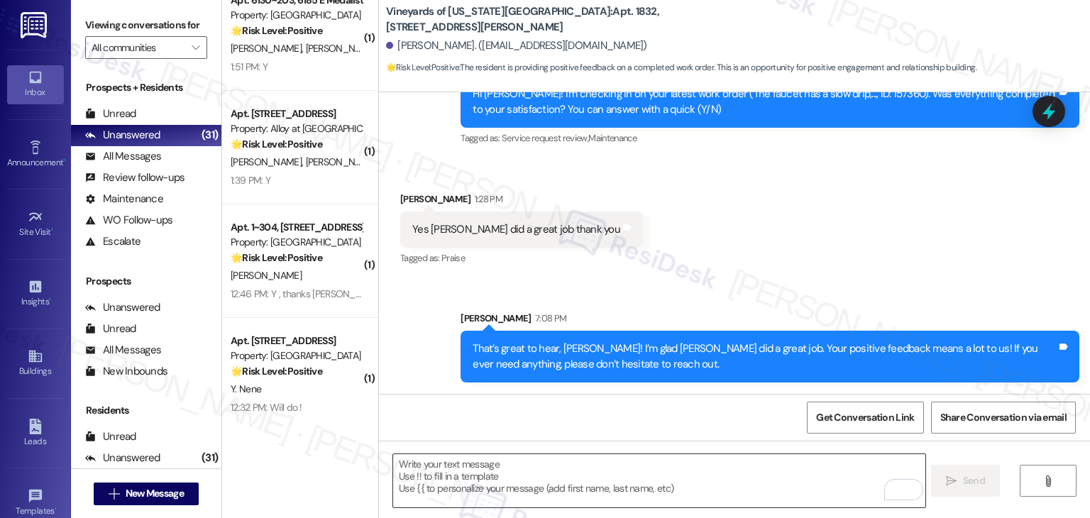
click at [505, 475] on textarea "To enrich screen reader interactions, please activate Accessibility in Grammarl…" at bounding box center [658, 480] width 531 height 53
paste textarea "We’d also really appreciate it if you could share your experience in a review, …"
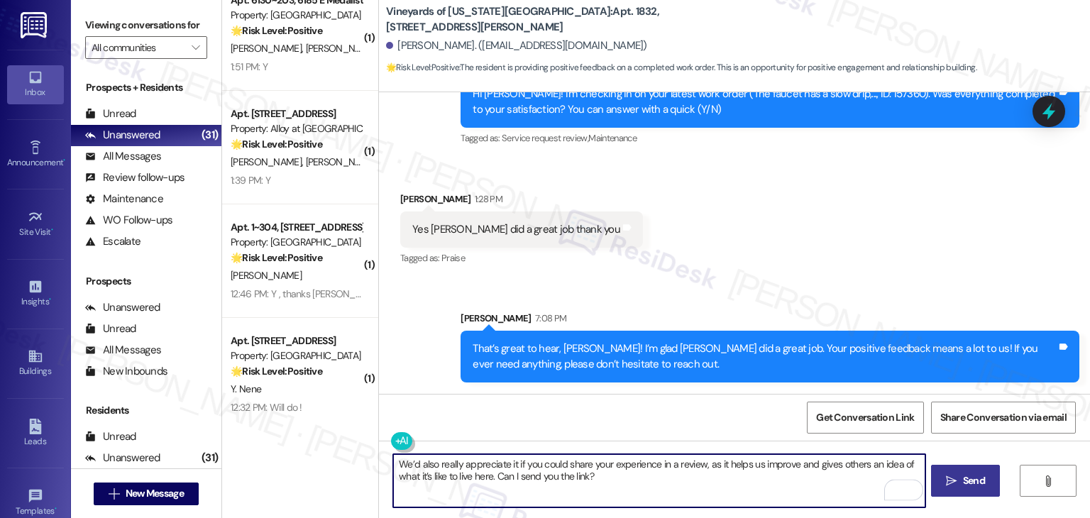
type textarea "We’d also really appreciate it if you could share your experience in a review, …"
click at [969, 482] on span "Send" at bounding box center [974, 480] width 22 height 15
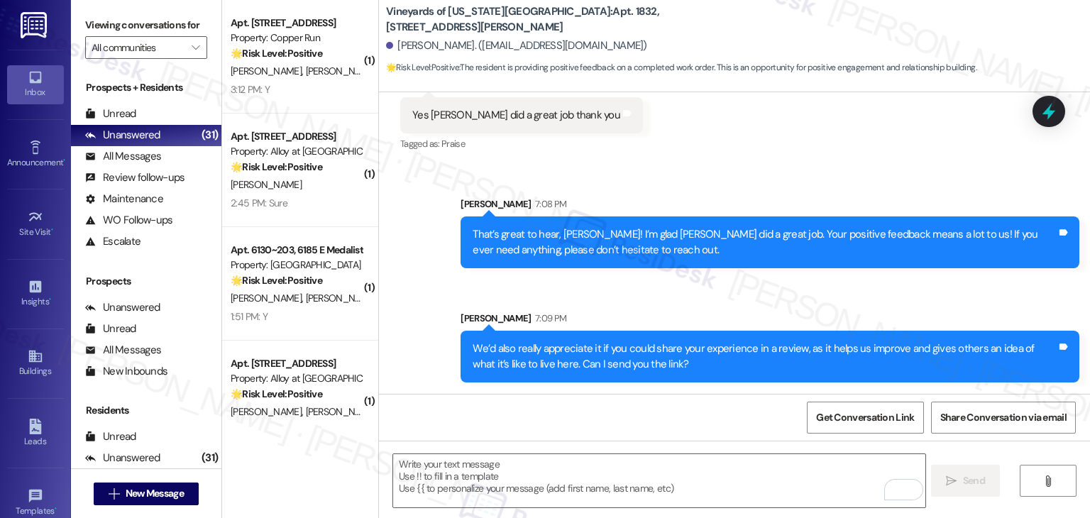
scroll to position [2577, 0]
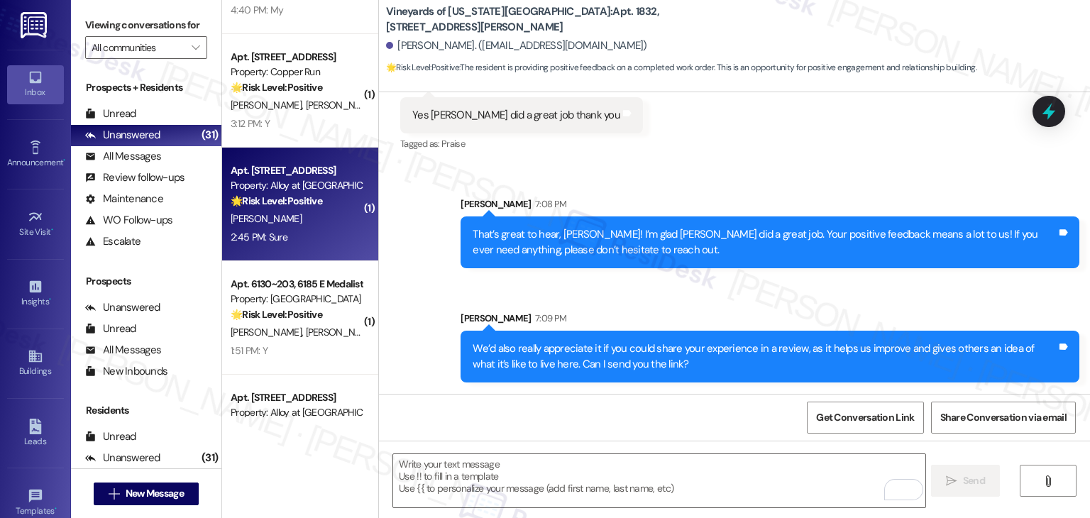
click at [282, 243] on div "2:45 PM: Sure 2:45 PM: Sure" at bounding box center [296, 237] width 134 height 18
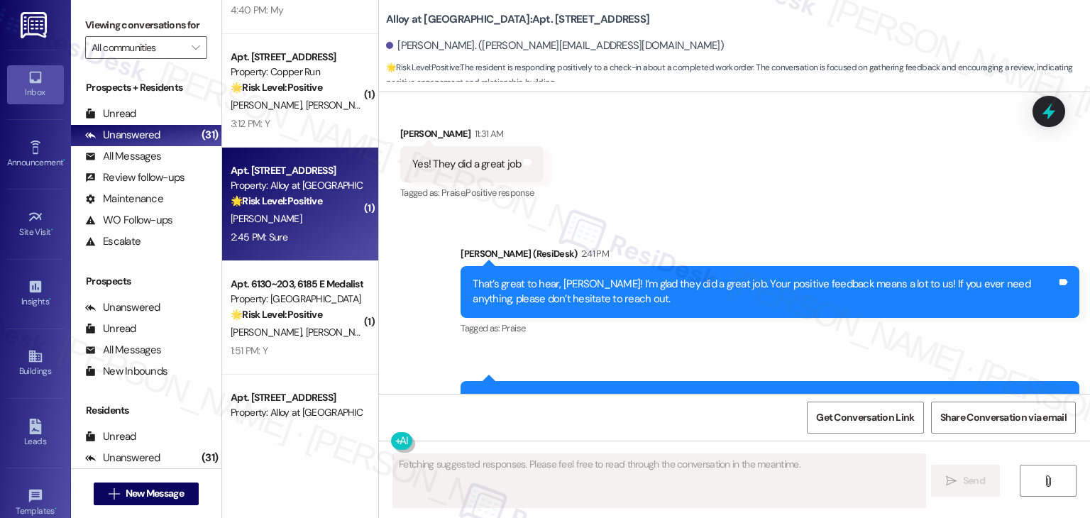
scroll to position [2146, 0]
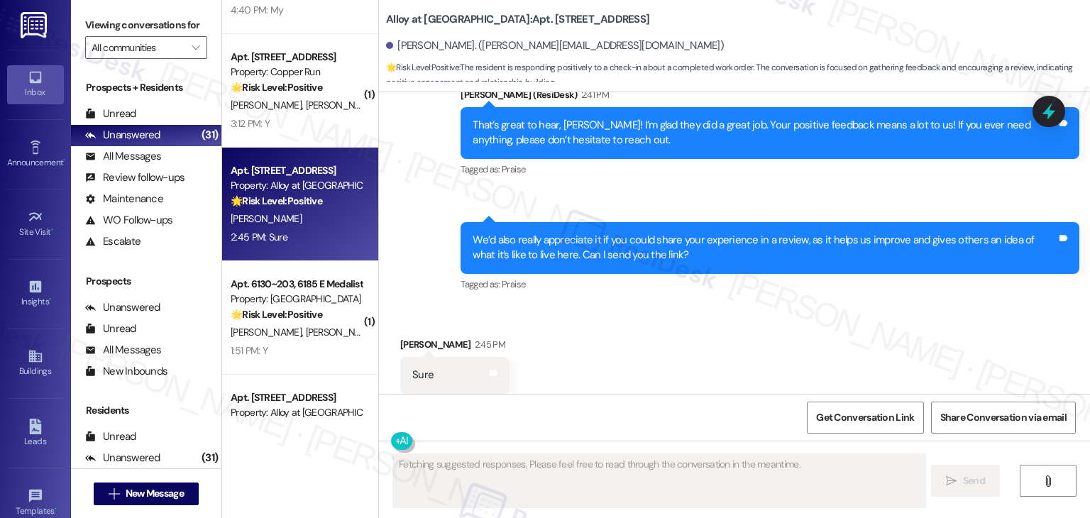
click at [600, 354] on div "Received via SMS Kyle Morgan 2:45 PM Sure Tags and notes Tagged as: Positive re…" at bounding box center [734, 365] width 711 height 120
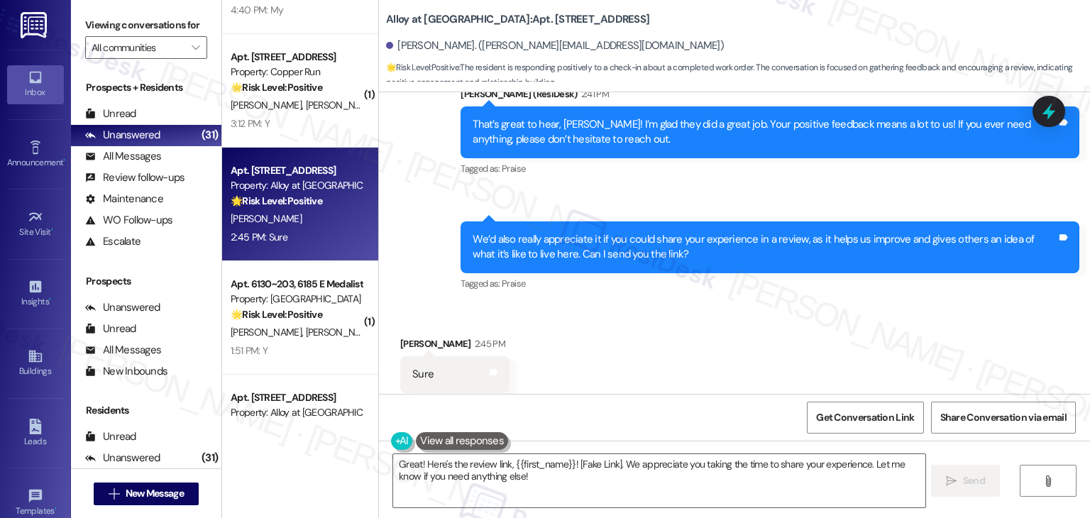
click at [754, 328] on div "Received via SMS Kyle Morgan 2:45 PM Sure Tags and notes Tagged as: Positive re…" at bounding box center [734, 364] width 711 height 120
click at [716, 310] on div "Received via SMS Kyle Morgan 2:45 PM Sure Tags and notes Tagged as: Positive re…" at bounding box center [734, 364] width 711 height 120
click at [715, 310] on div "Received via SMS Kyle Morgan 2:45 PM Sure Tags and notes Tagged as: Positive re…" at bounding box center [734, 364] width 711 height 120
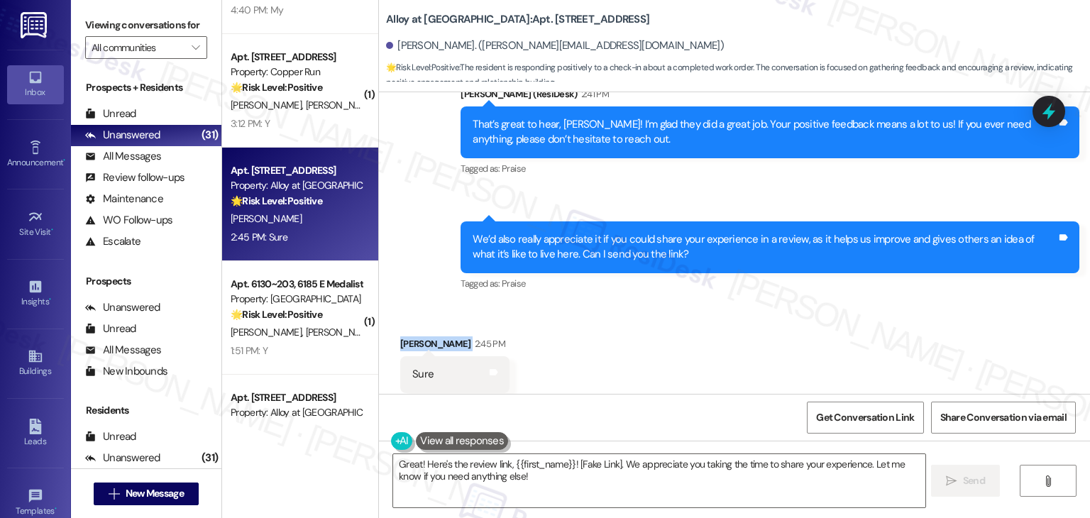
click at [715, 310] on div "Received via SMS Kyle Morgan 2:45 PM Sure Tags and notes Tagged as: Positive re…" at bounding box center [734, 364] width 711 height 120
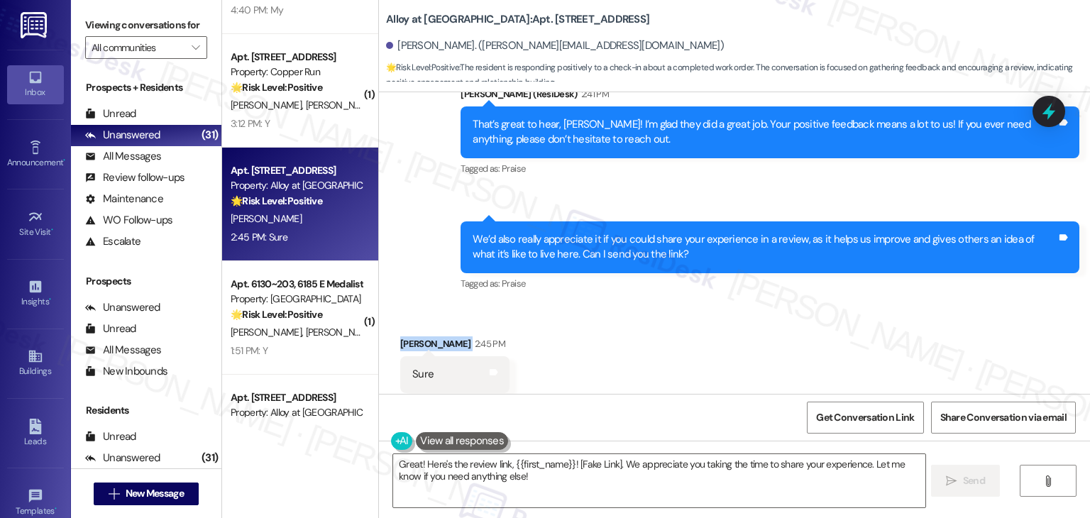
click at [715, 310] on div "Received via SMS Kyle Morgan 2:45 PM Sure Tags and notes Tagged as: Positive re…" at bounding box center [734, 364] width 711 height 120
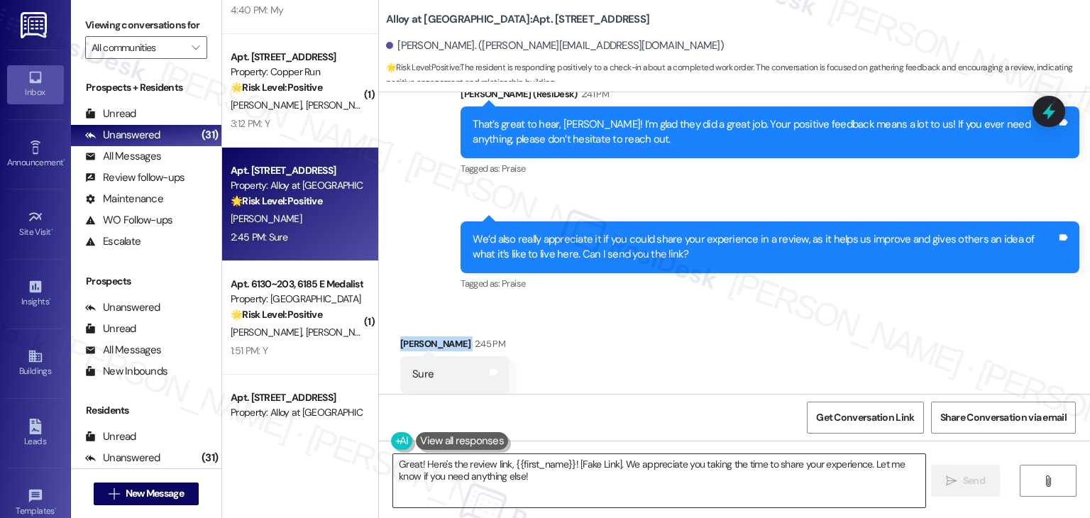
click at [468, 468] on textarea "Great! Here's the review link, {{first_name}}! [Fake Link]. We appreciate you t…" at bounding box center [658, 480] width 531 height 53
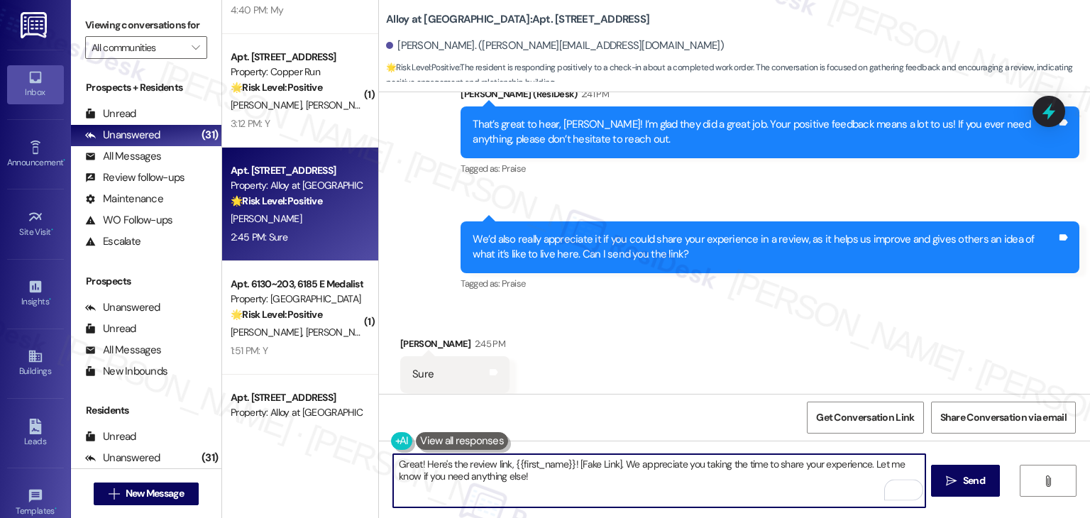
paste textarea "Awesome, {{first_name}}! I'm happy to share the link for the review. Thank you …"
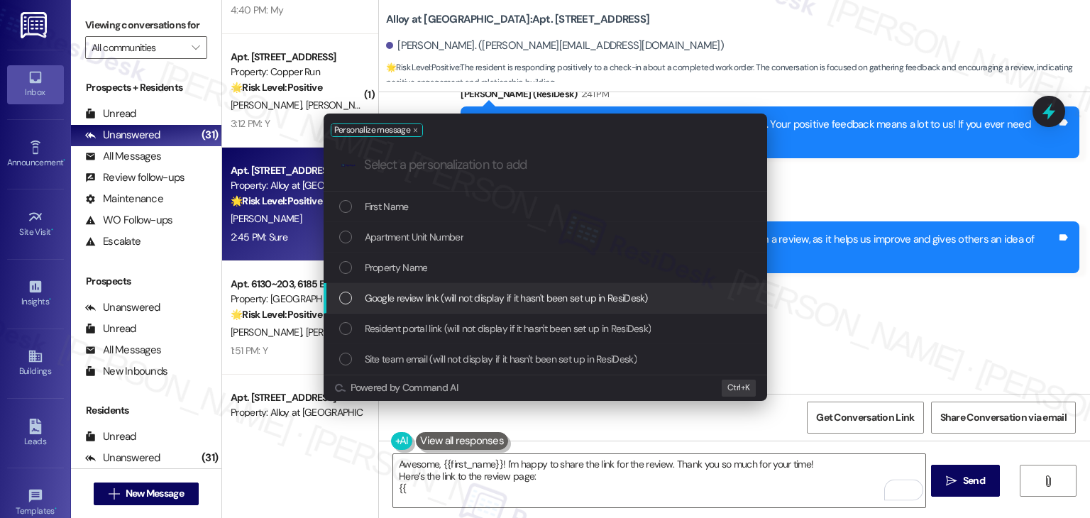
click at [345, 299] on div "List of options" at bounding box center [345, 298] width 13 height 13
type textarea "Awesome, {{first_name}}! I'm happy to share the link for the review. Thank you …"
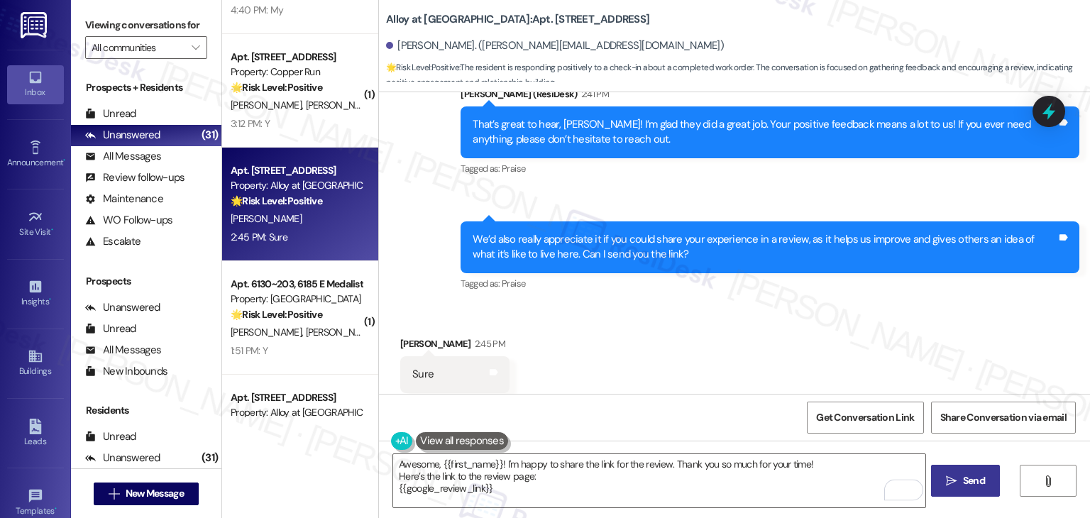
click at [966, 480] on span "Send" at bounding box center [974, 480] width 22 height 15
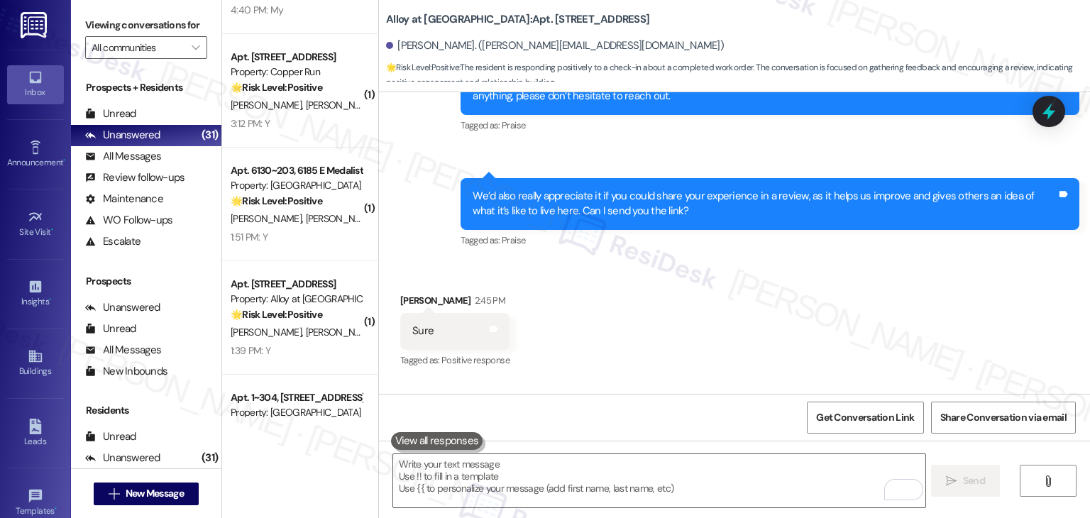
scroll to position [2276, 0]
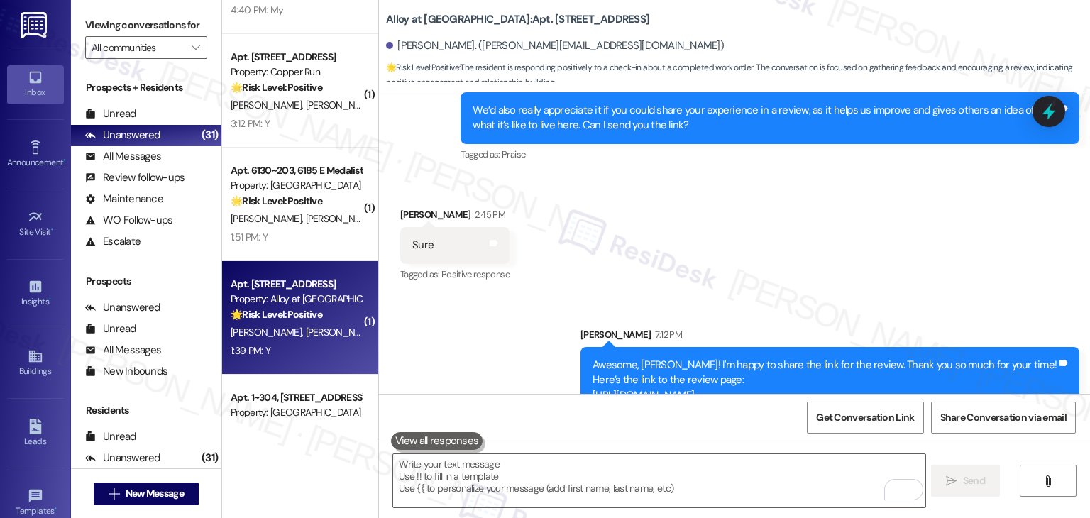
click at [297, 327] on div "D. Welch M. Hill" at bounding box center [296, 333] width 134 height 18
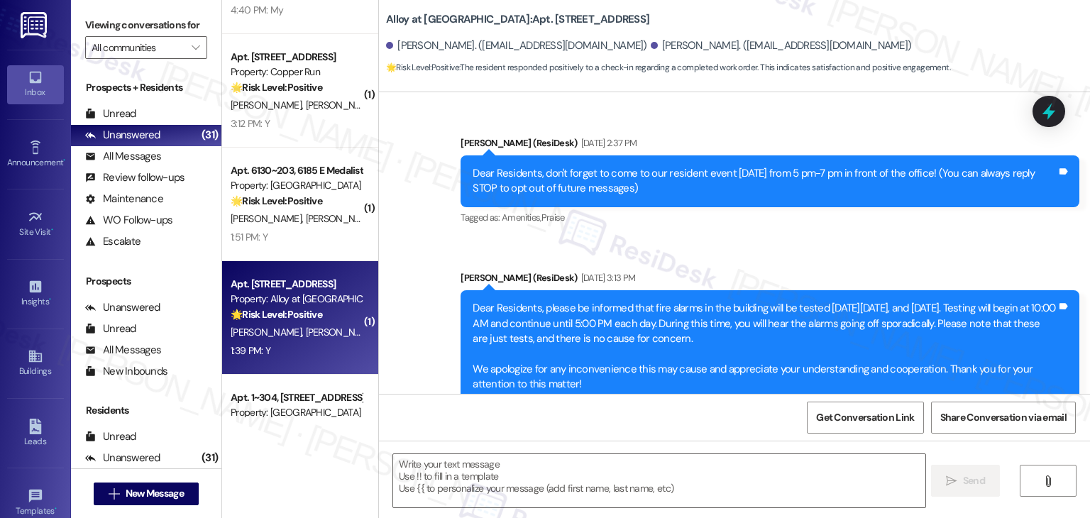
scroll to position [3271, 0]
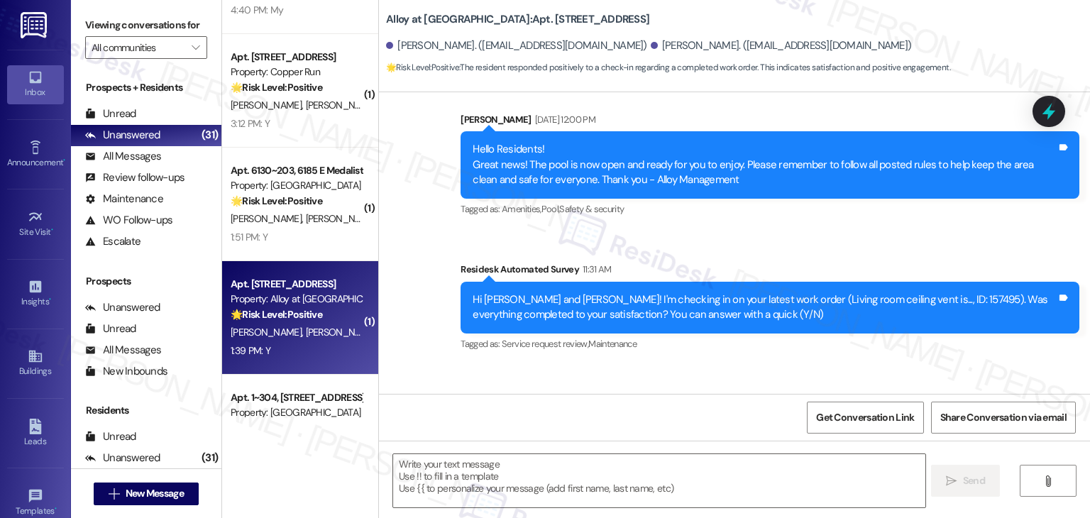
type textarea "Fetching suggested responses. Please feel free to read through the conversation…"
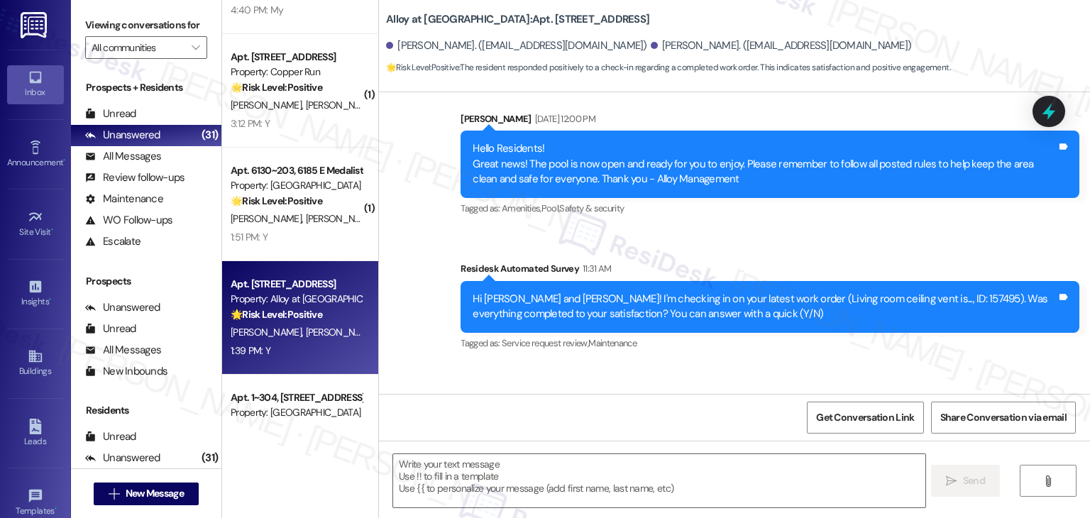
click at [597, 364] on div "Received via SMS Derek Welch 1:39 PM Y Tags and notes Tagged as: Positive respo…" at bounding box center [734, 424] width 711 height 120
click at [758, 250] on div "Survey, sent via SMS Residesk Automated Survey 11:31 AM Hi Derek and Melissa! I…" at bounding box center [770, 307] width 640 height 114
click at [537, 470] on textarea at bounding box center [658, 480] width 531 height 53
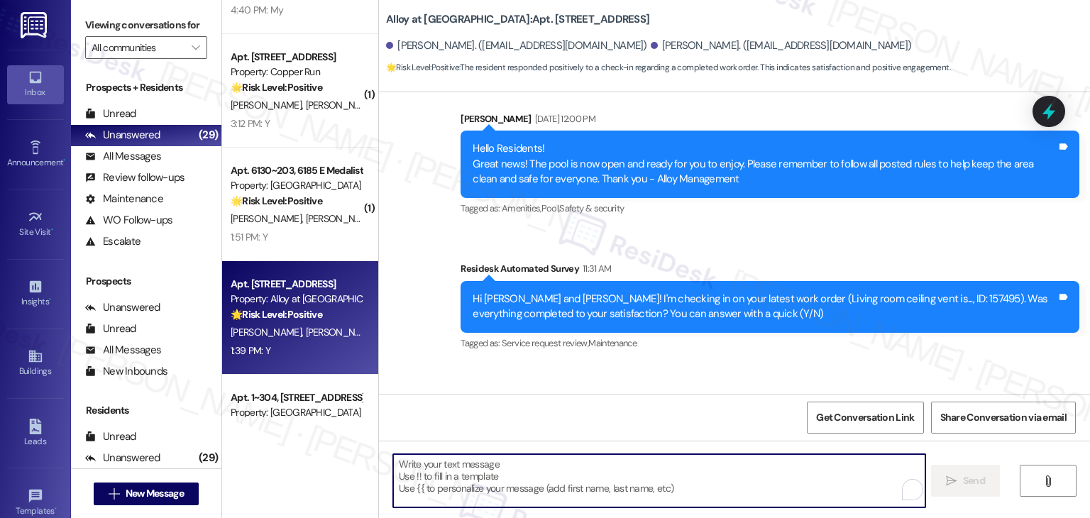
paste textarea "Hey [PERSON_NAME]! I’m glad your latest work order was completed to your satisf…"
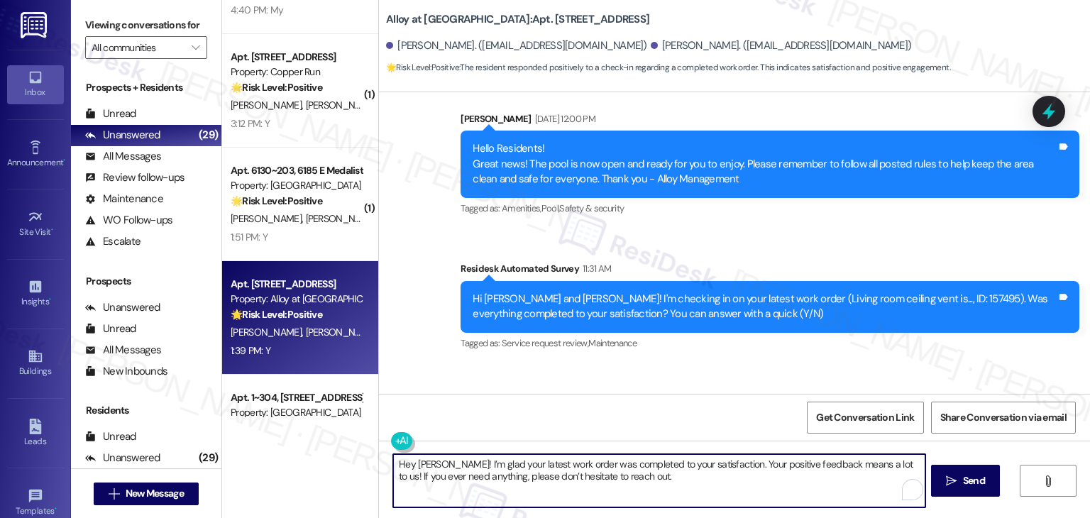
click at [421, 461] on textarea "Hey [PERSON_NAME]! I’m glad your latest work order was completed to your satisf…" at bounding box center [658, 480] width 531 height 53
click at [407, 459] on textarea "Hey erek! I’m glad your latest work order was completed to your satisfaction. Y…" at bounding box center [658, 480] width 531 height 53
click at [410, 465] on textarea "Hey erek! I’m glad your latest work order was completed to your satisfaction. Y…" at bounding box center [658, 480] width 531 height 53
click at [639, 470] on textarea "Hey Derek! I’m glad your latest work order was completed to your satisfaction. …" at bounding box center [658, 480] width 531 height 53
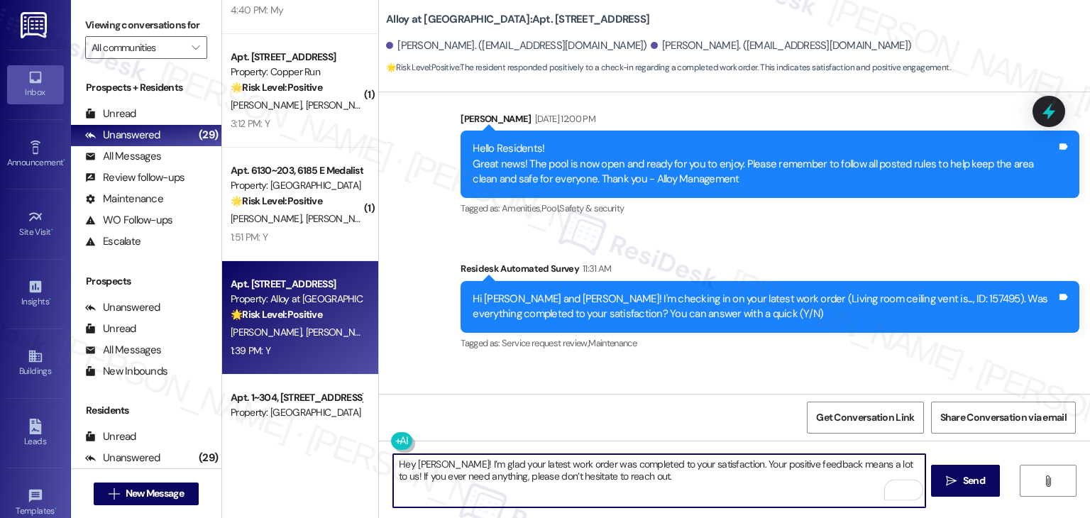
type textarea "Hey Derek! I’m glad your latest work order was completed to your satisfaction. …"
click at [766, 373] on div "Received via SMS Derek Welch 1:39 PM Y Tags and notes Tagged as: Positive respo…" at bounding box center [734, 424] width 711 height 120
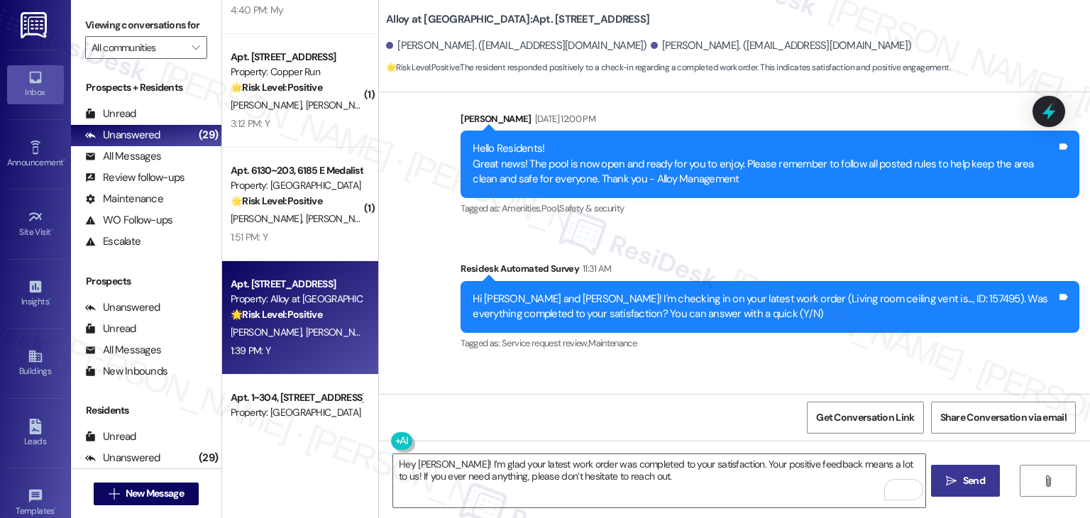
click at [964, 480] on span "Send" at bounding box center [974, 480] width 22 height 15
click at [579, 364] on div "Received via SMS Derek Welch 1:39 PM Y Tags and notes Tagged as: Positive respo…" at bounding box center [734, 424] width 711 height 120
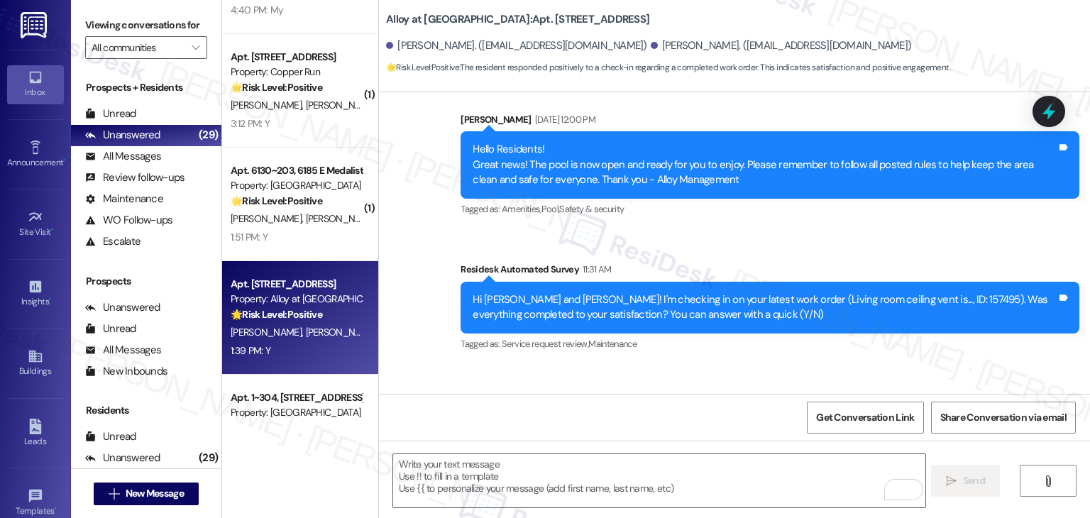
scroll to position [3386, 0]
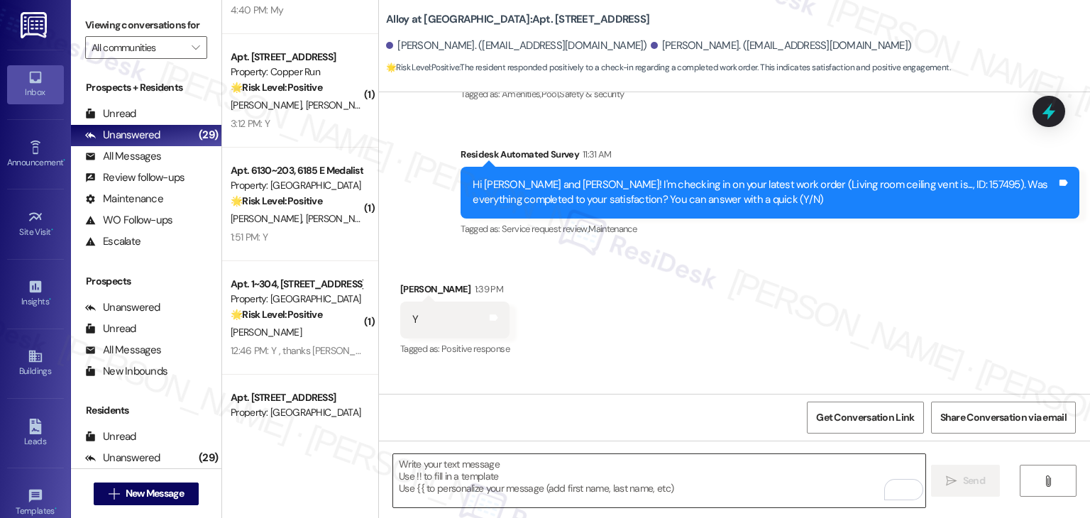
click at [532, 463] on textarea "To enrich screen reader interactions, please activate Accessibility in Grammarl…" at bounding box center [658, 480] width 531 height 53
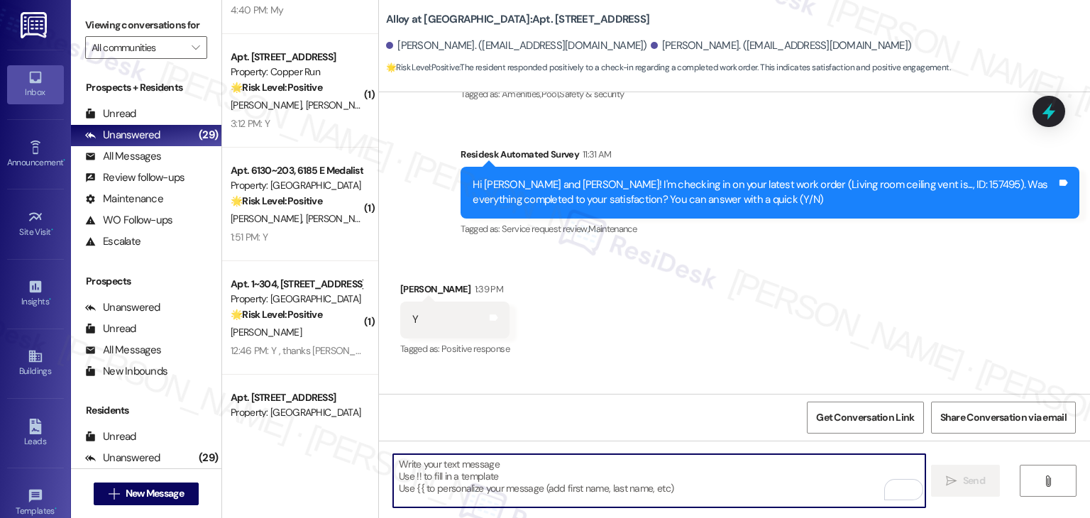
paste textarea "We’d also really appreciate it if you could share your experience in a review, …"
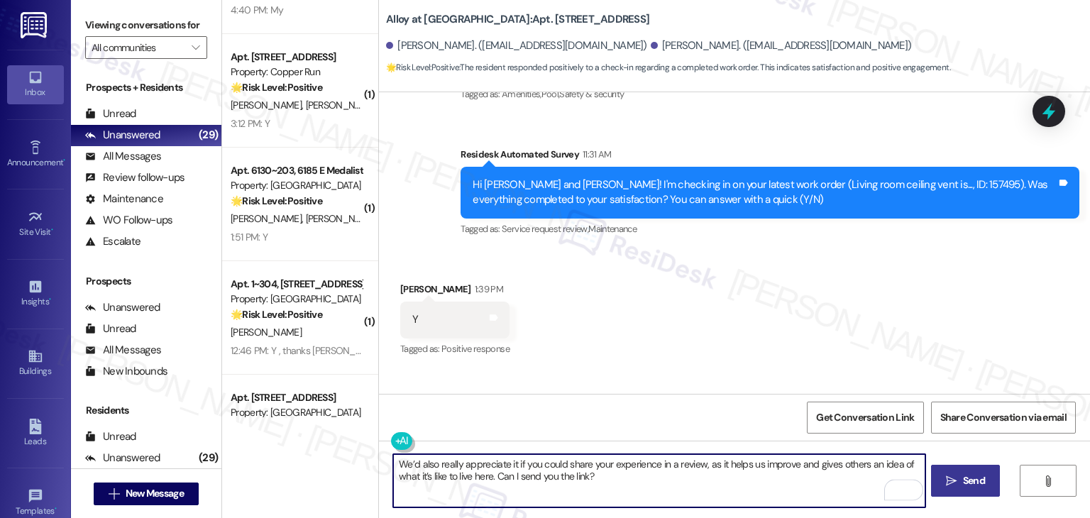
type textarea "We’d also really appreciate it if you could share your experience in a review, …"
click at [974, 479] on span "Send" at bounding box center [974, 480] width 22 height 15
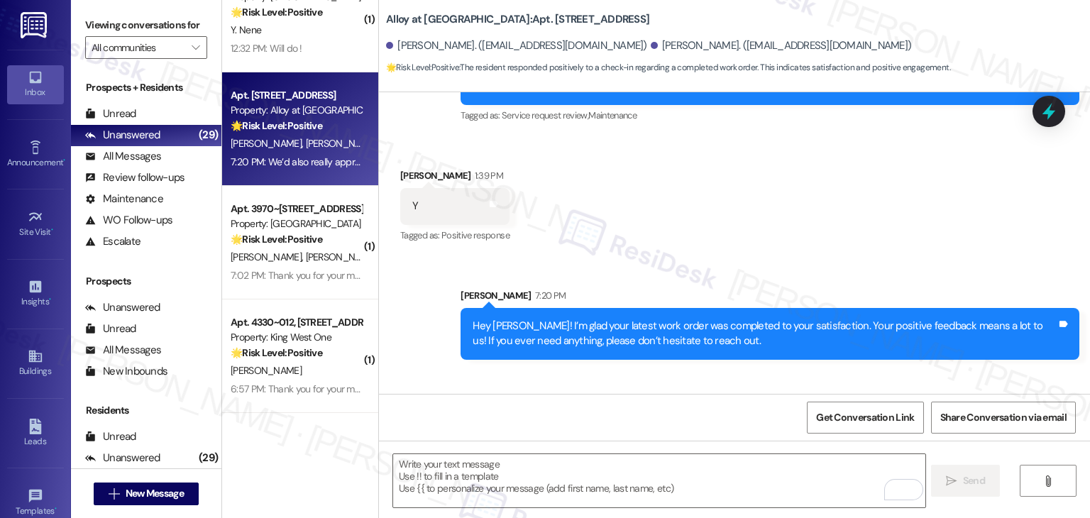
scroll to position [3003, 0]
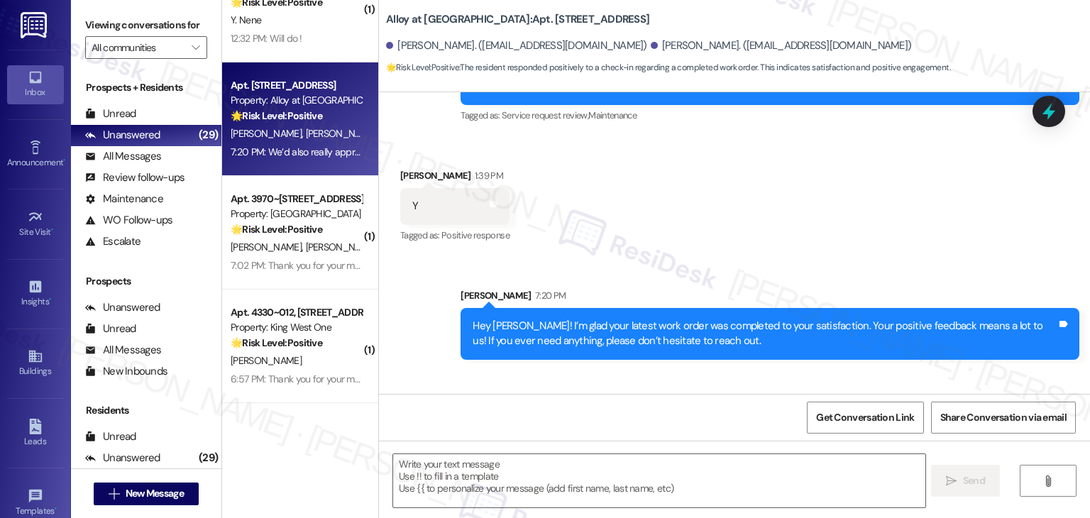
click at [671, 514] on div " Send " at bounding box center [734, 494] width 711 height 106
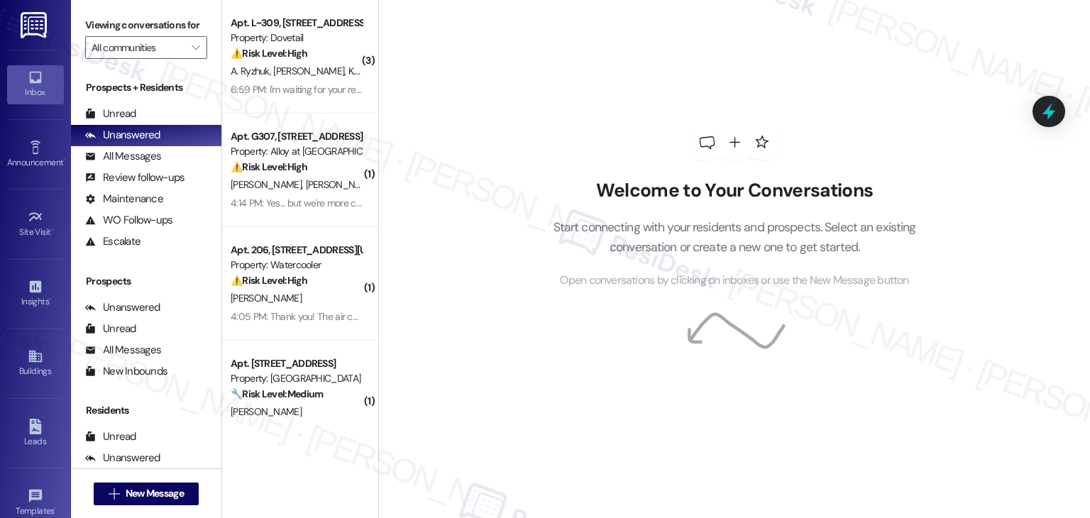
click at [451, 238] on div "Welcome to Your Conversations Start connecting with your residents and prospect…" at bounding box center [734, 259] width 712 height 518
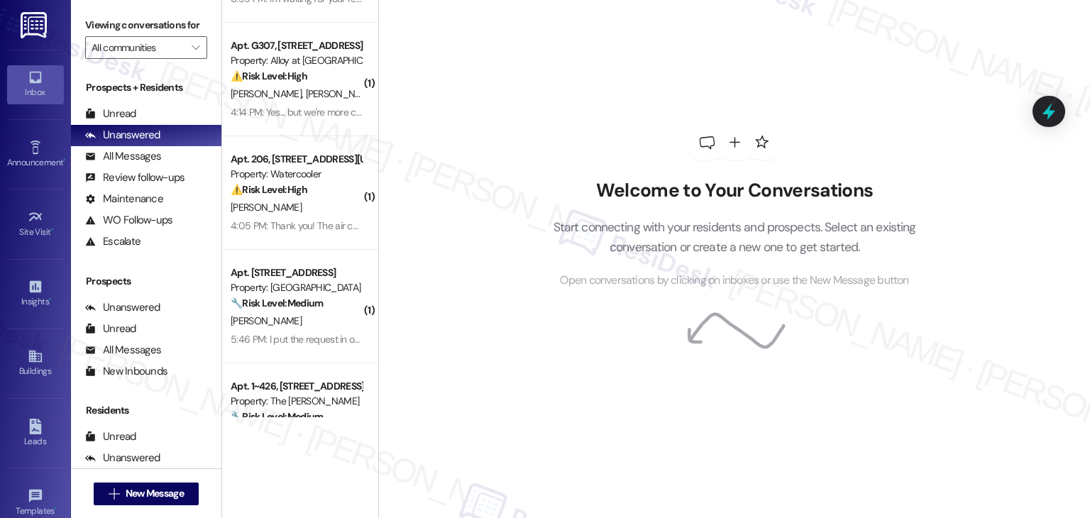
scroll to position [284, 0]
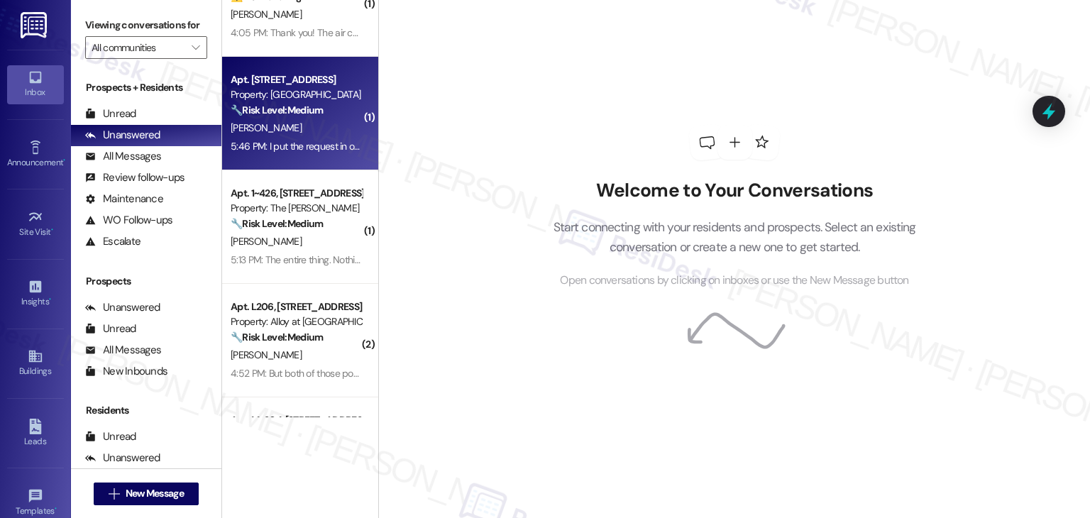
click at [313, 146] on div "5:46 PM: I put the request in online. You might wanna look for it. I'm not sure…" at bounding box center [418, 146] width 375 height 13
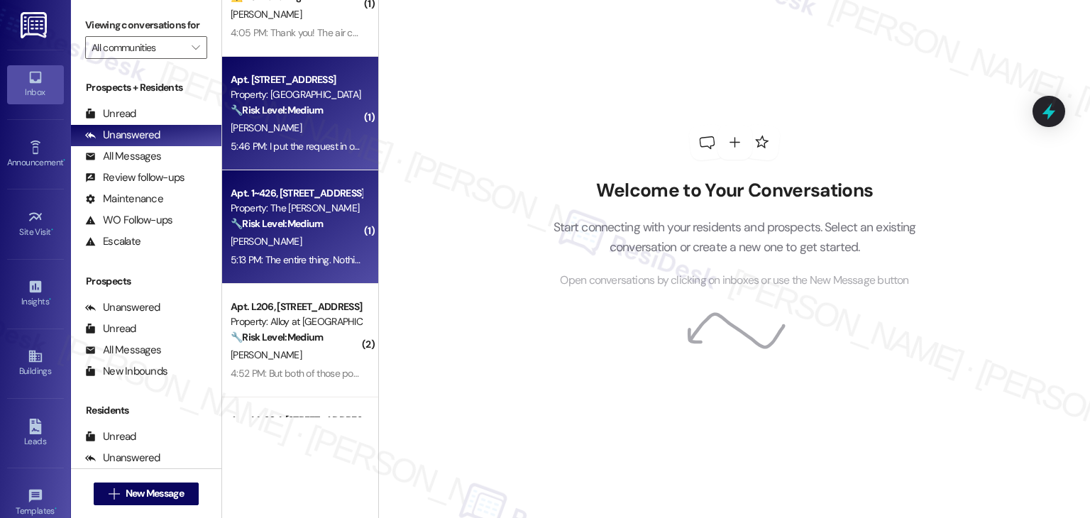
click at [310, 254] on div "5:13 PM: The entire thing. Nothing has been done yet. 5:13 PM: The entire thing…" at bounding box center [339, 259] width 216 height 13
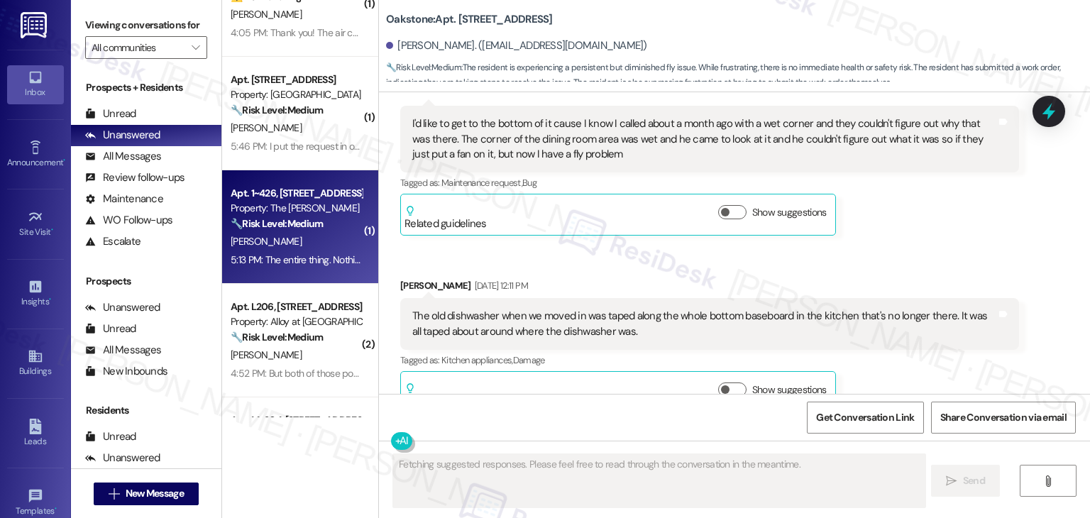
scroll to position [14493, 0]
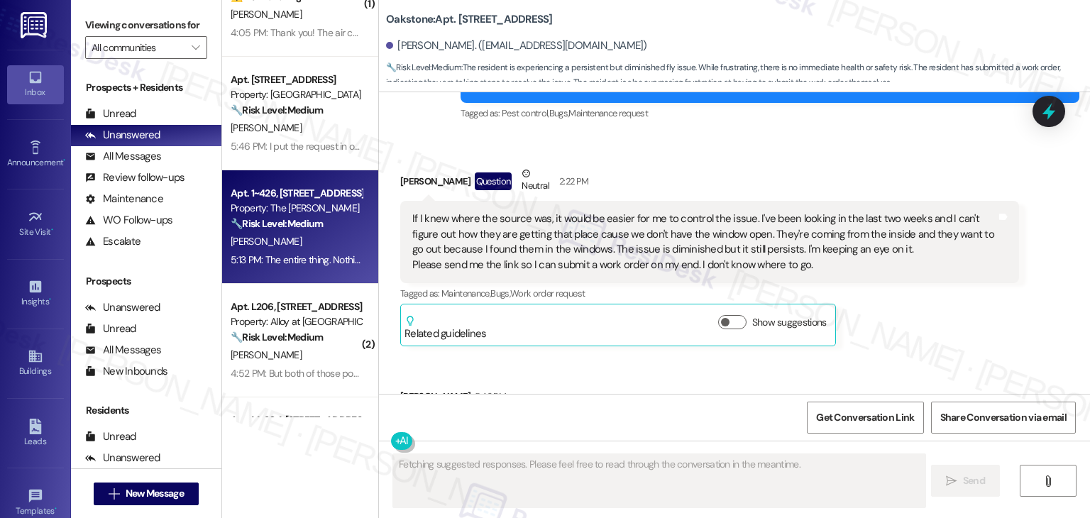
click at [880, 287] on div "Received via SMS [PERSON_NAME] Question Neutral 2:22 PM If I knew where the sou…" at bounding box center [734, 305] width 711 height 342
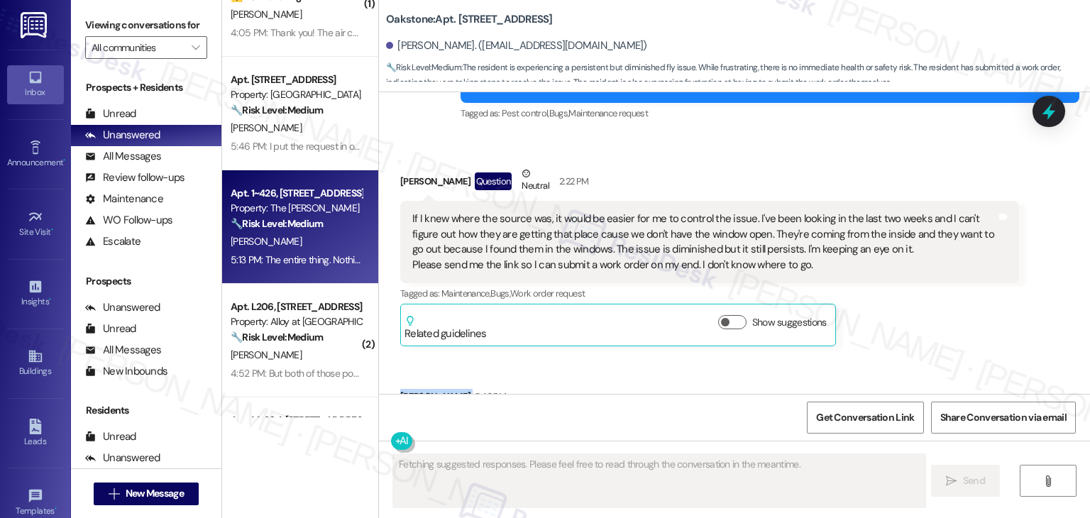
click at [880, 287] on div "Received via SMS [PERSON_NAME] Question Neutral 2:22 PM If I knew where the sou…" at bounding box center [734, 305] width 711 height 342
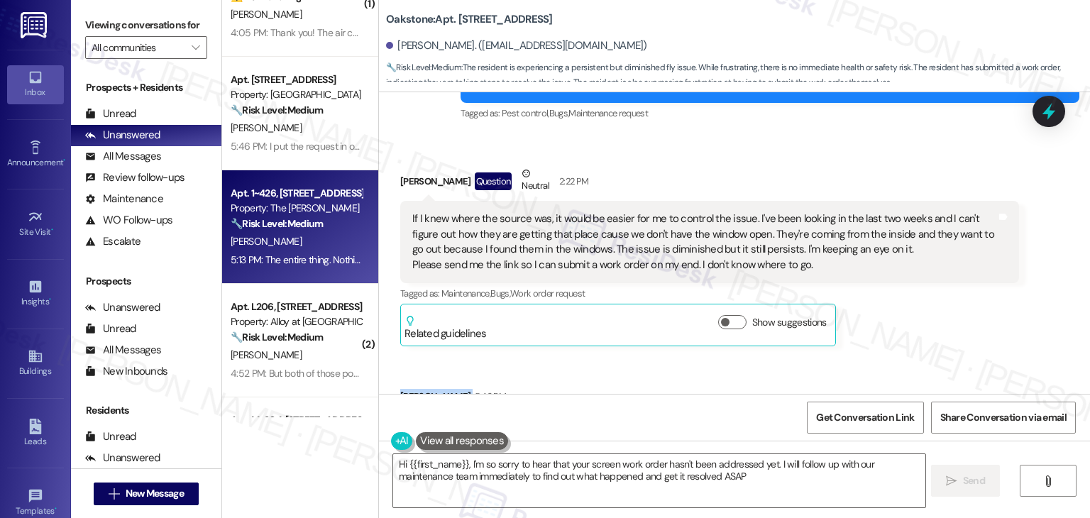
type textarea "Hi {{first_name}}, I'm so sorry to hear that your screen work order hasn't been…"
click at [880, 287] on div "Received via SMS [PERSON_NAME] Question Neutral 2:22 PM If I knew where the sou…" at bounding box center [734, 305] width 711 height 342
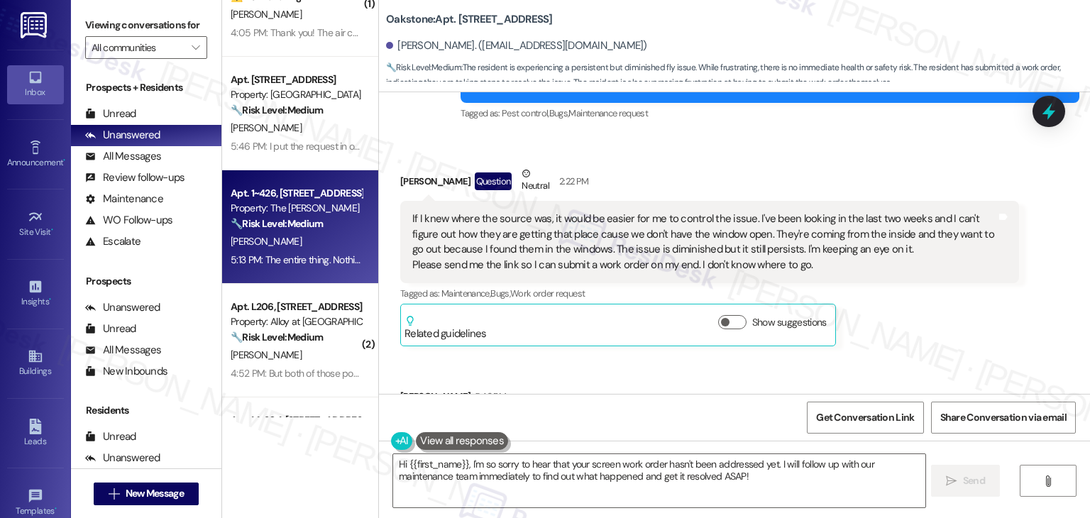
click at [880, 287] on div "Received via SMS [PERSON_NAME] Question Neutral 2:22 PM If I knew where the sou…" at bounding box center [734, 305] width 711 height 342
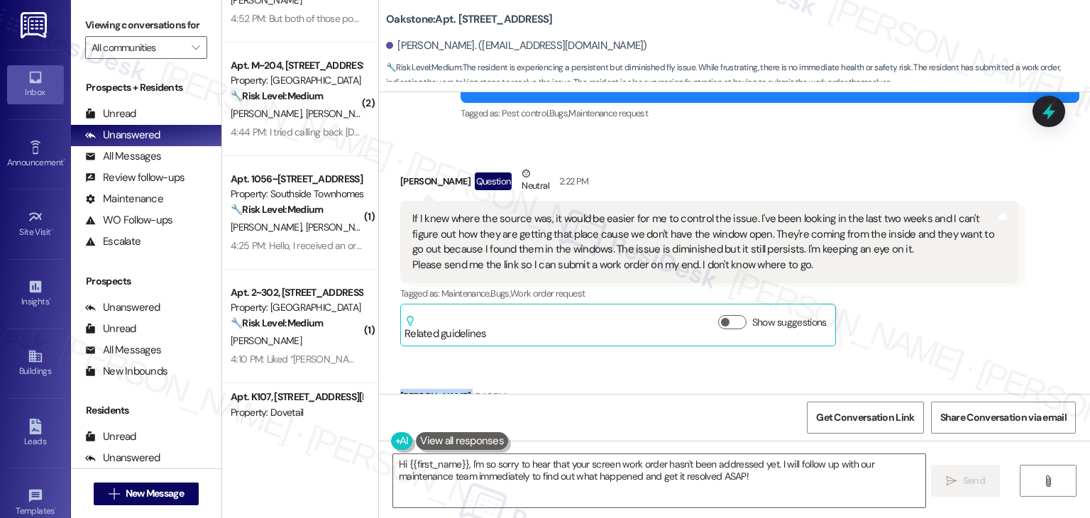
scroll to position [780, 0]
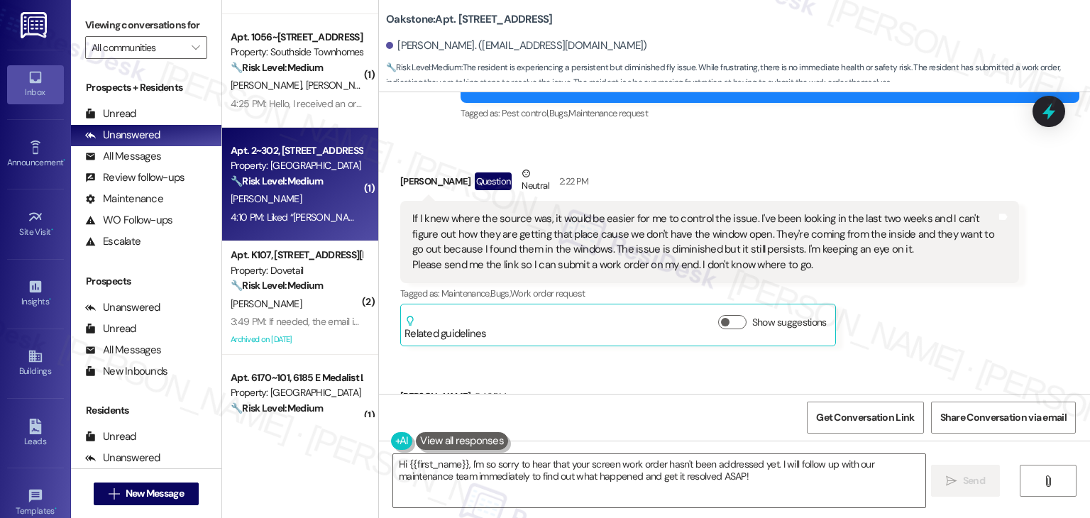
click at [287, 210] on div "4:10 PM: Liked “[PERSON_NAME] ([GEOGRAPHIC_DATA]): You're welcome! Should you h…" at bounding box center [296, 218] width 134 height 18
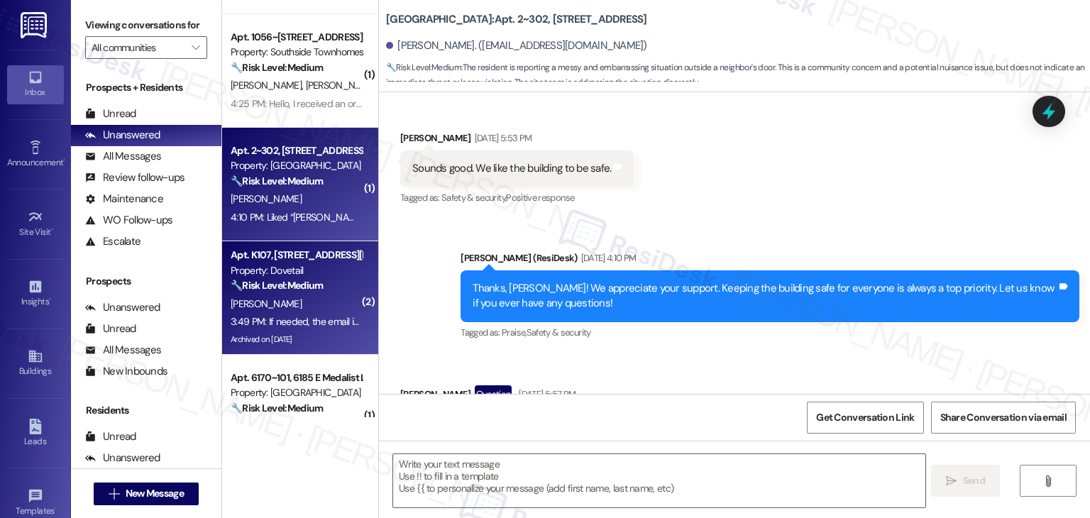
type textarea "Fetching suggested responses. Please feel free to read through the conversation…"
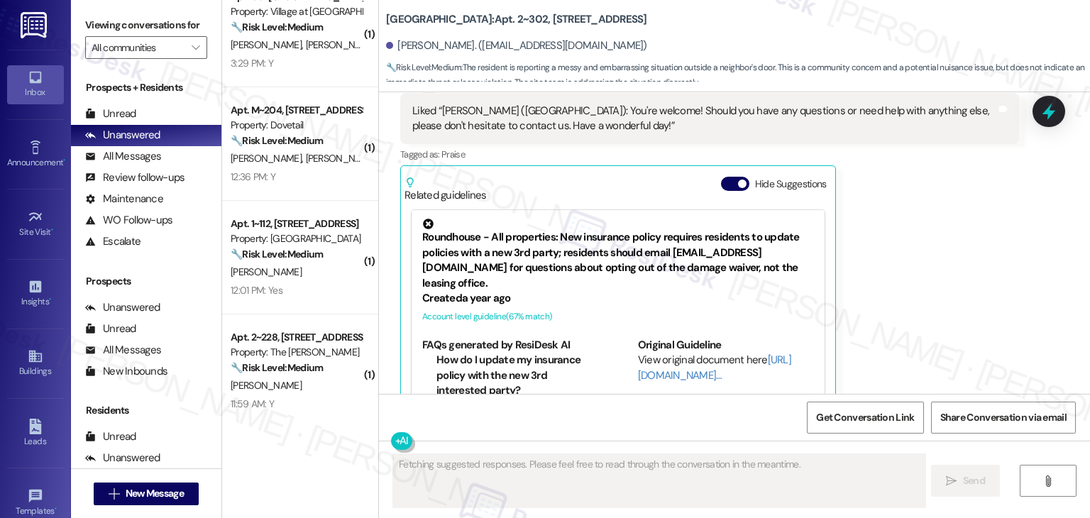
scroll to position [1277, 0]
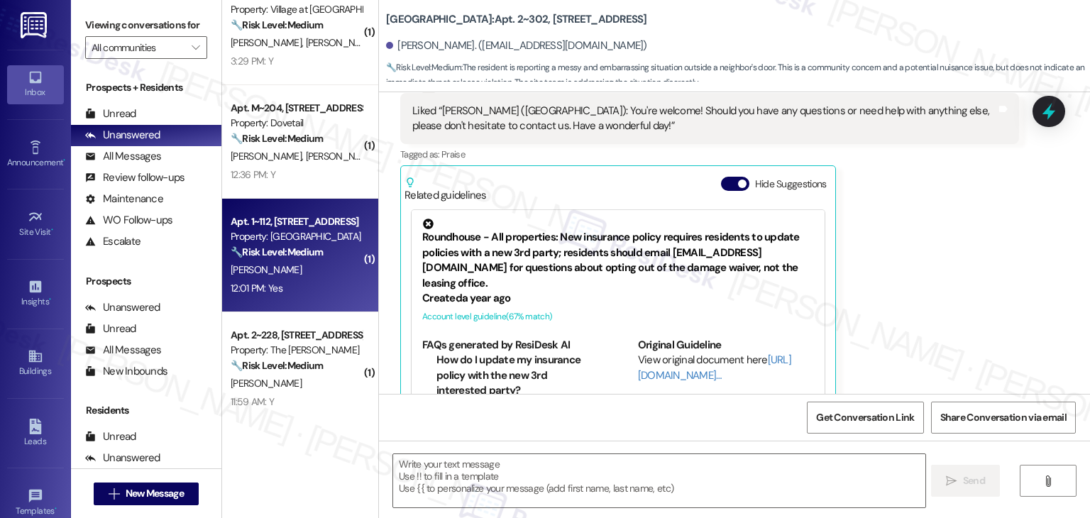
click at [300, 291] on div "12:01 PM: Yes 12:01 PM: Yes" at bounding box center [296, 289] width 134 height 18
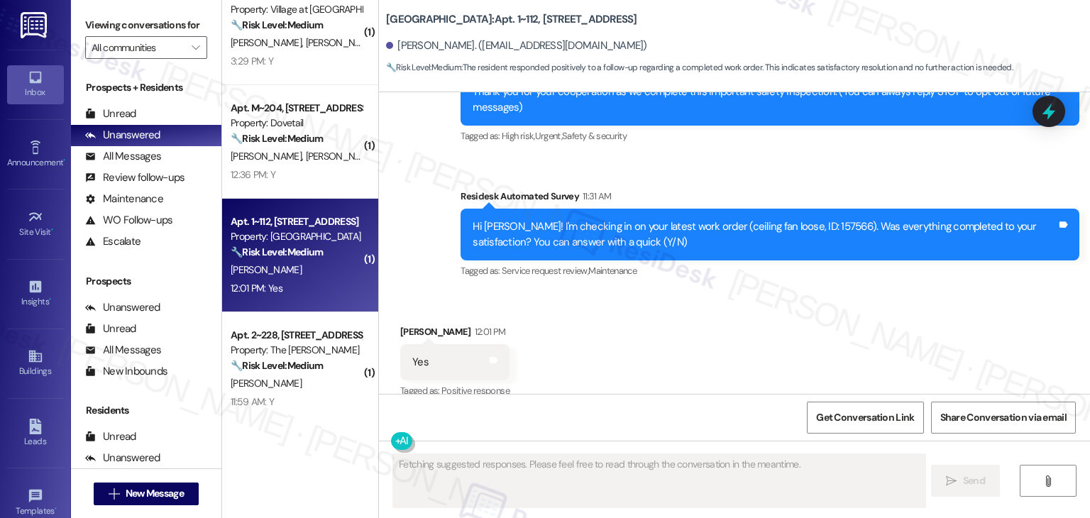
scroll to position [289, 0]
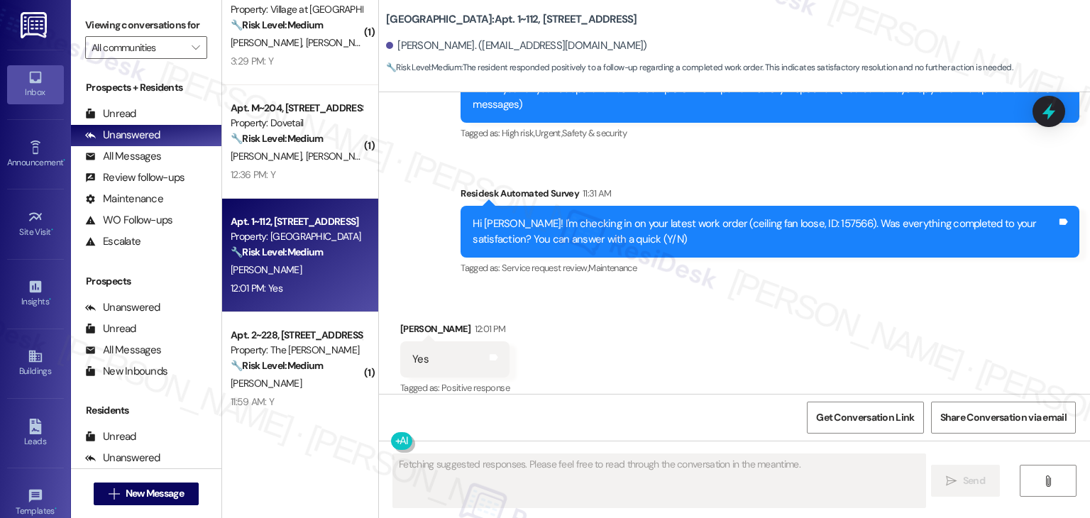
click at [799, 289] on div "Received via SMS [PERSON_NAME] 12:01 PM Yes Tags and notes Tagged as: Positive …" at bounding box center [734, 349] width 711 height 120
click at [798, 289] on div "Received via SMS [PERSON_NAME] 12:01 PM Yes Tags and notes Tagged as: Positive …" at bounding box center [734, 349] width 711 height 120
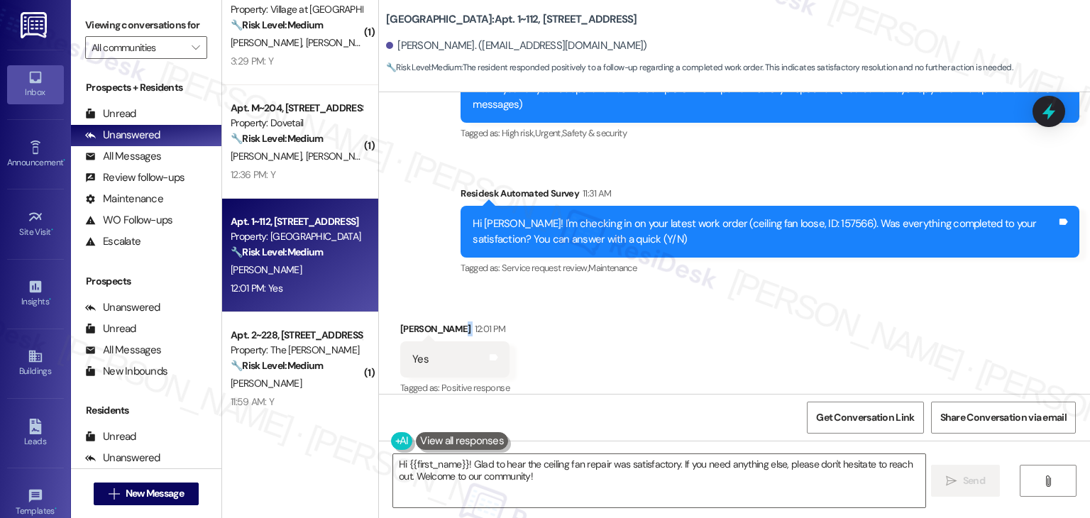
click at [741, 303] on div "Received via SMS [PERSON_NAME] 12:01 PM Yes Tags and notes Tagged as: Positive …" at bounding box center [734, 349] width 711 height 120
click at [726, 311] on div "Received via SMS [PERSON_NAME] 12:01 PM Yes Tags and notes Tagged as: Positive …" at bounding box center [734, 349] width 711 height 120
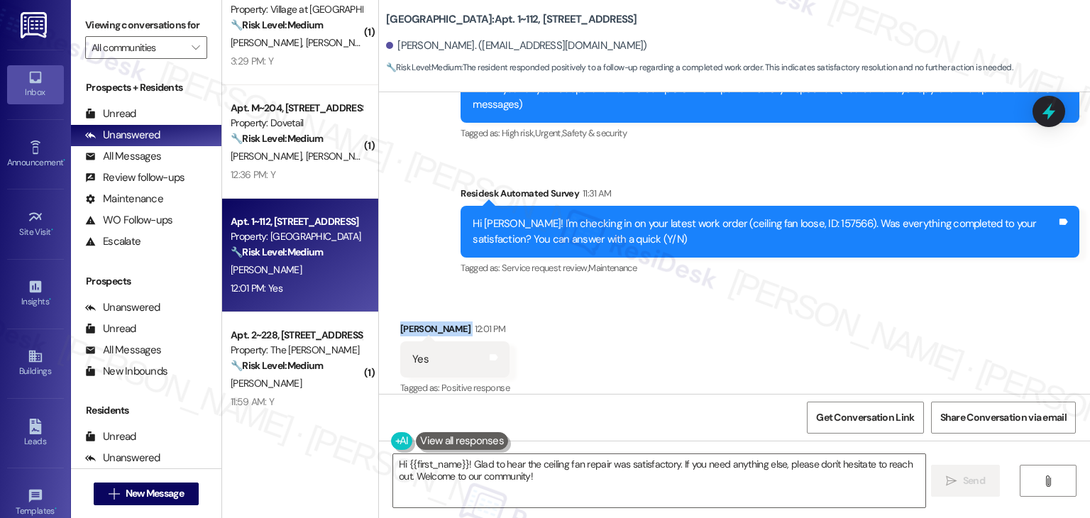
click at [726, 311] on div "Received via SMS [PERSON_NAME] 12:01 PM Yes Tags and notes Tagged as: Positive …" at bounding box center [734, 349] width 711 height 120
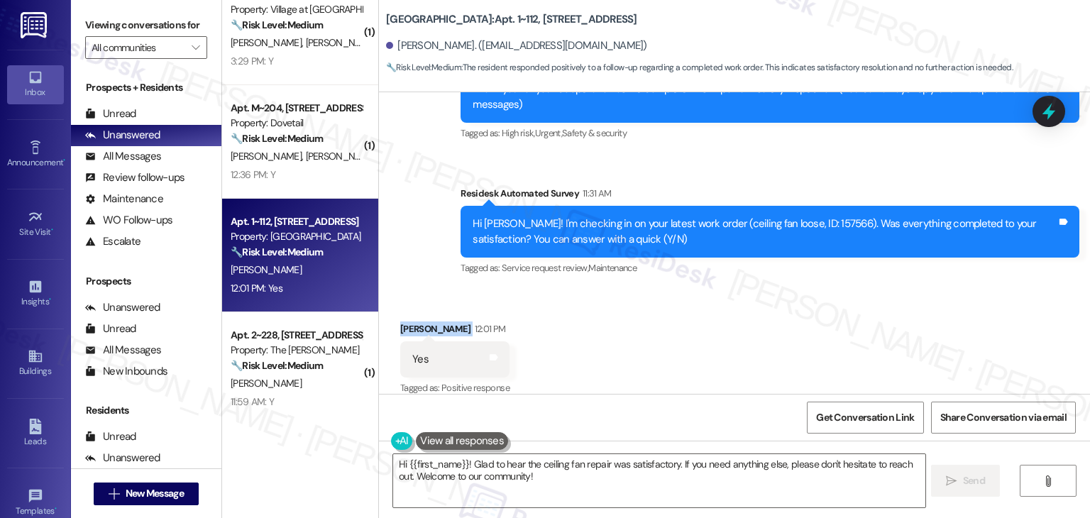
click at [726, 311] on div "Received via SMS [PERSON_NAME] 12:01 PM Yes Tags and notes Tagged as: Positive …" at bounding box center [734, 349] width 711 height 120
click at [724, 311] on div "Received via SMS [PERSON_NAME] 12:01 PM Yes Tags and notes Tagged as: Positive …" at bounding box center [734, 349] width 711 height 120
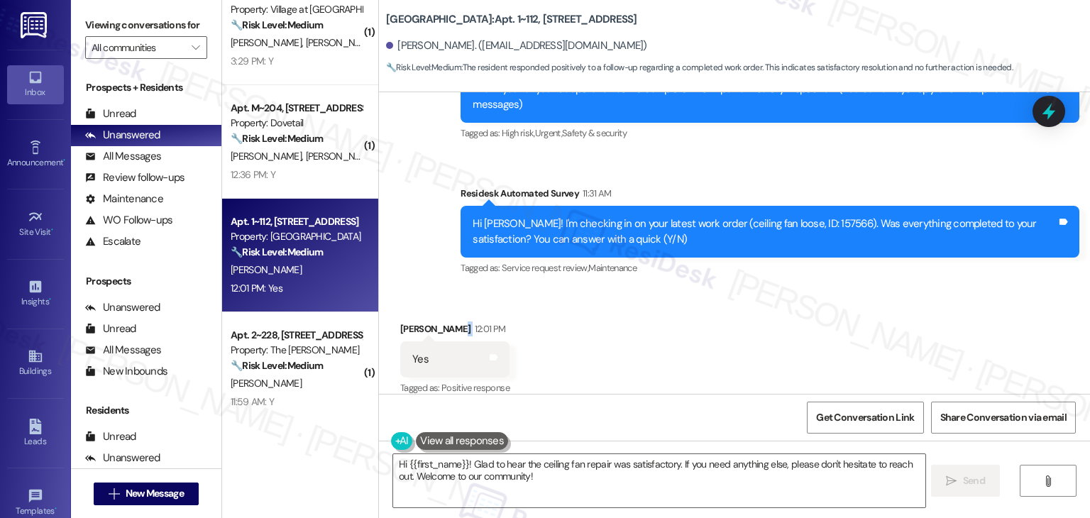
click at [724, 311] on div "Received via SMS [PERSON_NAME] 12:01 PM Yes Tags and notes Tagged as: Positive …" at bounding box center [734, 349] width 711 height 120
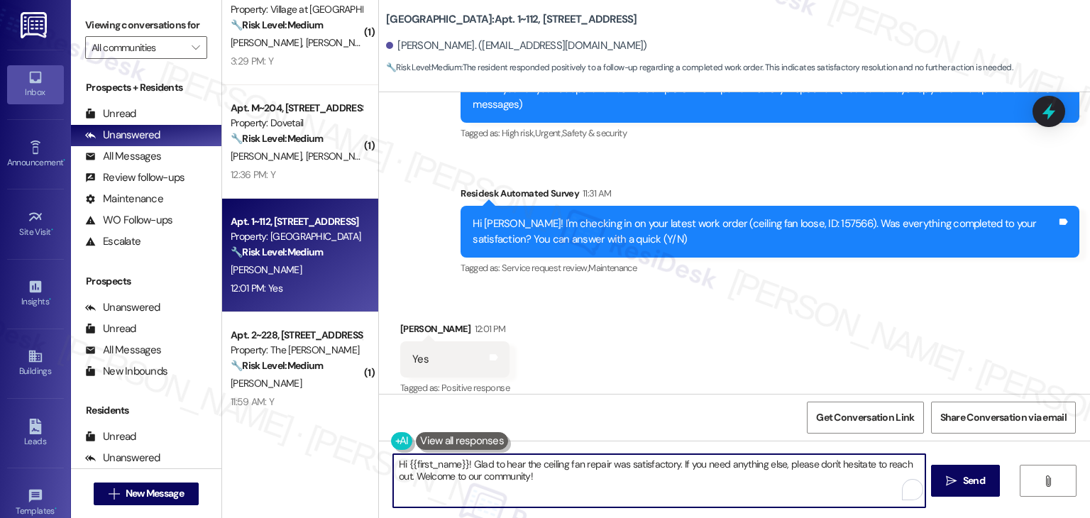
drag, startPoint x: 529, startPoint y: 480, endPoint x: 378, endPoint y: 458, distance: 152.8
click at [369, 463] on div "( 2 ) Apt. [STREET_ADDRESS][PERSON_NAME] Property: Dovetail 🔧 Risk Level: Mediu…" at bounding box center [656, 259] width 868 height 518
paste textarea "ey Onkar! I’m glad your latest work order was completed to your satisfaction. Y…"
click at [403, 424] on div "Get Conversation Link Share Conversation via email" at bounding box center [734, 417] width 711 height 47
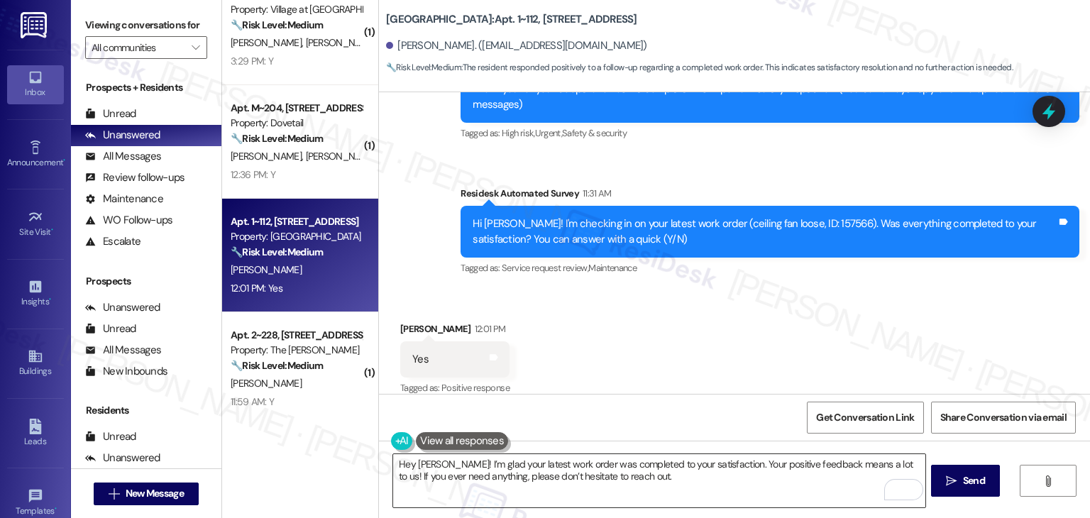
click at [416, 465] on textarea "Hey [PERSON_NAME]! I’m glad your latest work order was completed to your satisf…" at bounding box center [658, 480] width 531 height 53
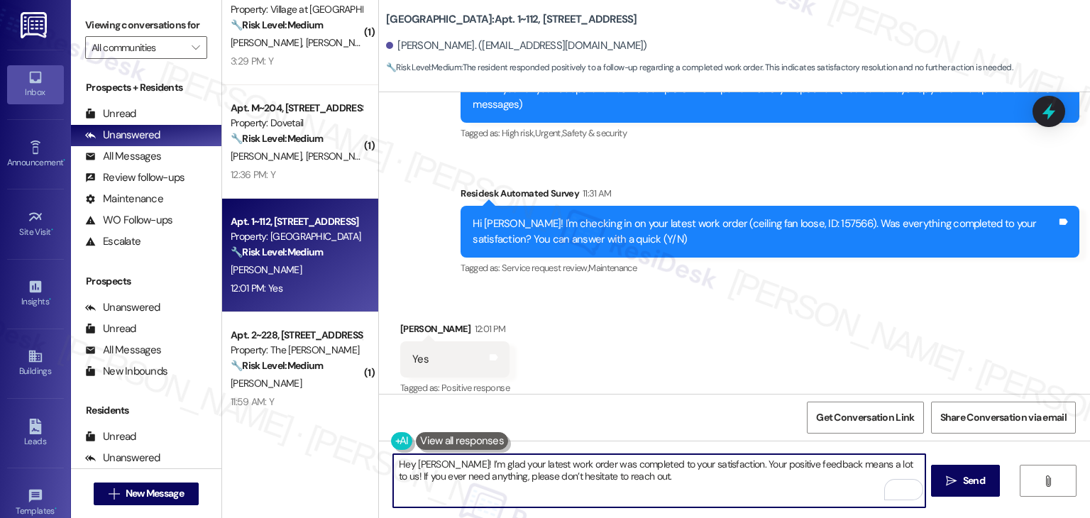
click at [416, 465] on textarea "Hey [PERSON_NAME]! I’m glad your latest work order was completed to your satisf…" at bounding box center [658, 480] width 531 height 53
type textarea "Hey [PERSON_NAME]! I’m glad your latest work order was completed to your satisf…"
click at [766, 485] on textarea "Hey [PERSON_NAME]! I’m glad your latest work order was completed to your satisf…" at bounding box center [658, 480] width 531 height 53
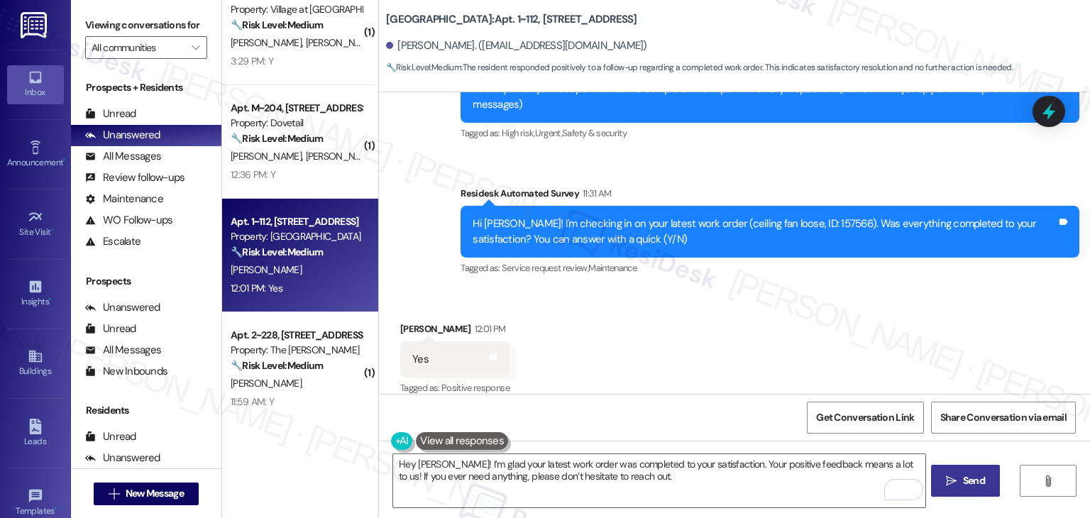
click at [960, 486] on span "Send" at bounding box center [974, 480] width 28 height 15
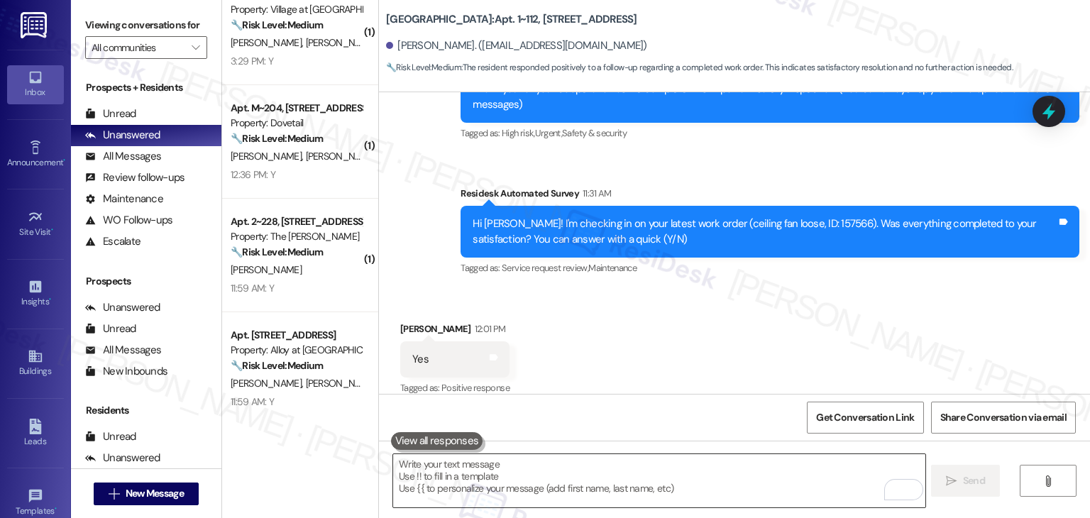
click at [516, 473] on textarea "To enrich screen reader interactions, please activate Accessibility in Grammarl…" at bounding box center [658, 480] width 531 height 53
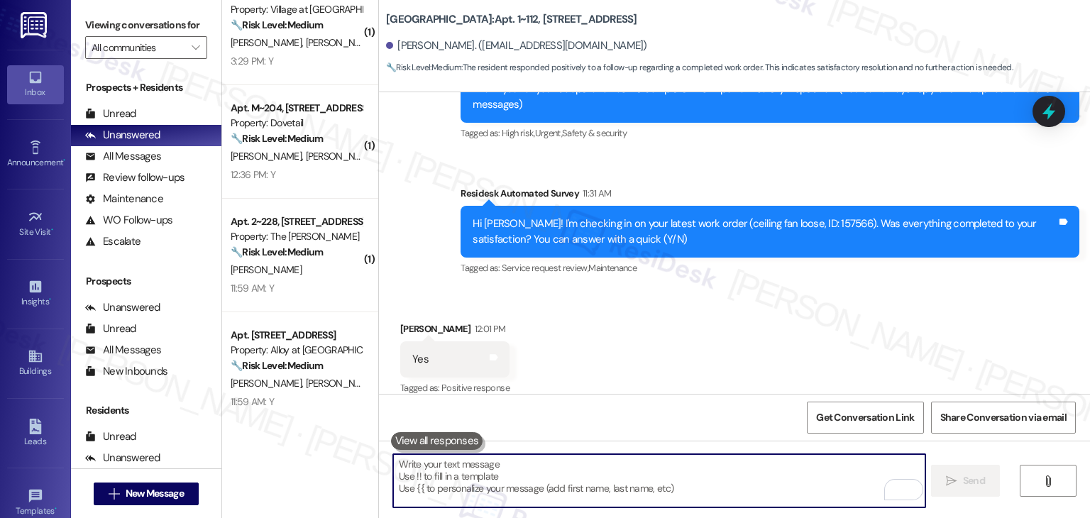
paste textarea "We’d also really appreciate it if you could share your experience in a review, …"
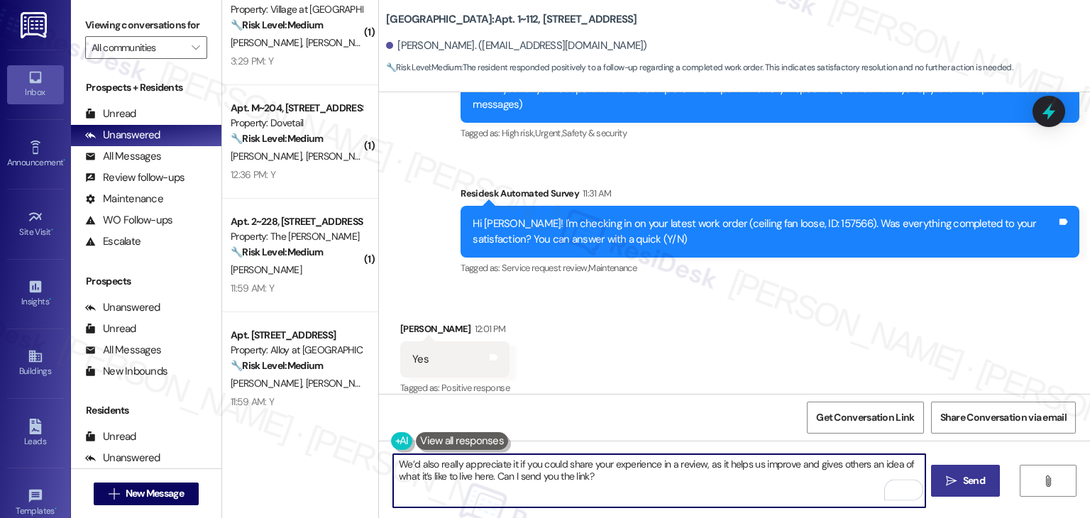
type textarea "We’d also really appreciate it if you could share your experience in a review, …"
click at [971, 485] on span "Send" at bounding box center [974, 480] width 22 height 15
